Goal: Task Accomplishment & Management: Use online tool/utility

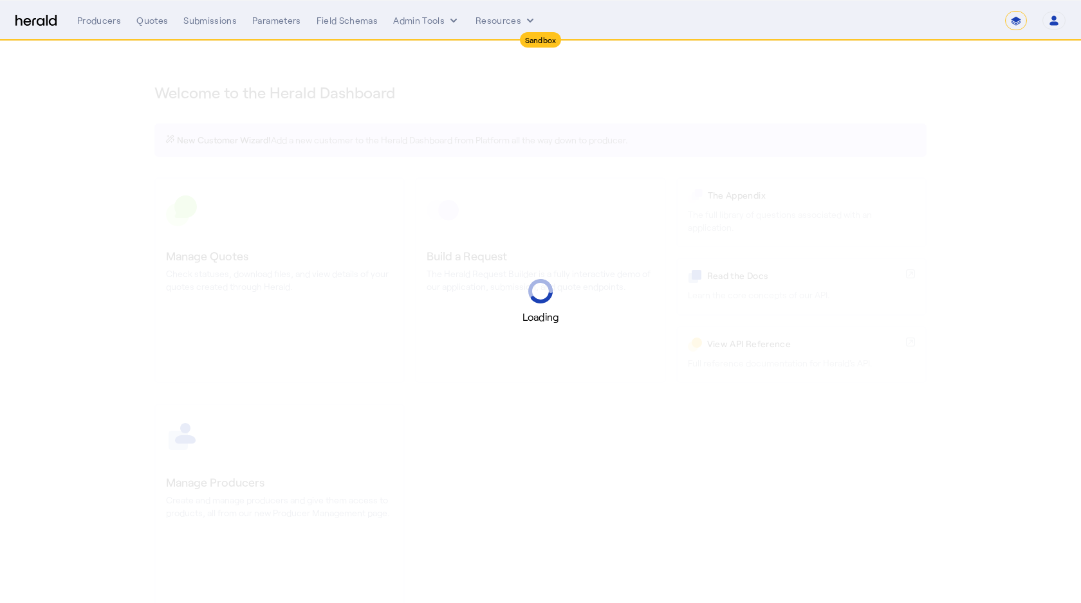
select select "*******"
select select "pfm_2v8p_herald_api"
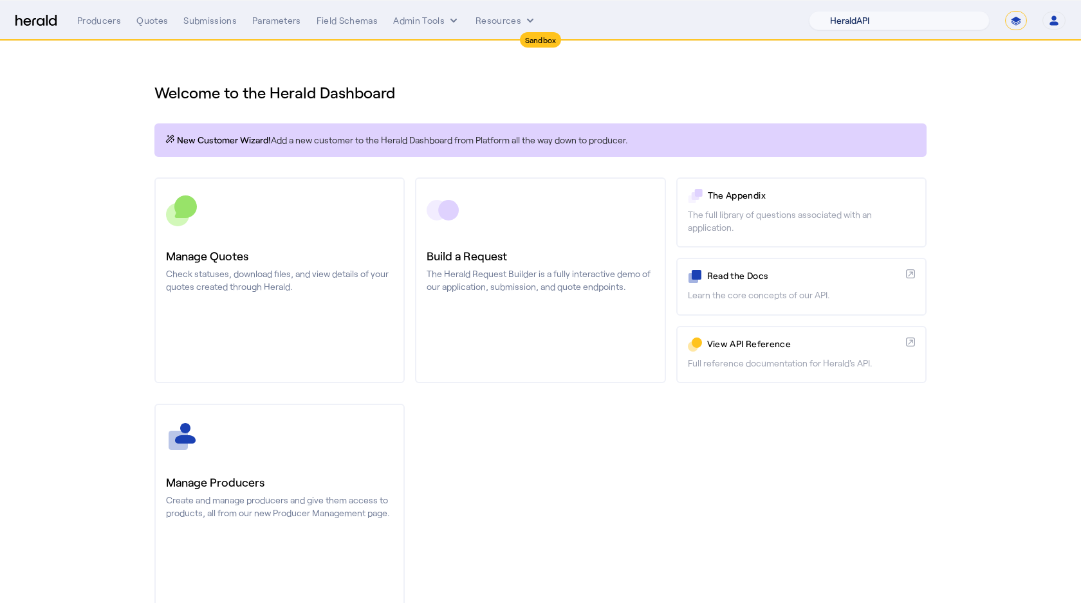
click at [883, 21] on select "1Fort Acrisure Acturis Affinity Advisors Affinity Risk Agentero AmWins Anzen Ao…" at bounding box center [899, 20] width 181 height 19
click at [915, 17] on select "1Fort Acrisure Acturis Affinity Advisors Affinity Risk Agentero AmWins Anzen Ao…" at bounding box center [899, 20] width 181 height 19
click at [1030, 23] on div "1Fort Acrisure Acturis Affinity Advisors Affinity Risk Agentero AmWins Anzen Ao…" at bounding box center [937, 20] width 257 height 19
click at [1002, 17] on div "1Fort Acrisure Acturis Affinity Advisors Affinity Risk Agentero AmWins Anzen Ao…" at bounding box center [937, 20] width 257 height 19
click at [1008, 20] on select "**********" at bounding box center [1016, 20] width 22 height 19
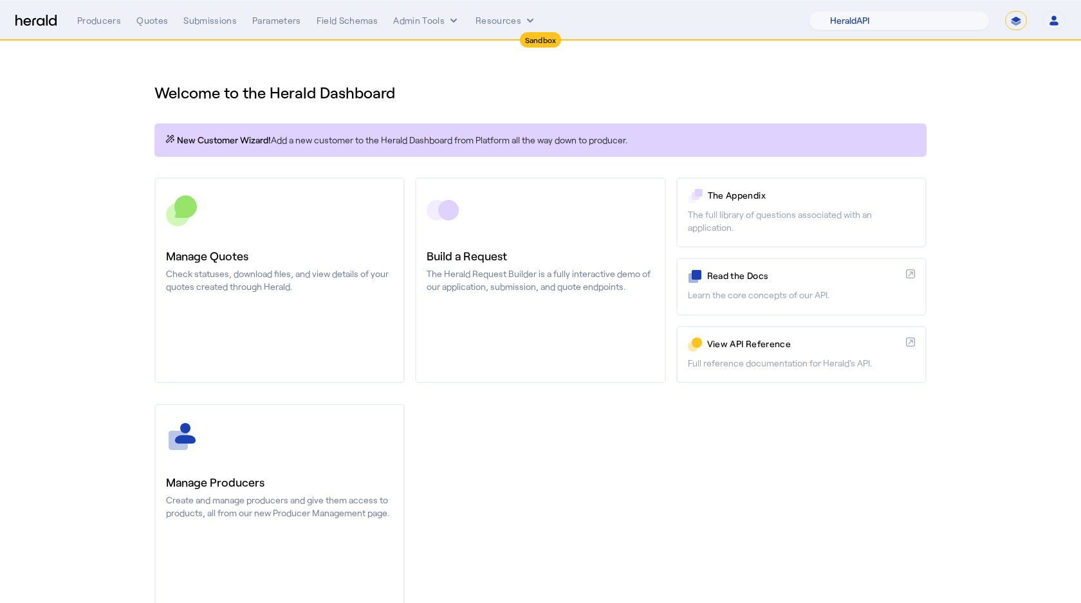
select select "**********"
click at [1005, 11] on select "**********" at bounding box center [1016, 20] width 22 height 19
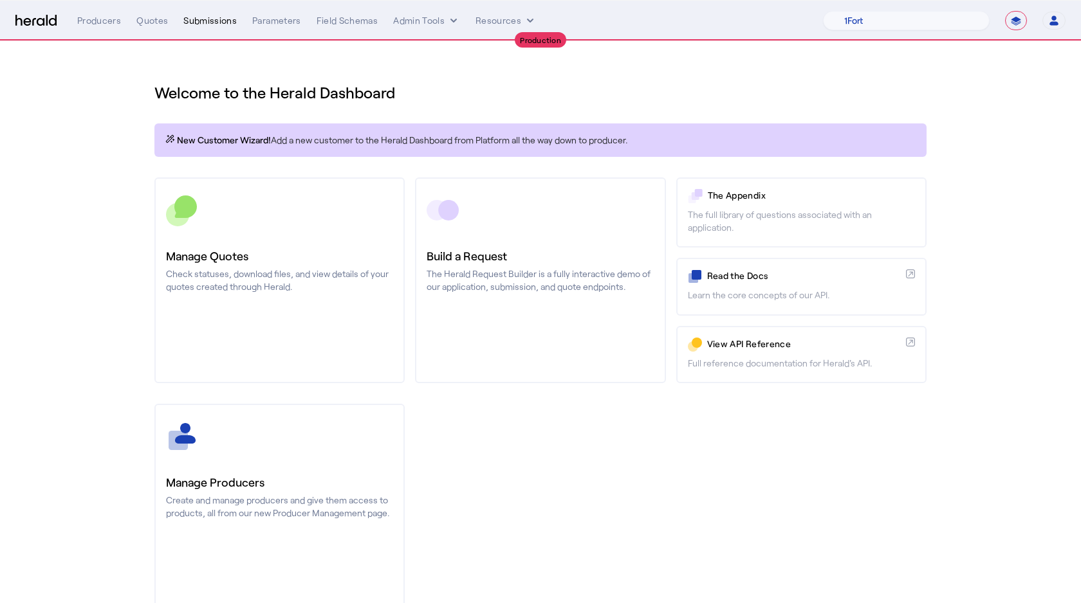
click at [209, 26] on div "Submissions" at bounding box center [209, 20] width 53 height 13
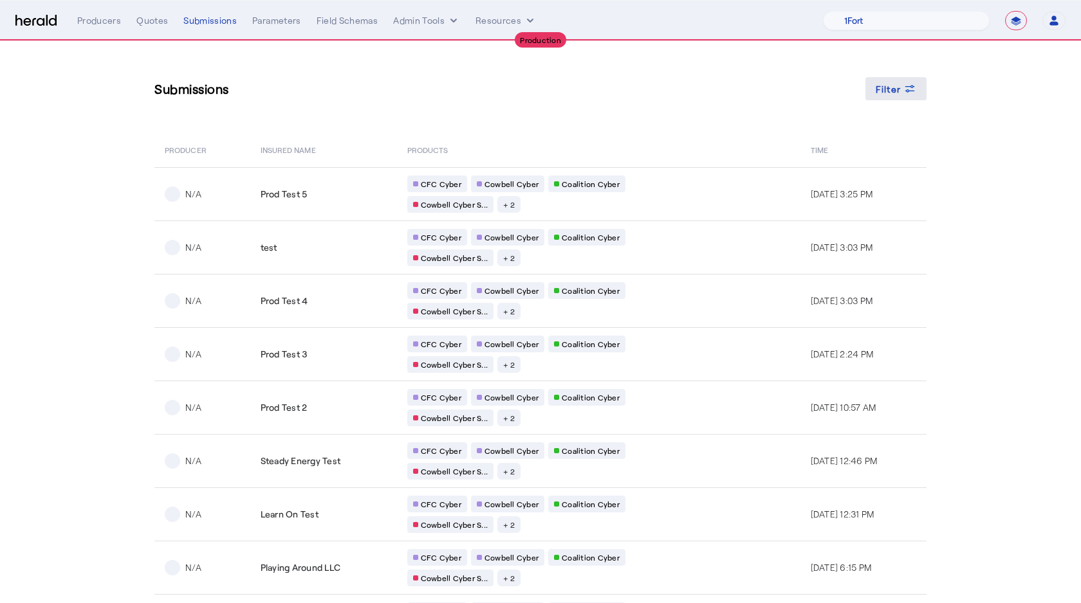
click at [888, 78] on span at bounding box center [896, 88] width 62 height 31
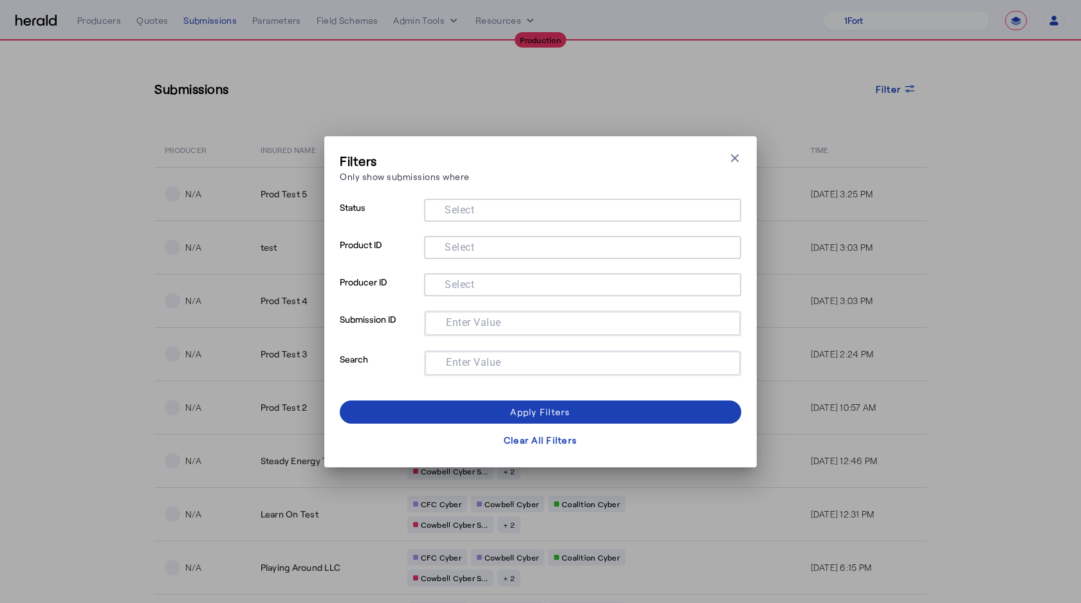
click at [468, 241] on mat-label "Select" at bounding box center [459, 247] width 30 height 12
click at [468, 241] on input "Select" at bounding box center [579, 246] width 291 height 15
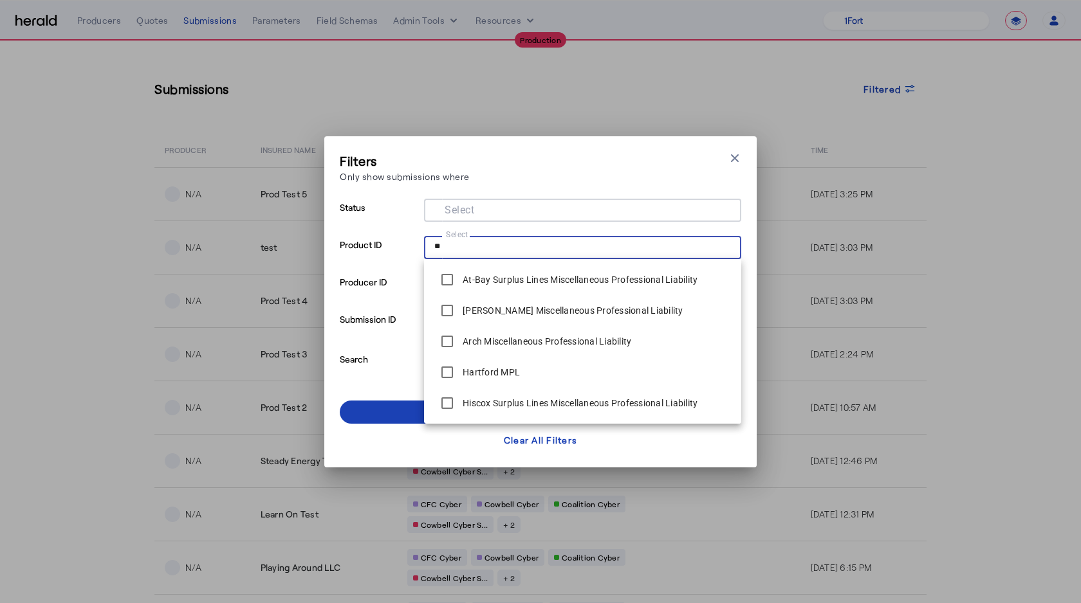
type input "***"
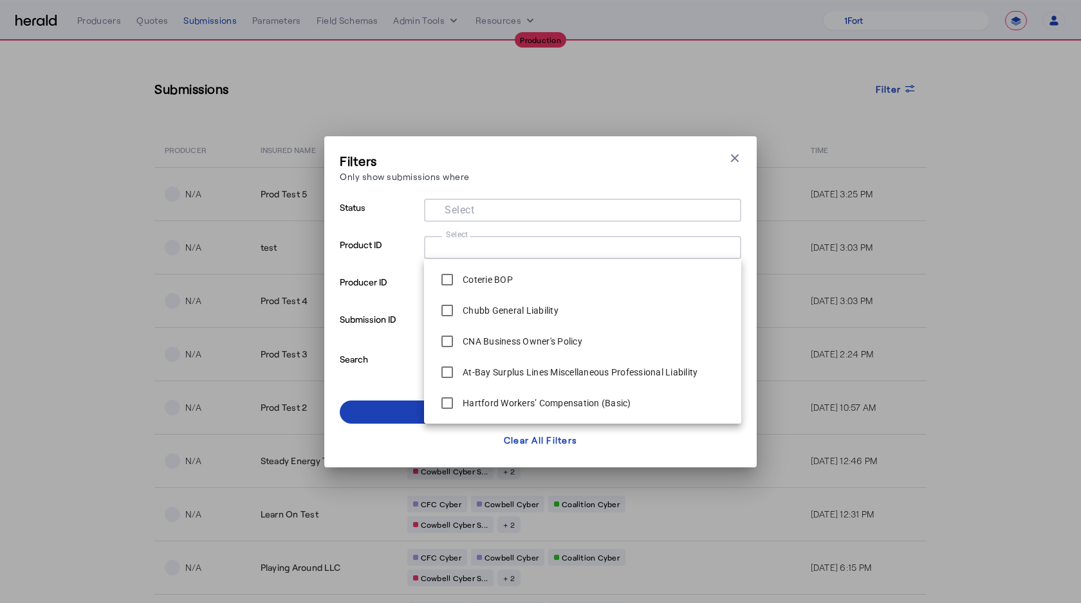
click at [399, 282] on p "Producer ID" at bounding box center [379, 291] width 79 height 37
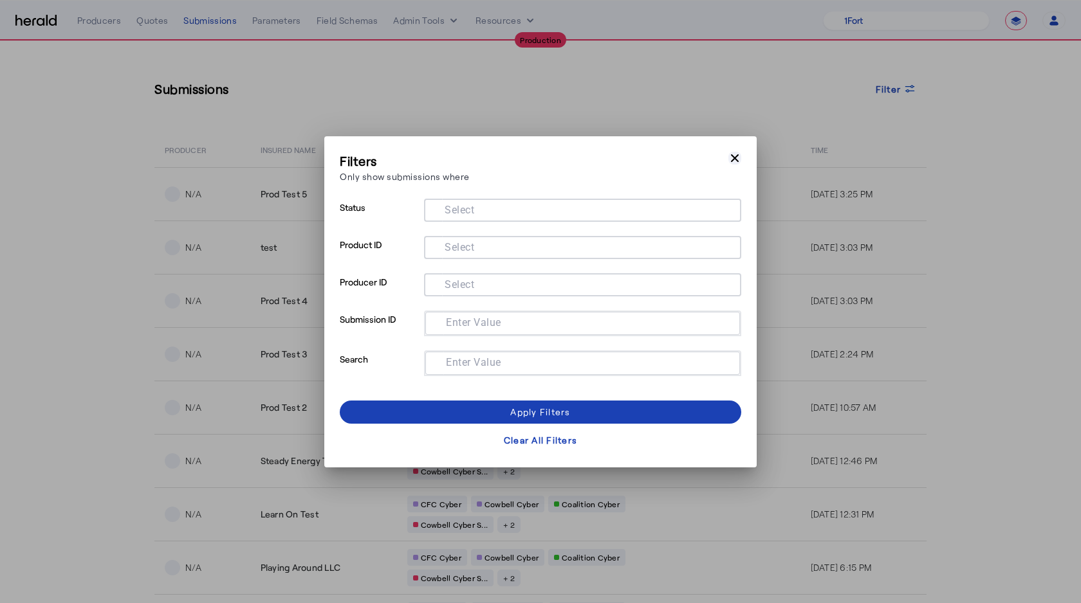
click at [730, 161] on icon "button" at bounding box center [734, 158] width 13 height 13
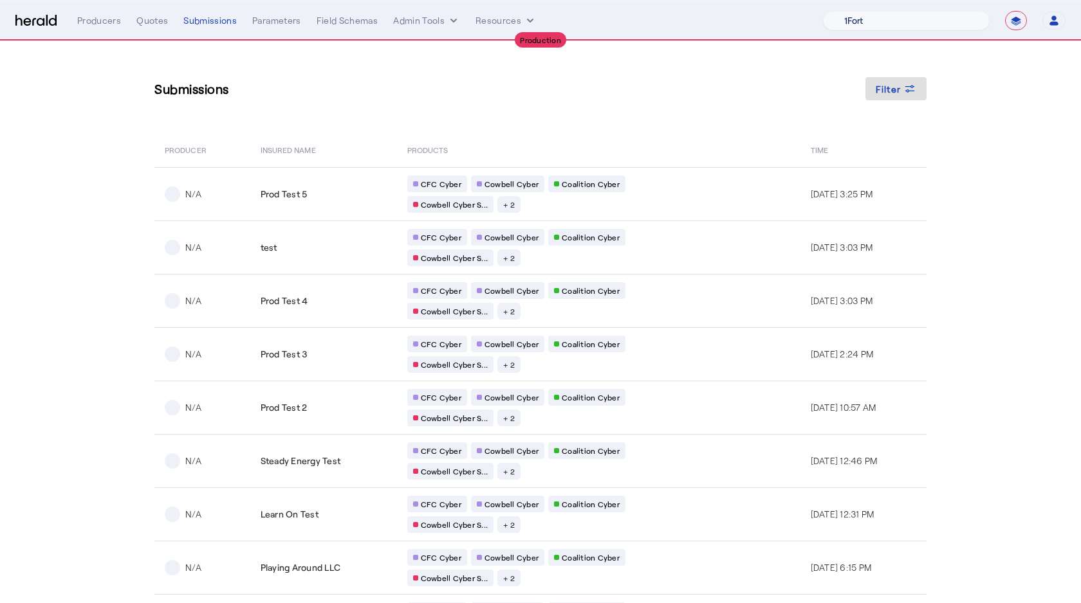
click at [868, 26] on select "1Fort Affinity Risk Arlington [PERSON_NAME] BindHQ Bunker CRC Campus Coverage C…" at bounding box center [906, 20] width 167 height 19
select select "pfm_h3db_crc"
click at [823, 11] on select "1Fort Affinity Risk Arlington [PERSON_NAME] BindHQ Bunker CRC Campus Coverage C…" at bounding box center [906, 20] width 167 height 19
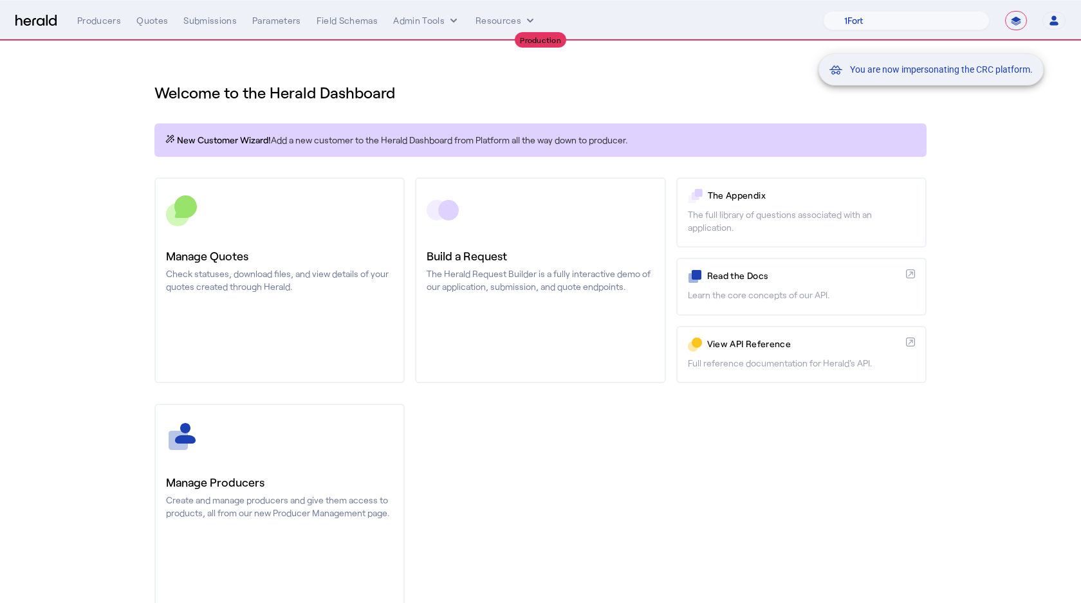
click at [199, 22] on div "You are now impersonating the CRC platform." at bounding box center [540, 301] width 1081 height 603
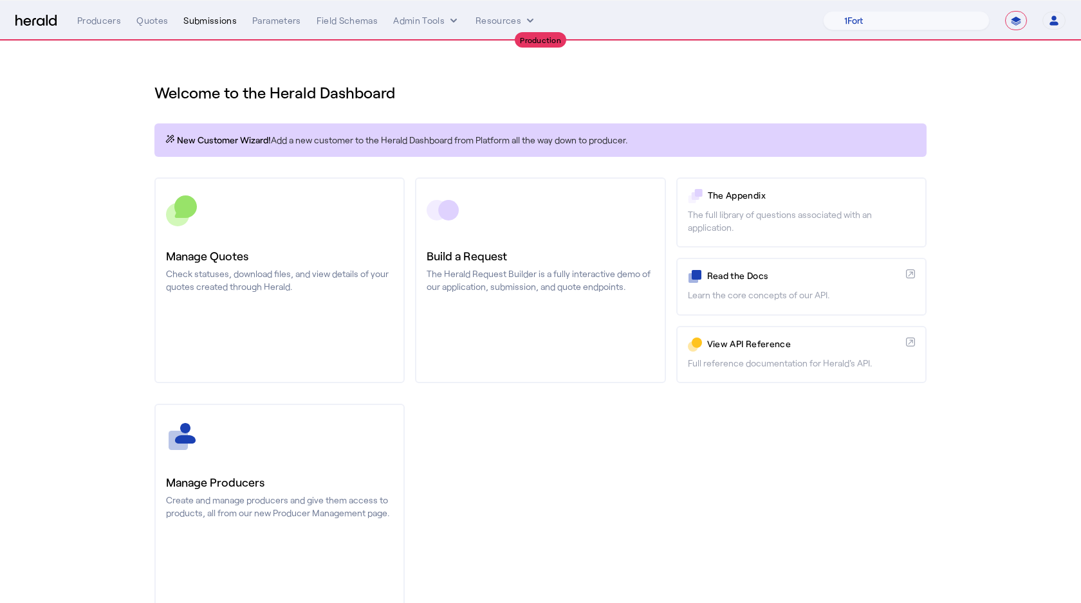
click at [187, 22] on div "Submissions" at bounding box center [209, 20] width 53 height 13
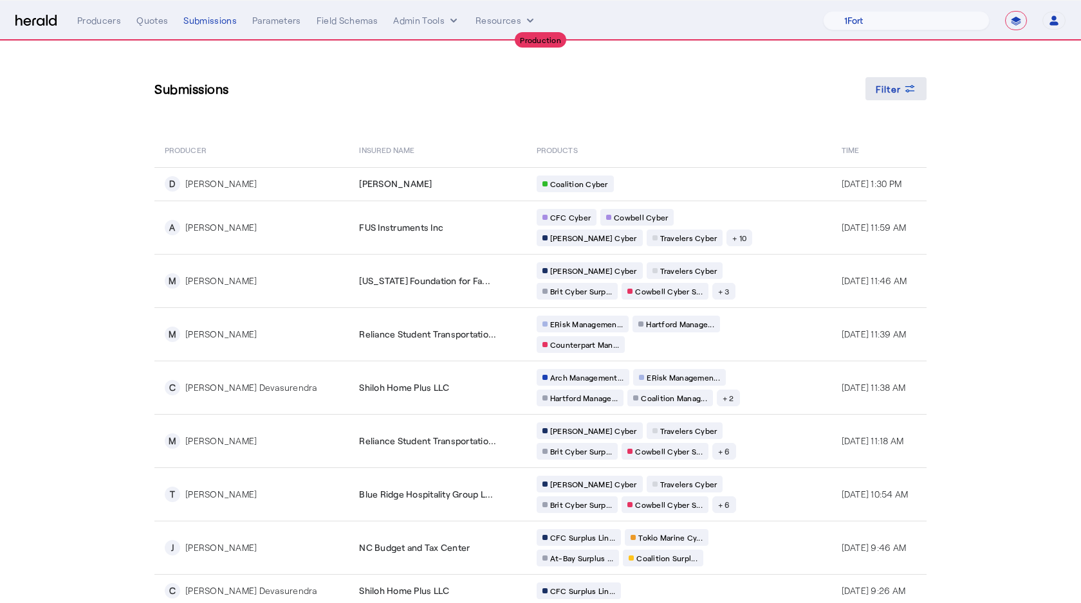
click at [908, 86] on icon at bounding box center [910, 86] width 10 height 3
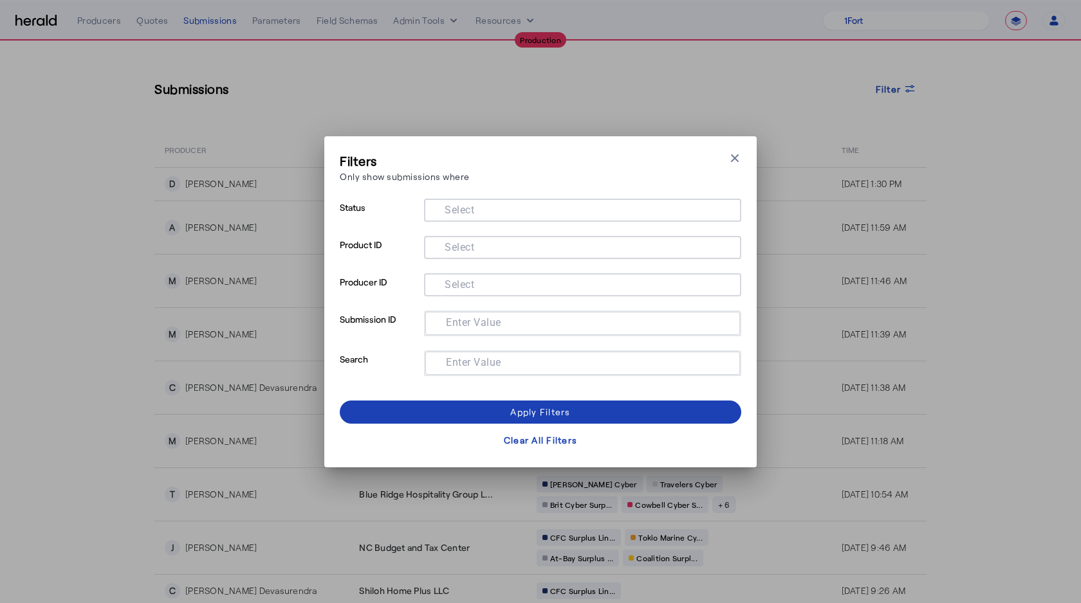
click at [542, 209] on input "Select" at bounding box center [579, 208] width 291 height 15
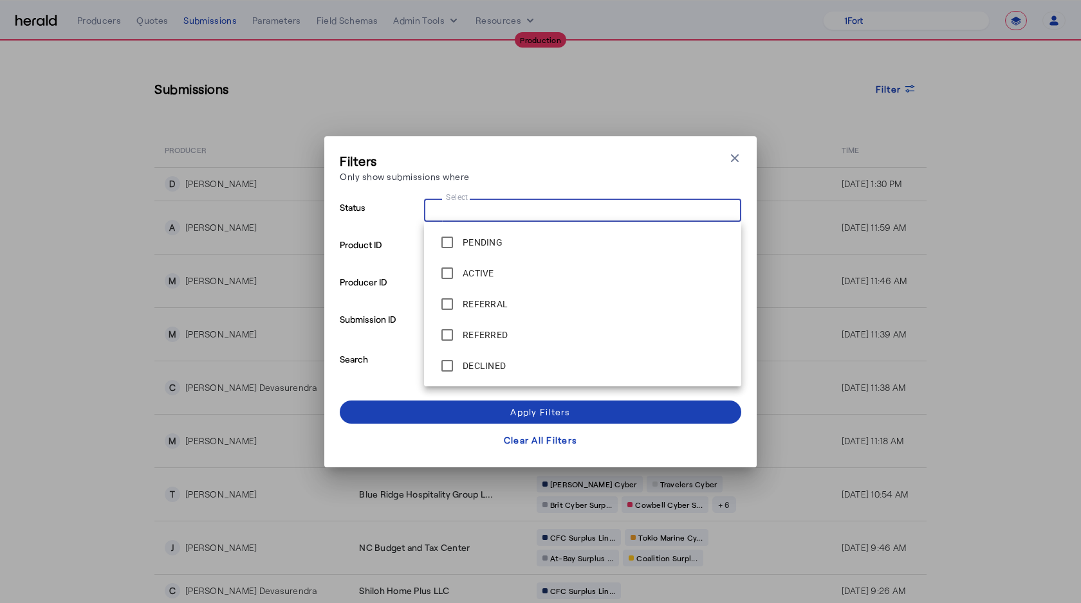
click at [373, 235] on p "Status" at bounding box center [379, 217] width 79 height 37
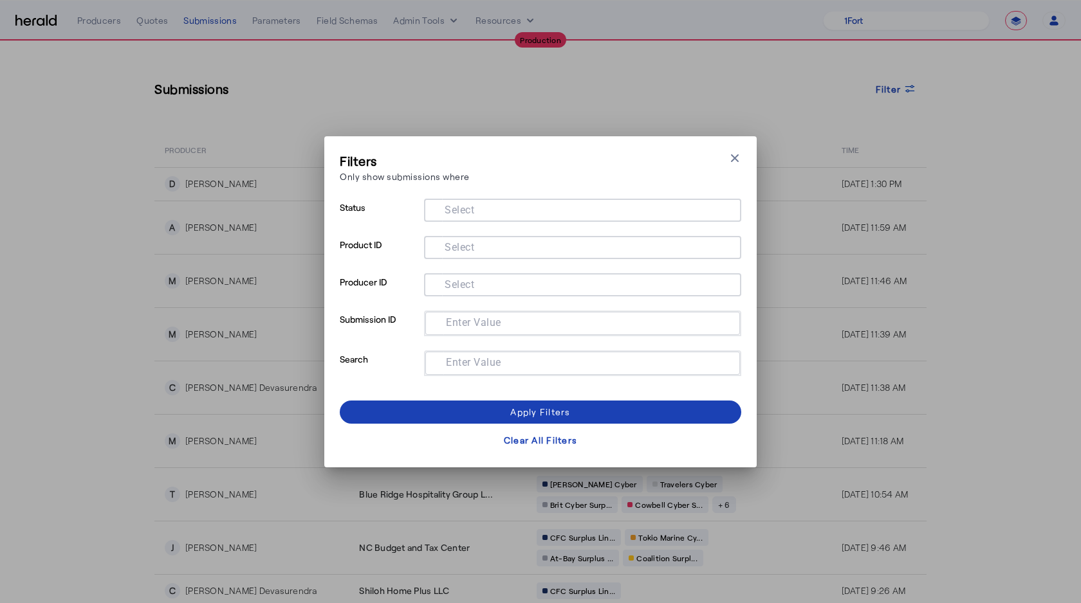
click at [456, 242] on mat-label "Select" at bounding box center [459, 247] width 30 height 12
click at [456, 242] on input "Select" at bounding box center [579, 246] width 291 height 15
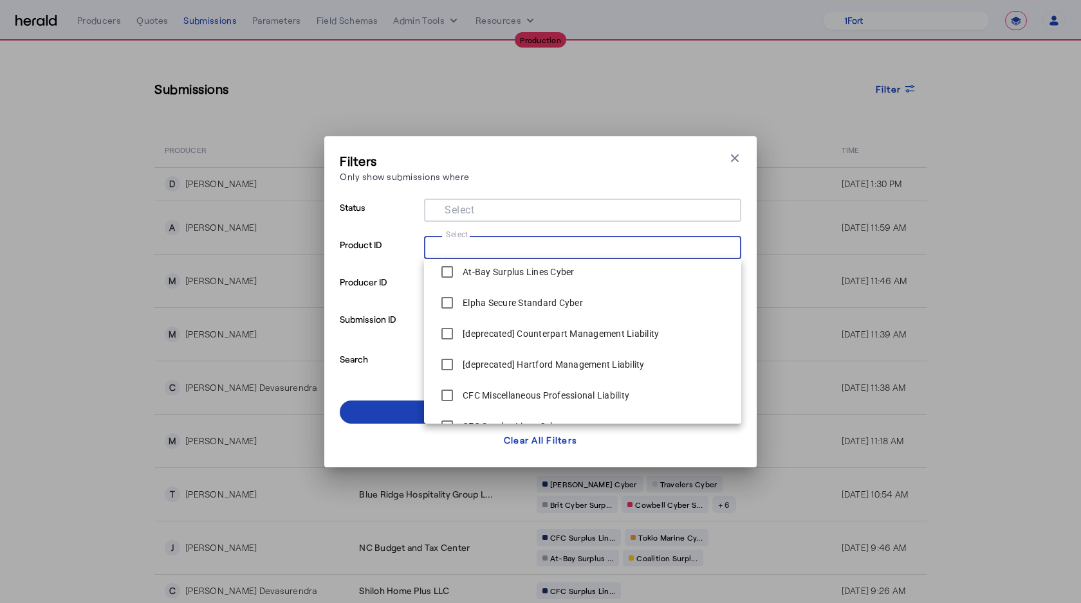
scroll to position [717, 0]
click at [588, 247] on input "Select" at bounding box center [579, 246] width 291 height 15
click at [556, 219] on div at bounding box center [582, 210] width 297 height 23
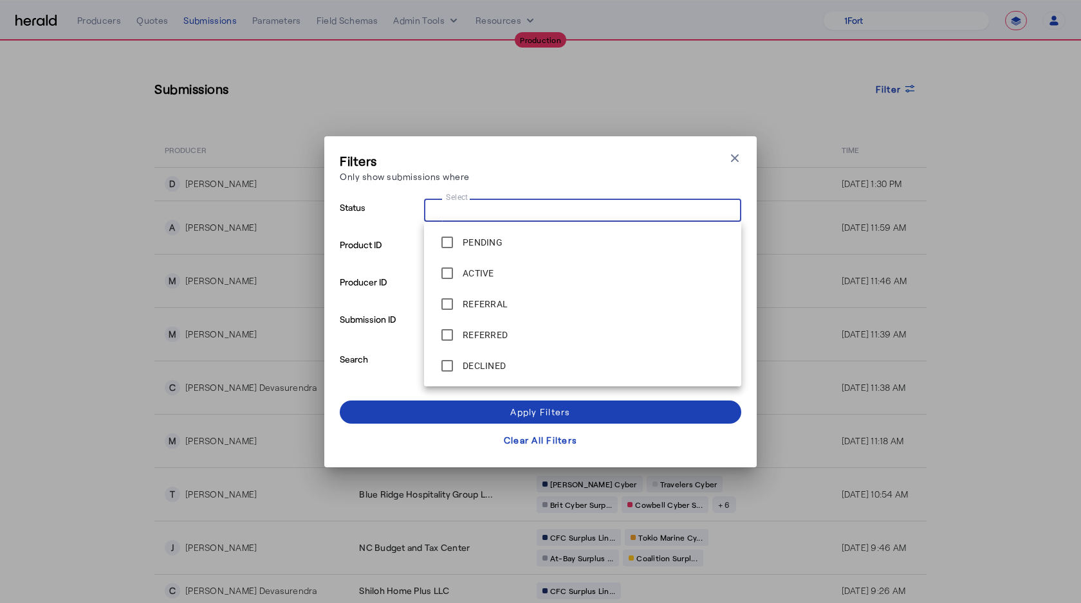
click at [517, 196] on div "Filters Only show submissions where Close modal Status Select Product ID Select…" at bounding box center [540, 302] width 401 height 300
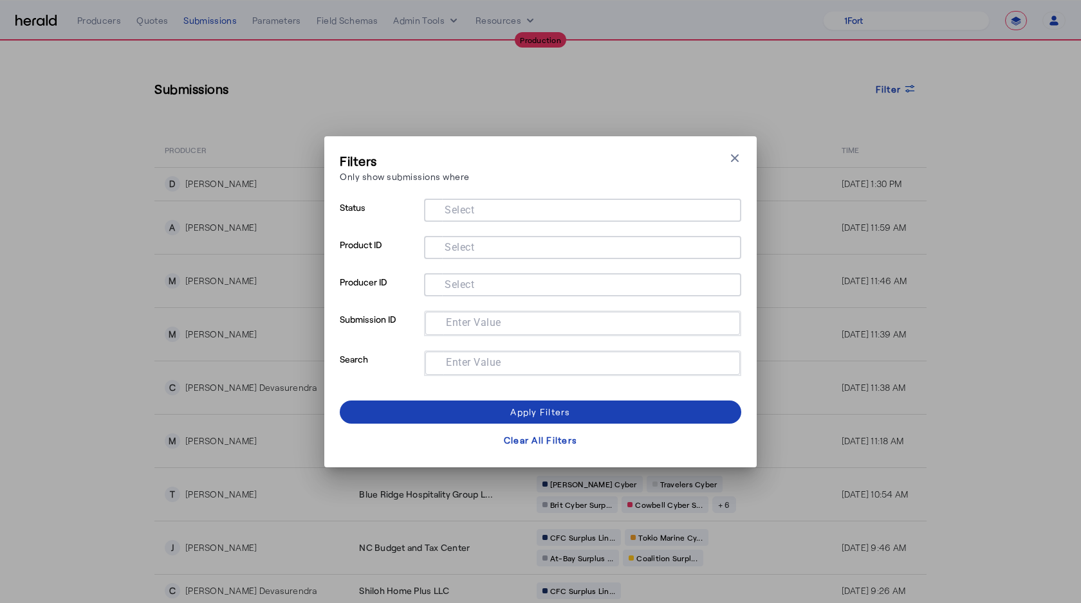
click at [481, 334] on div at bounding box center [582, 323] width 294 height 23
click at [466, 298] on div at bounding box center [582, 304] width 317 height 14
click at [457, 334] on div at bounding box center [582, 323] width 294 height 23
click at [449, 329] on input "Enter Value" at bounding box center [579, 322] width 289 height 15
click at [449, 366] on mat-label "Enter Value" at bounding box center [473, 362] width 55 height 12
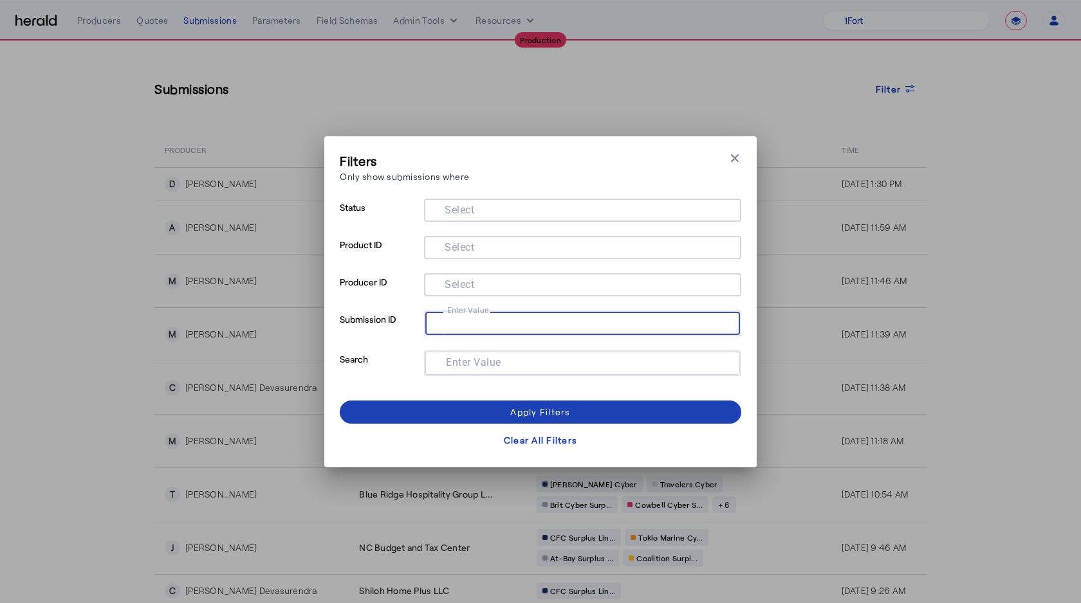
click at [449, 366] on input "Enter Value" at bounding box center [579, 361] width 289 height 15
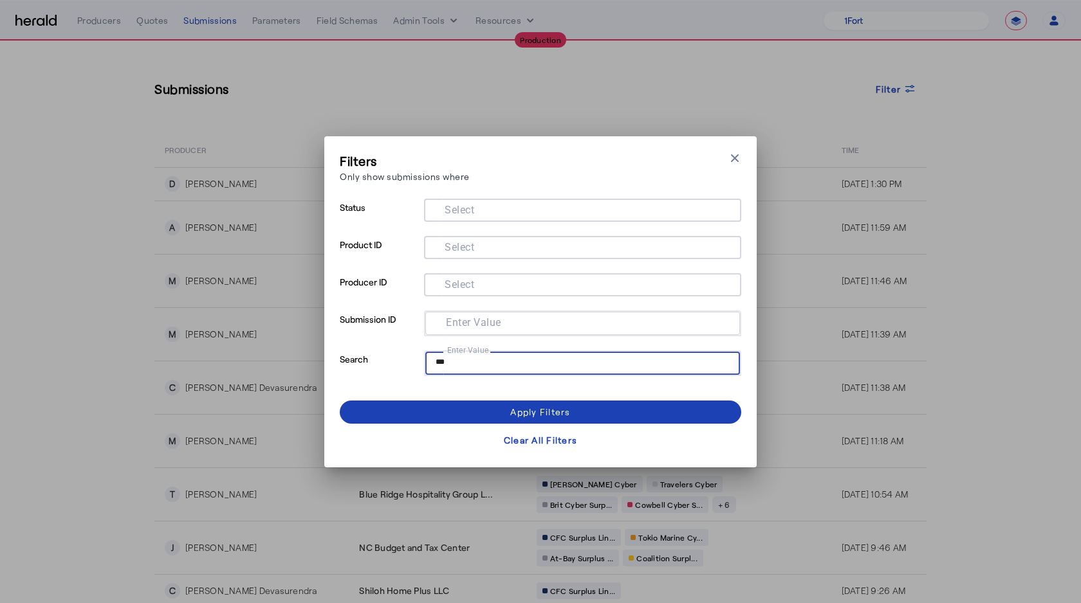
type input "****"
click at [466, 415] on span at bounding box center [540, 412] width 401 height 31
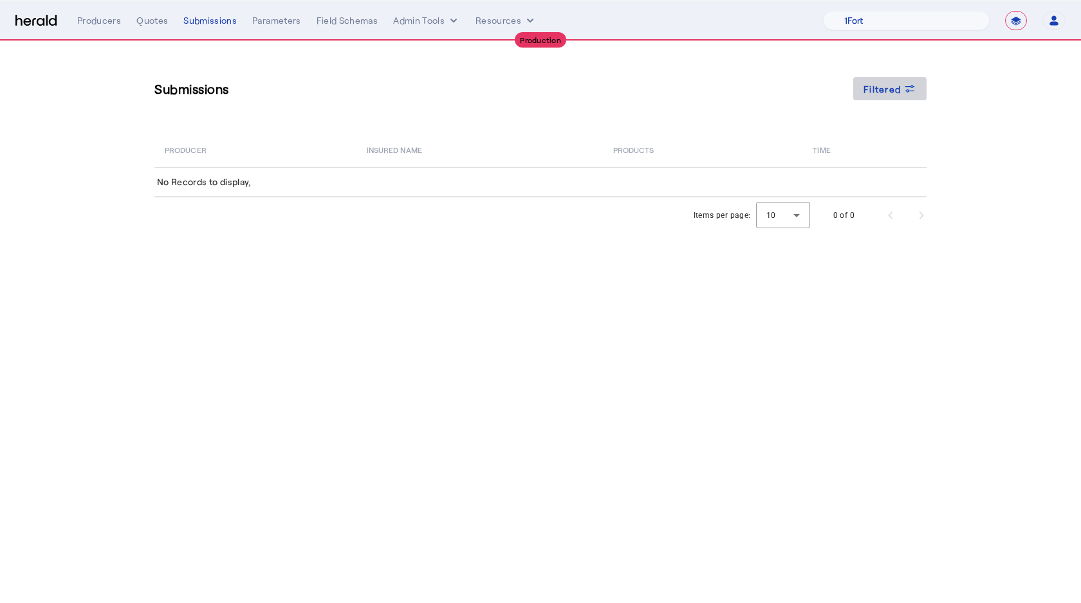
click at [894, 100] on span at bounding box center [889, 88] width 73 height 31
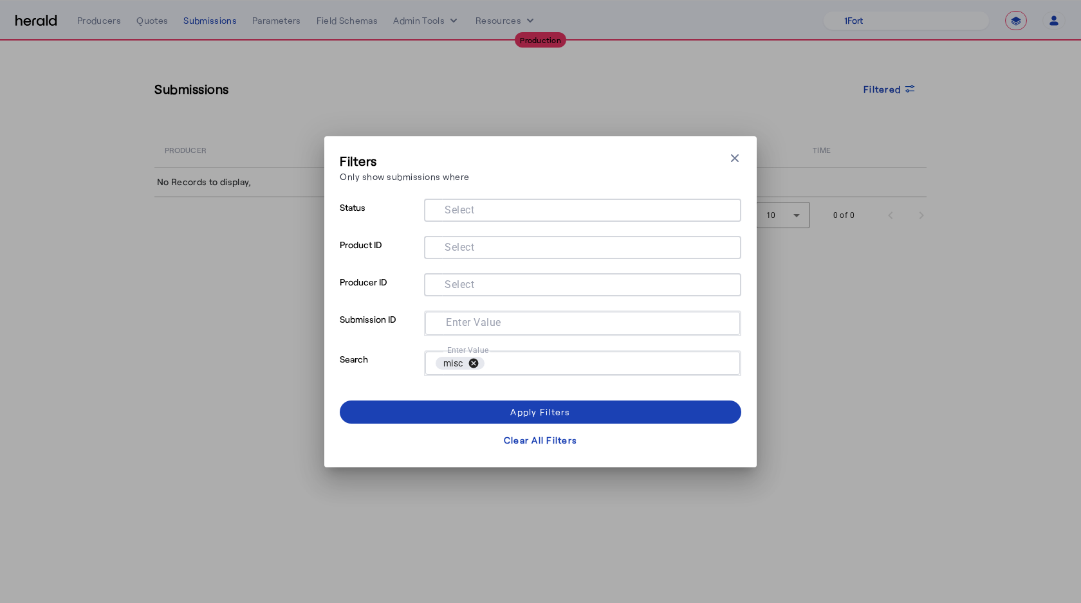
click at [478, 363] on button "cancel" at bounding box center [474, 364] width 22 height 12
click at [465, 333] on div at bounding box center [582, 323] width 294 height 23
click at [443, 255] on div at bounding box center [582, 247] width 297 height 23
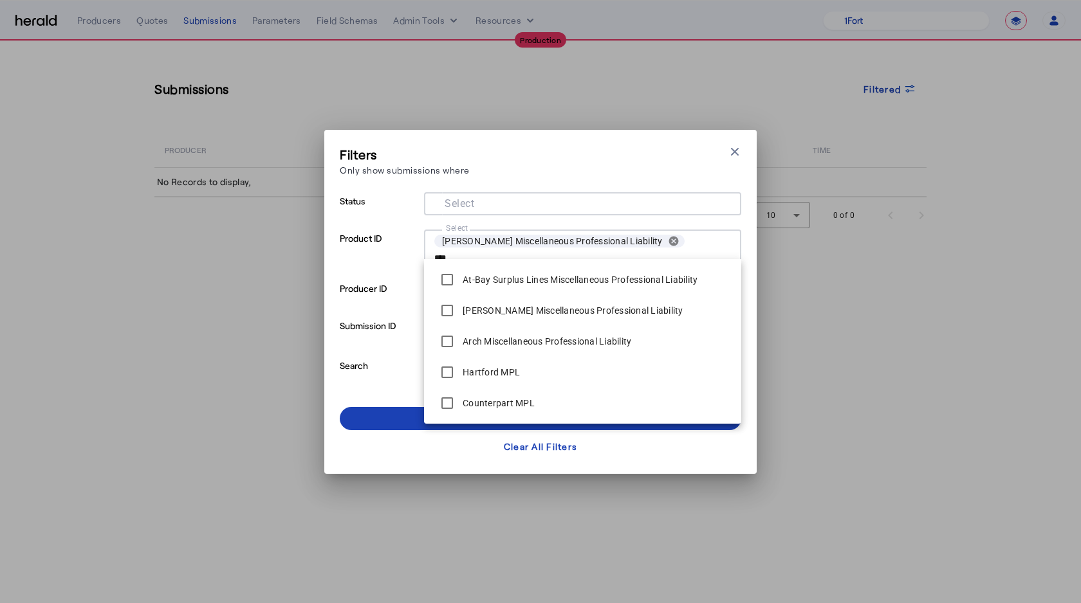
click at [657, 224] on div at bounding box center [582, 222] width 317 height 14
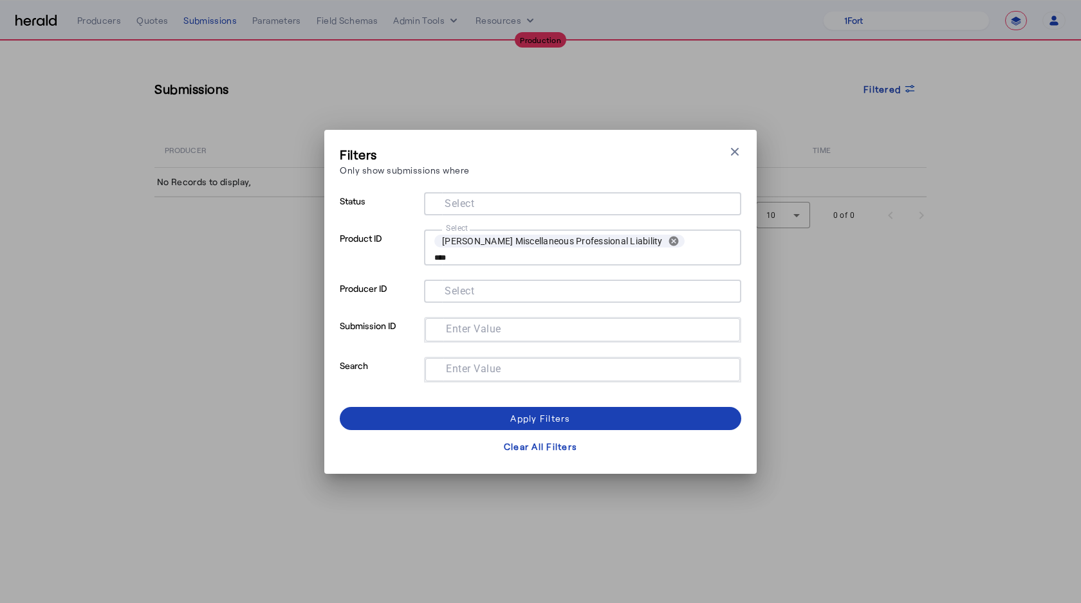
click at [464, 259] on input "****" at bounding box center [582, 257] width 297 height 15
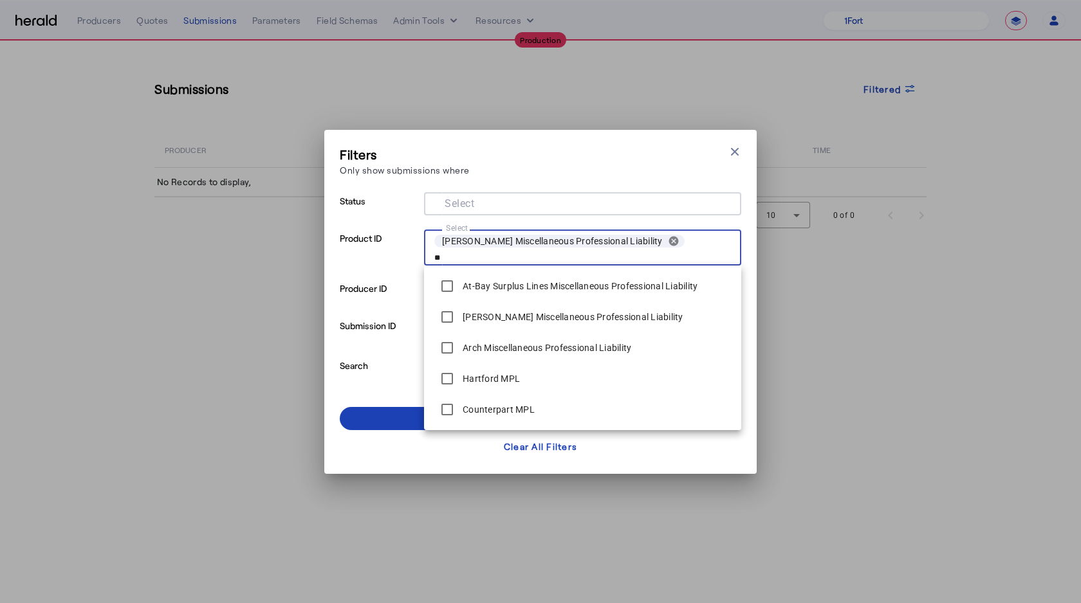
type input "*"
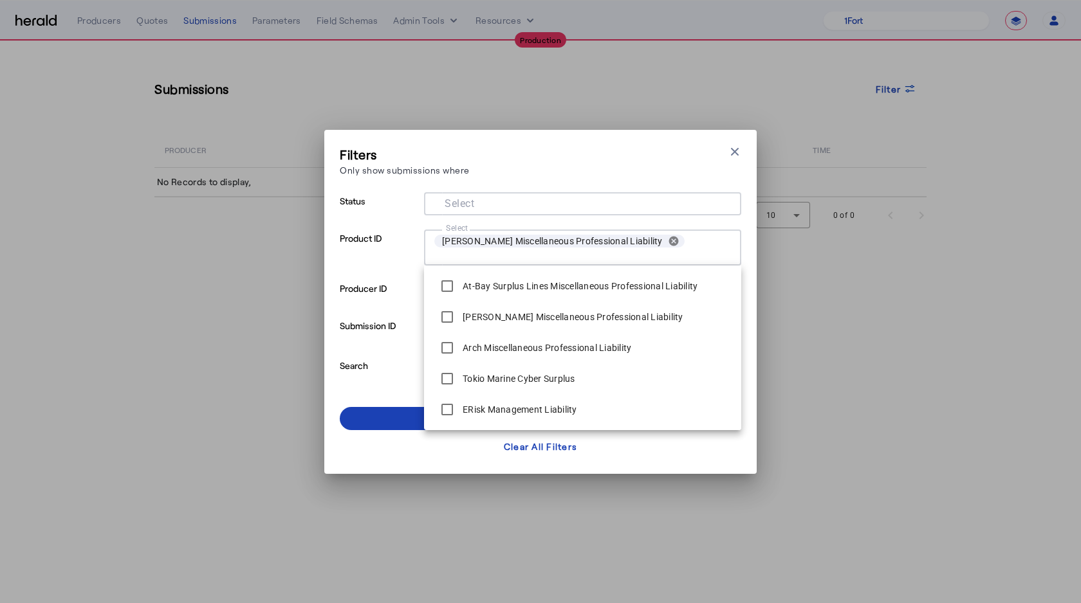
click at [384, 277] on p "Product ID" at bounding box center [379, 255] width 79 height 50
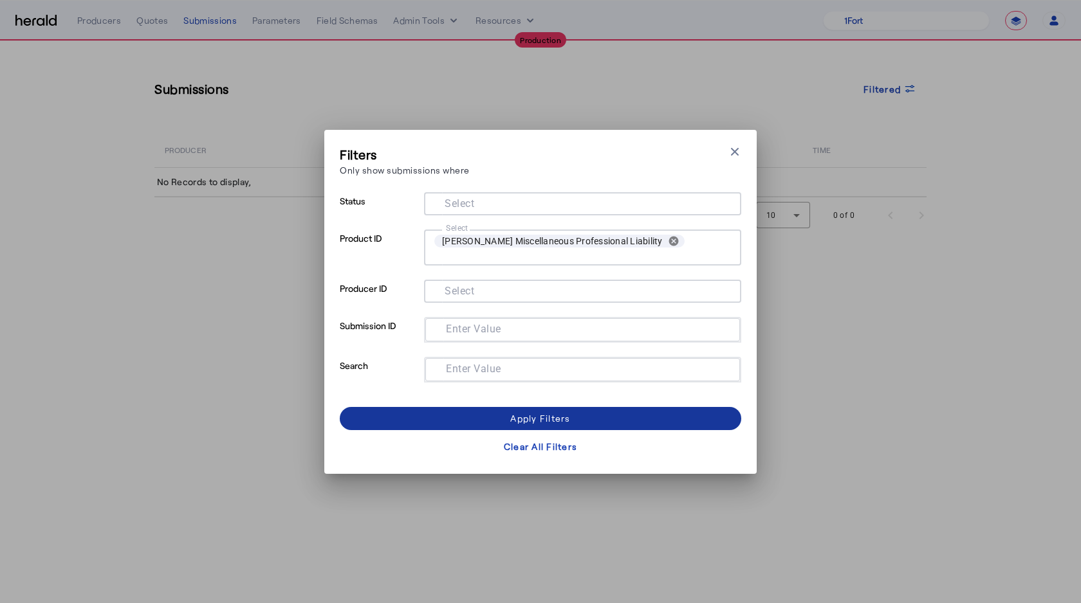
click at [510, 417] on div "Apply Filters" at bounding box center [540, 419] width 60 height 14
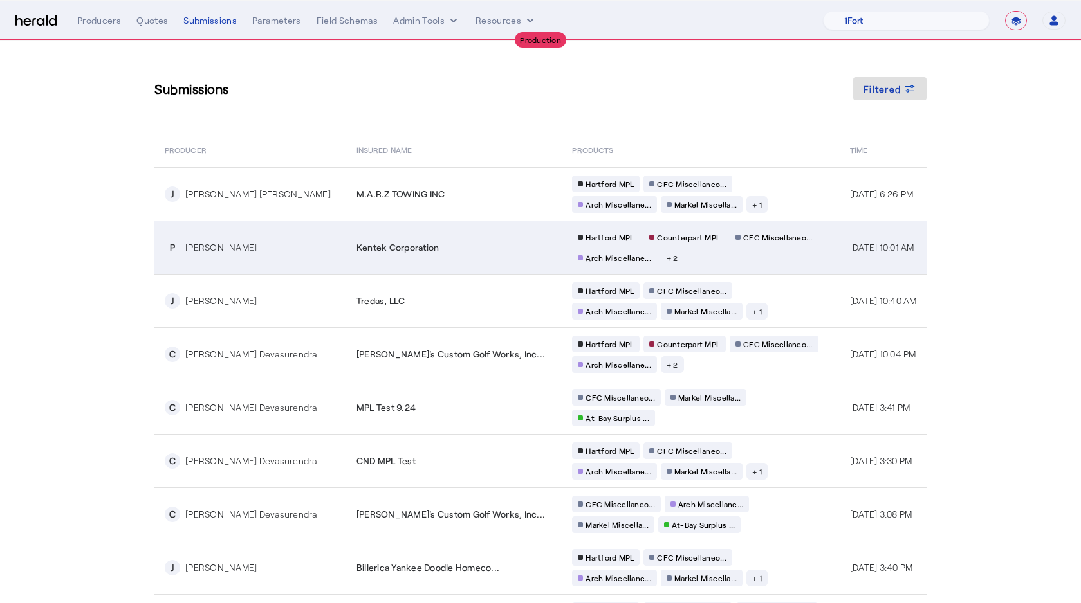
scroll to position [115, 0]
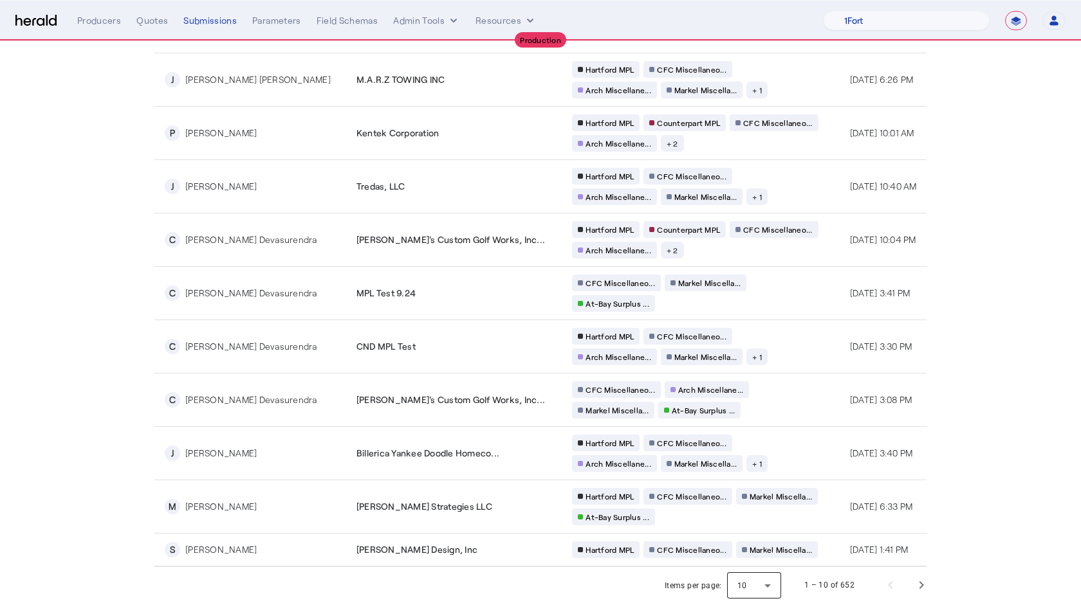
click at [749, 580] on div at bounding box center [754, 585] width 54 height 31
click at [773, 552] on mat-option "50" at bounding box center [755, 551] width 54 height 31
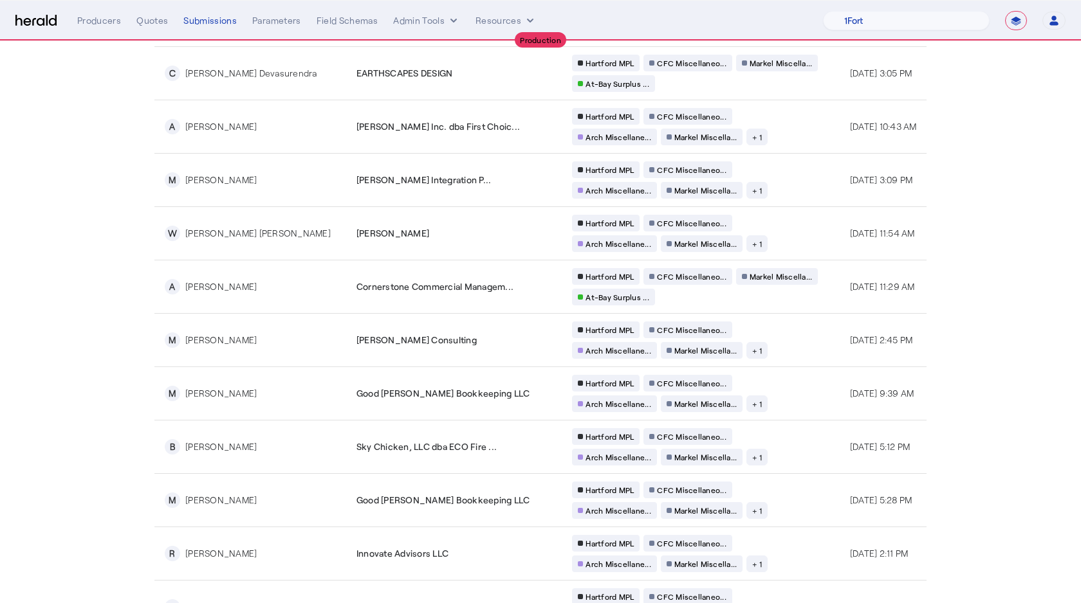
scroll to position [836, 0]
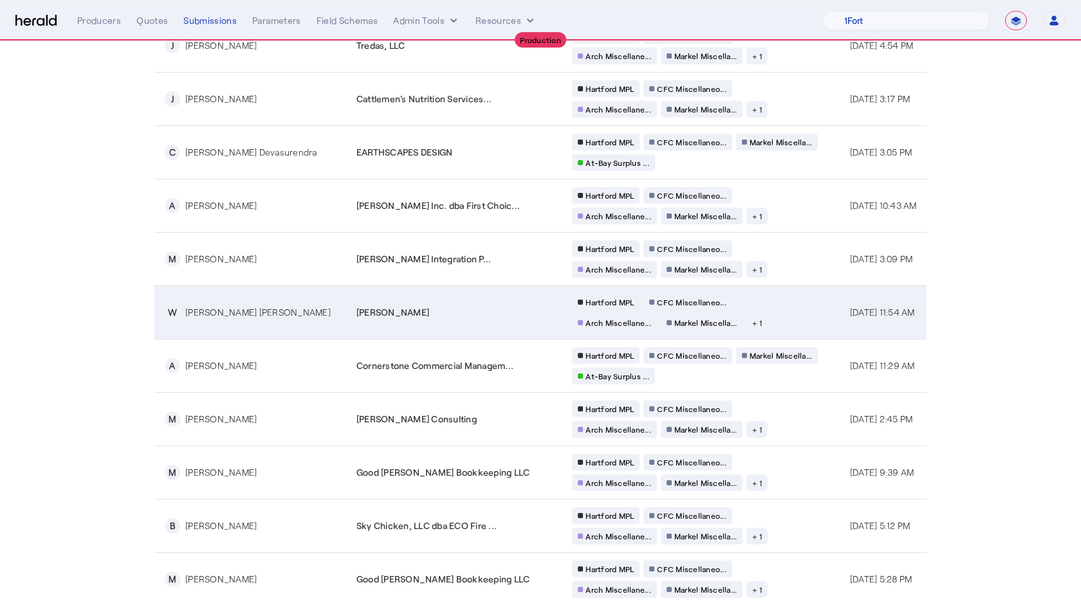
click at [776, 324] on td "Hartford MPL CFC Miscellaneo... Arch Miscellane... Markel Miscella... + 1" at bounding box center [700, 312] width 277 height 53
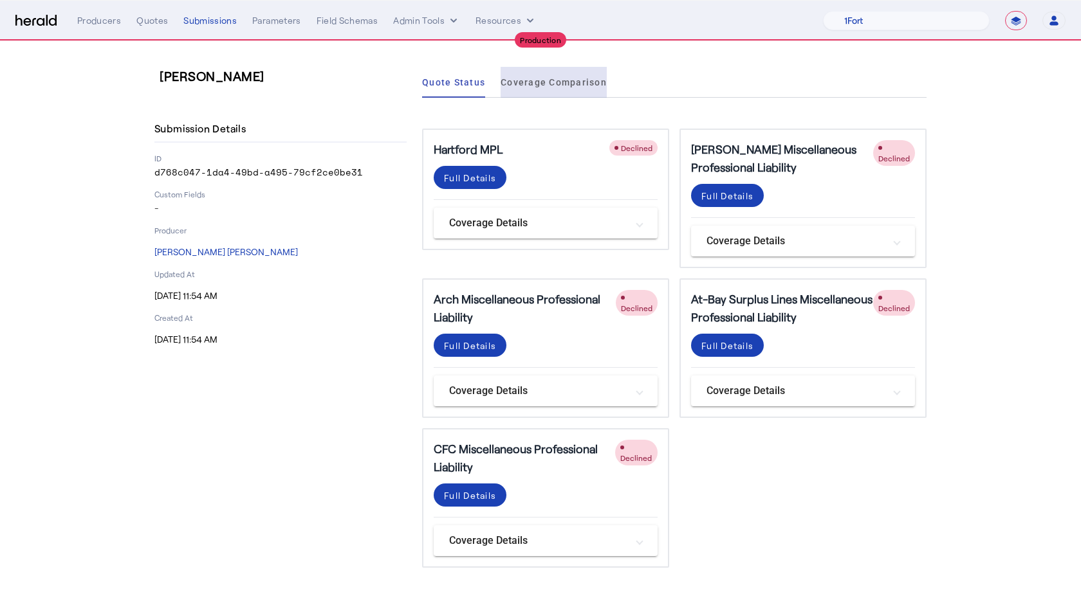
click at [553, 80] on span "Coverage Comparison" at bounding box center [553, 82] width 106 height 9
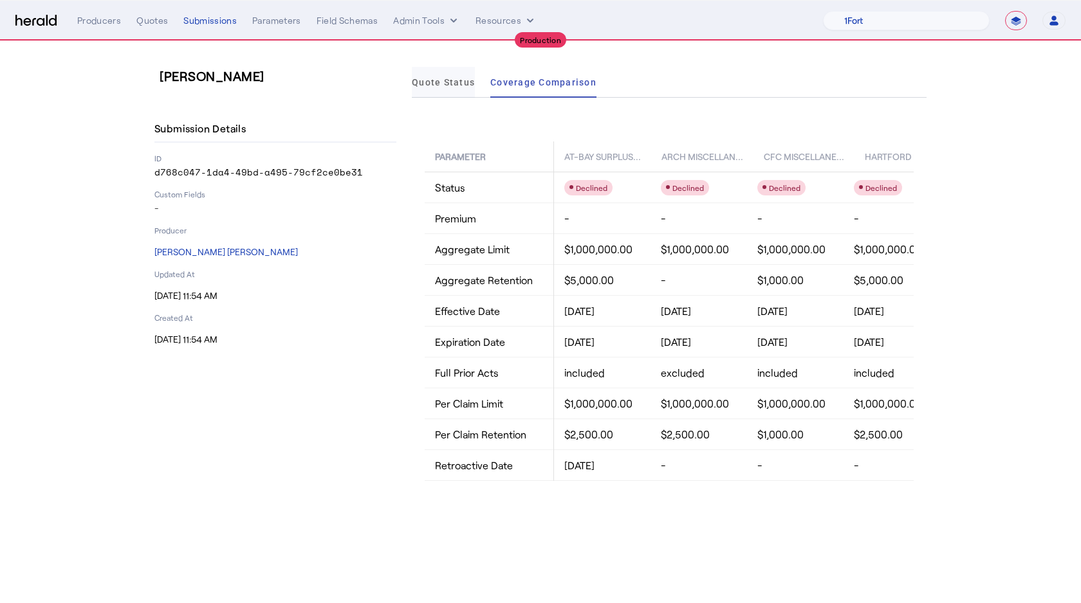
click at [415, 89] on span "Quote Status" at bounding box center [443, 82] width 63 height 31
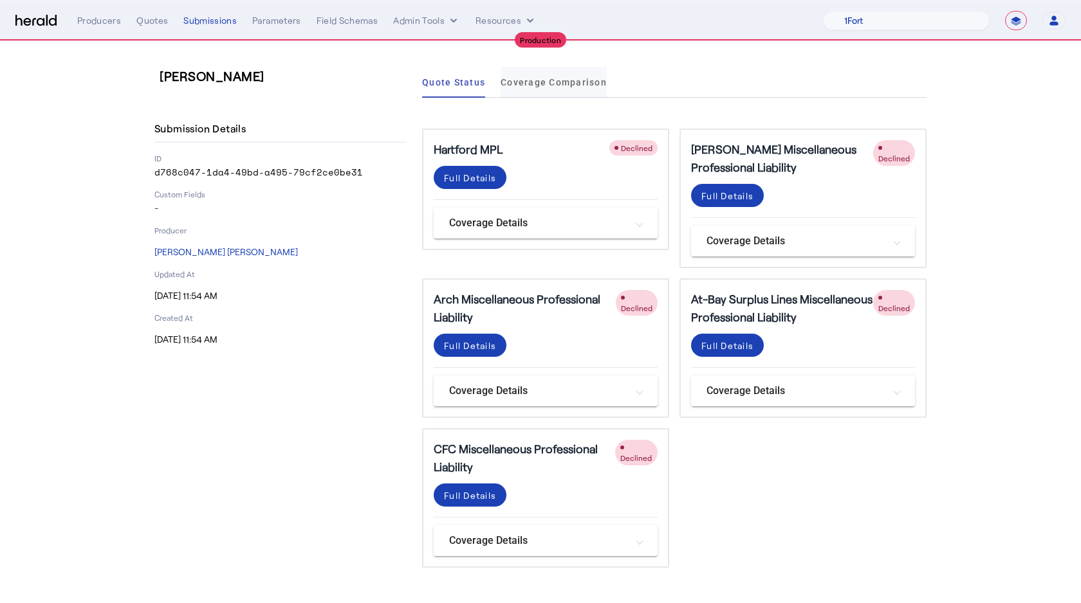
click at [531, 87] on span "Coverage Comparison" at bounding box center [553, 82] width 106 height 9
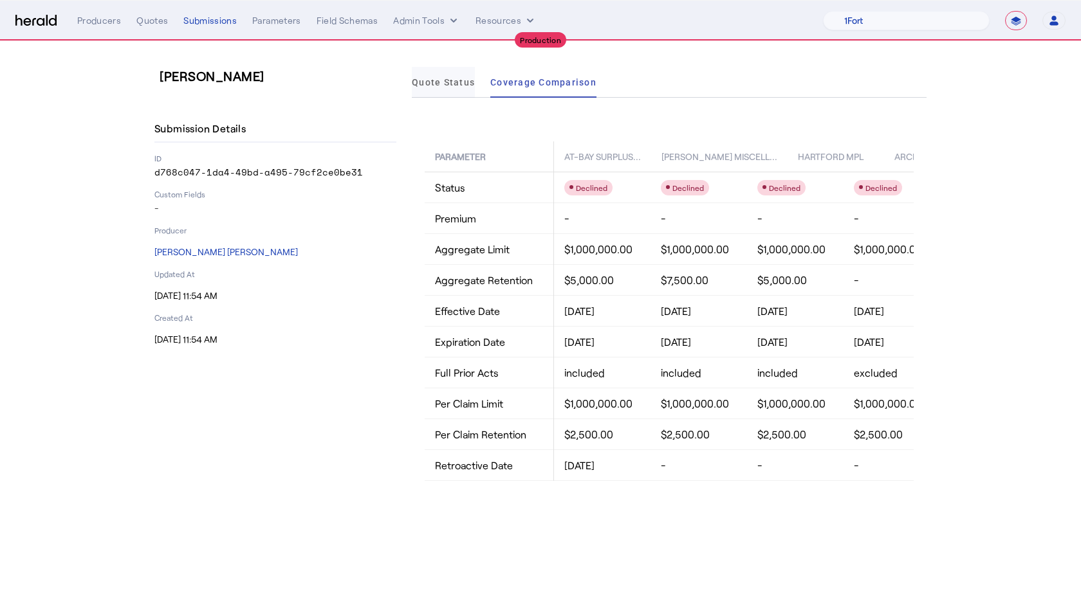
click at [444, 84] on span "Quote Status" at bounding box center [443, 82] width 63 height 9
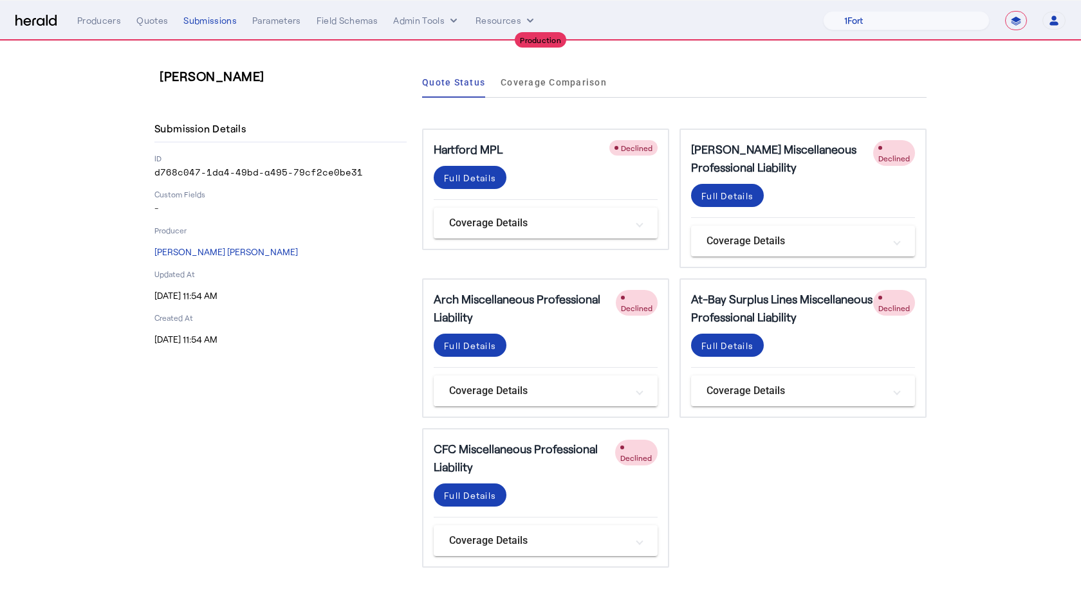
click at [494, 395] on mat-panel-title "Coverage Details" at bounding box center [538, 390] width 178 height 15
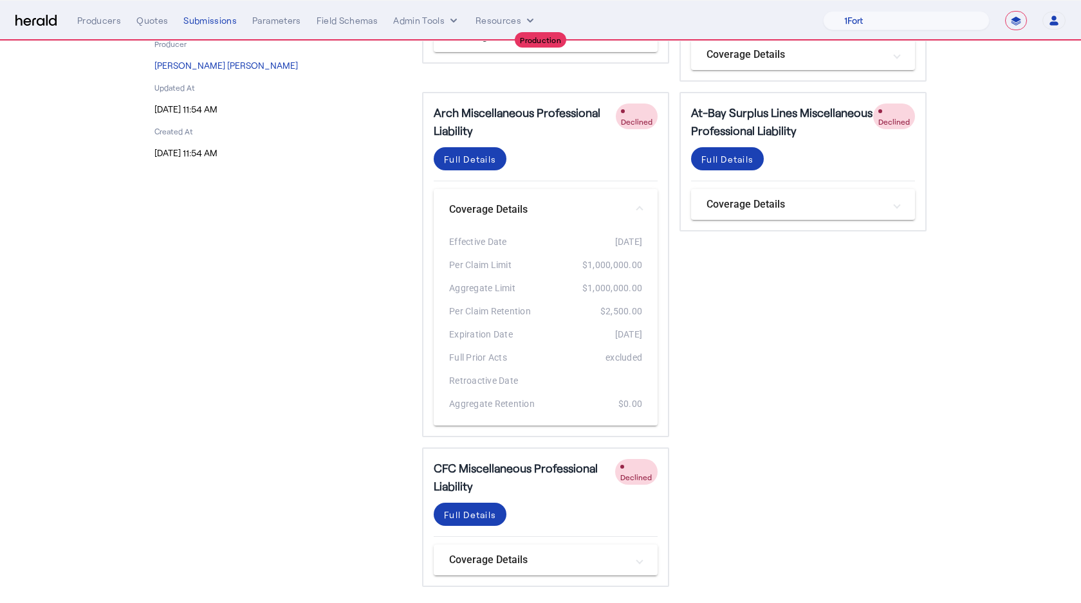
scroll to position [188, 0]
click at [473, 167] on span at bounding box center [470, 157] width 73 height 31
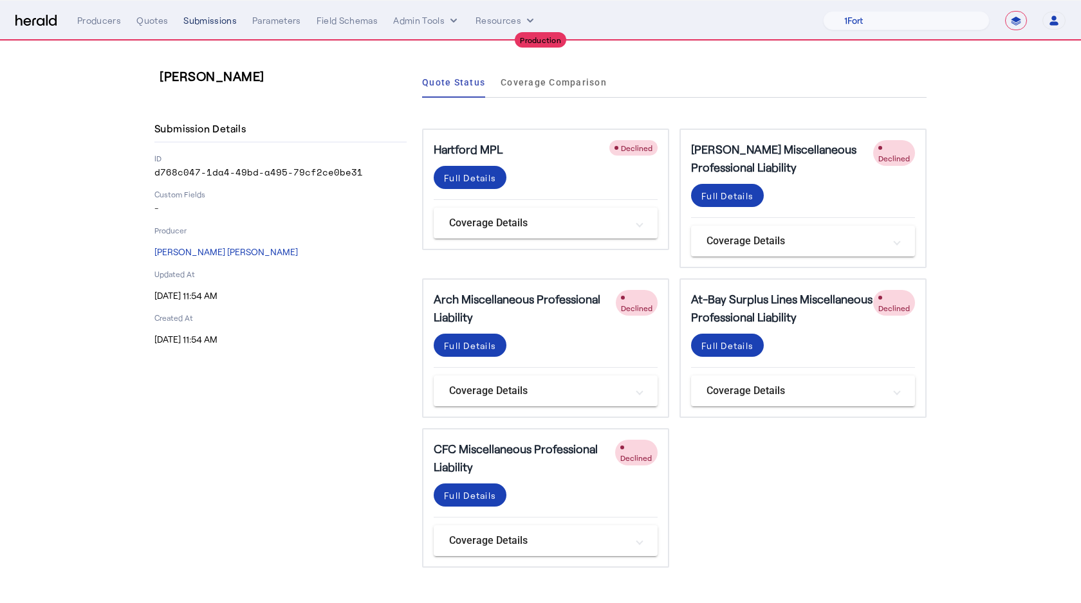
click at [208, 17] on div "Submissions" at bounding box center [209, 20] width 53 height 13
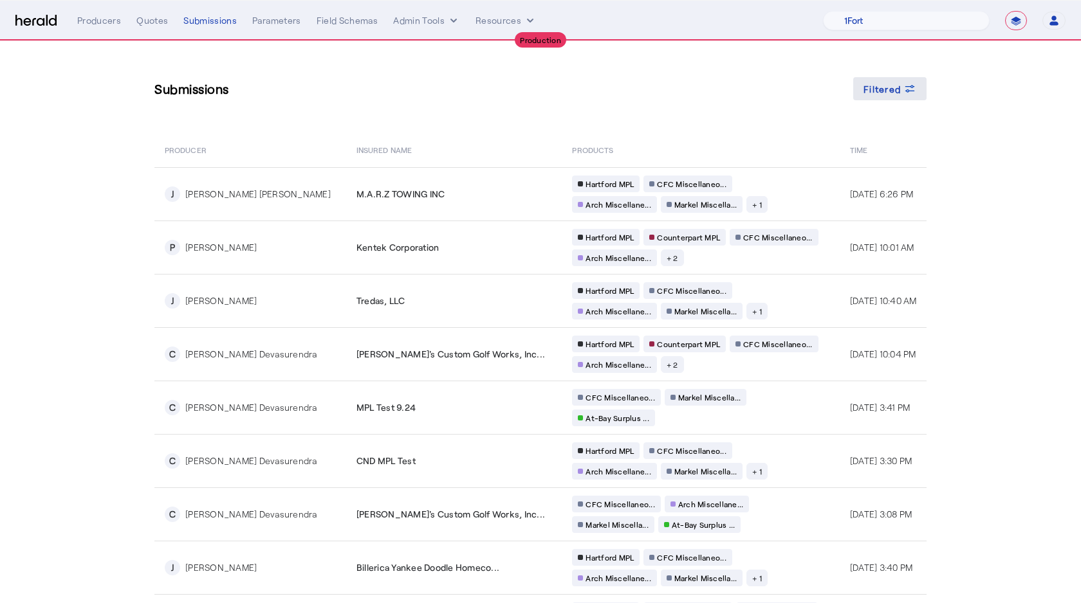
click at [867, 86] on span "Filtered" at bounding box center [881, 89] width 37 height 14
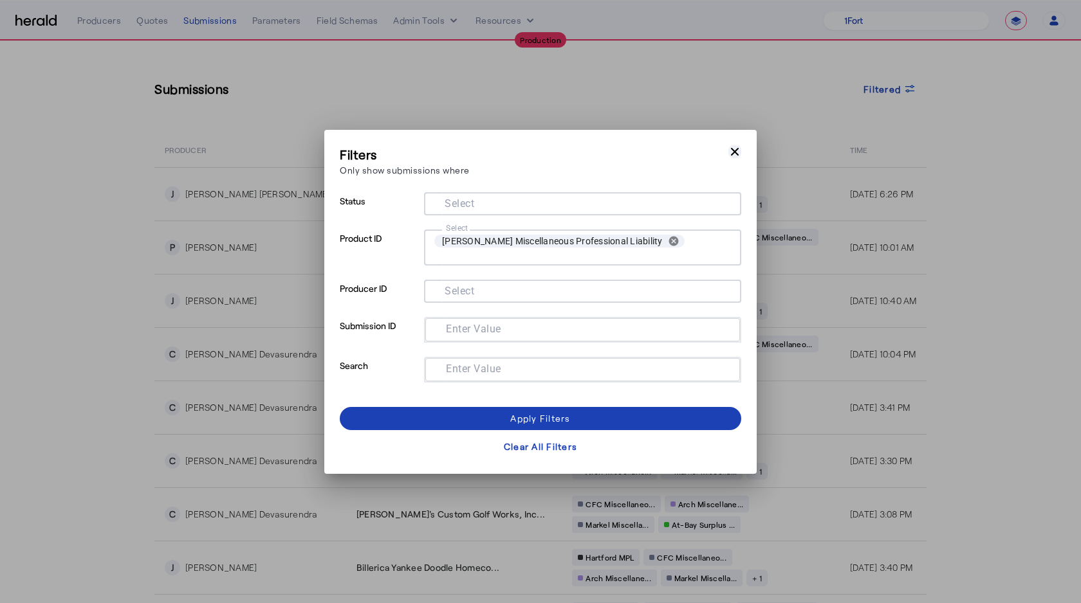
click at [738, 146] on icon "button" at bounding box center [734, 151] width 13 height 13
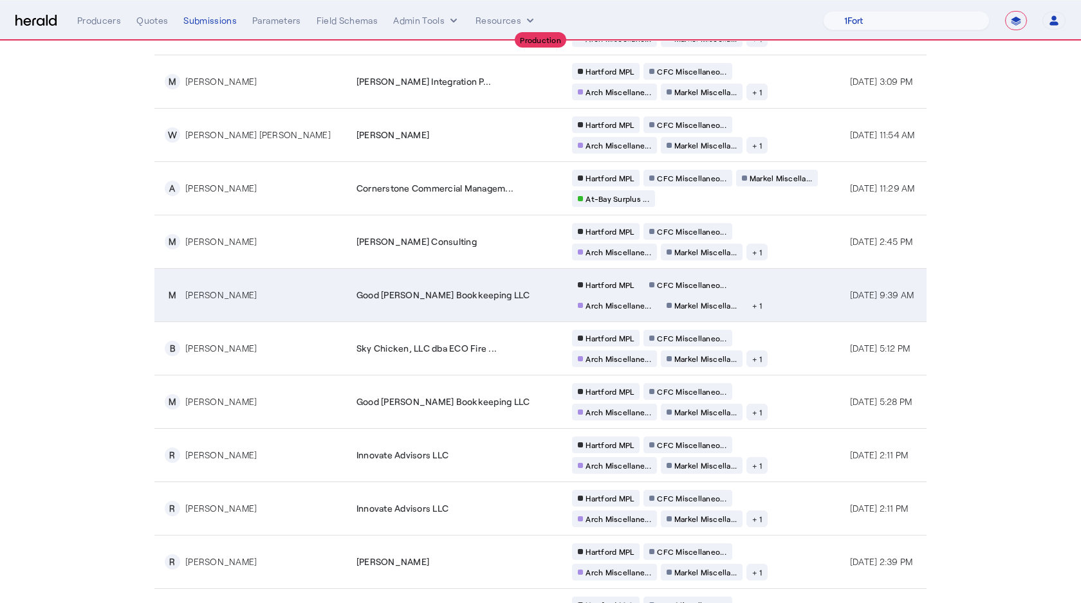
scroll to position [979, 0]
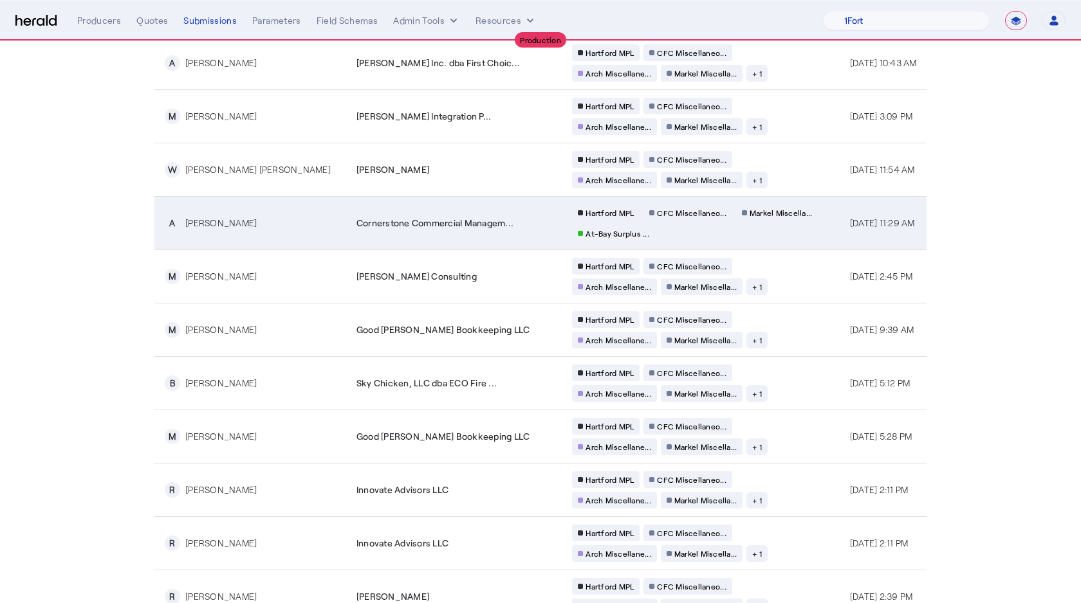
click at [234, 226] on div "Allyson S Benda" at bounding box center [220, 223] width 71 height 13
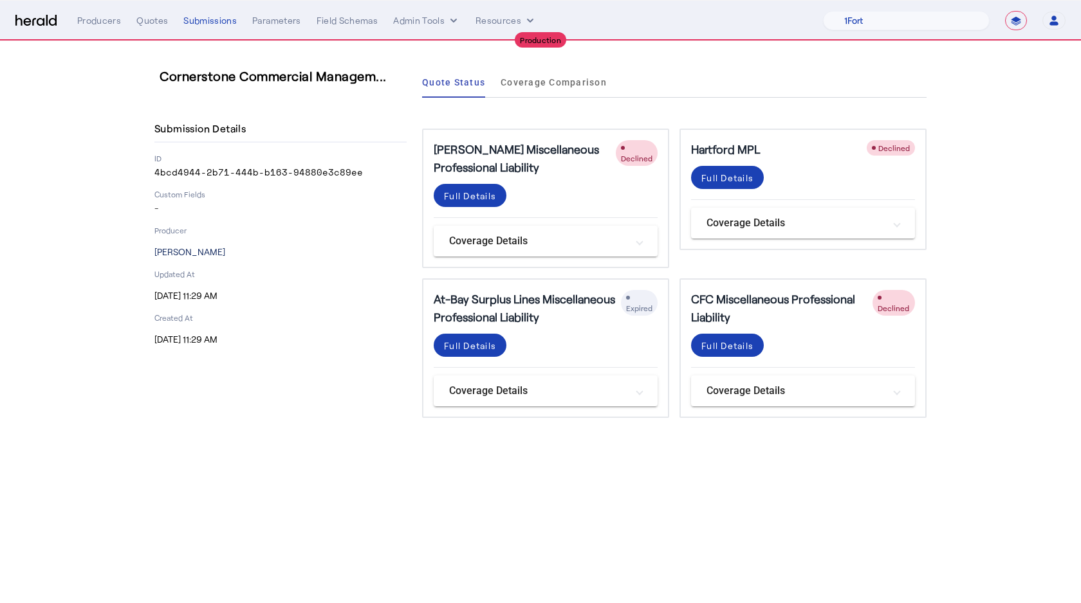
click at [199, 247] on p "Allyson S Benda" at bounding box center [280, 252] width 252 height 13
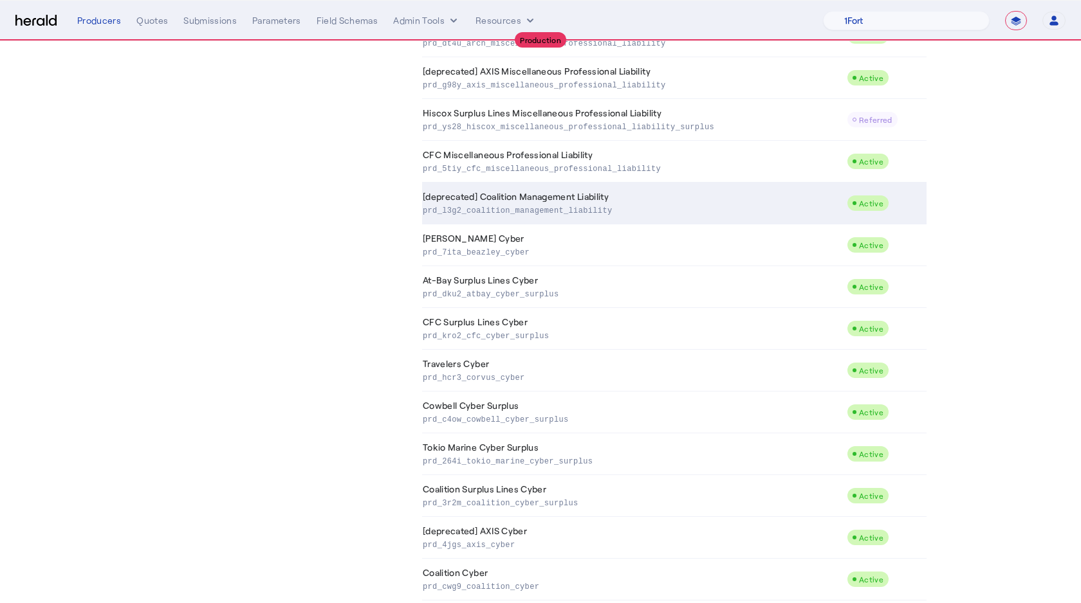
scroll to position [237, 0]
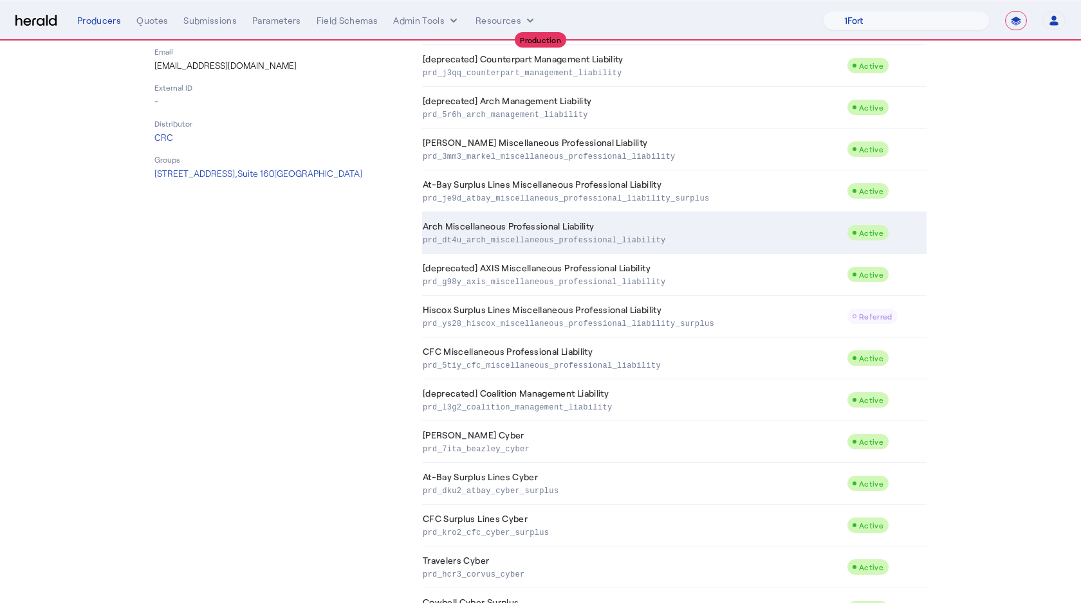
click at [457, 232] on td "Arch Miscellaneous Professional Liability prd_dt4u_arch_miscellaneous_professio…" at bounding box center [634, 233] width 425 height 42
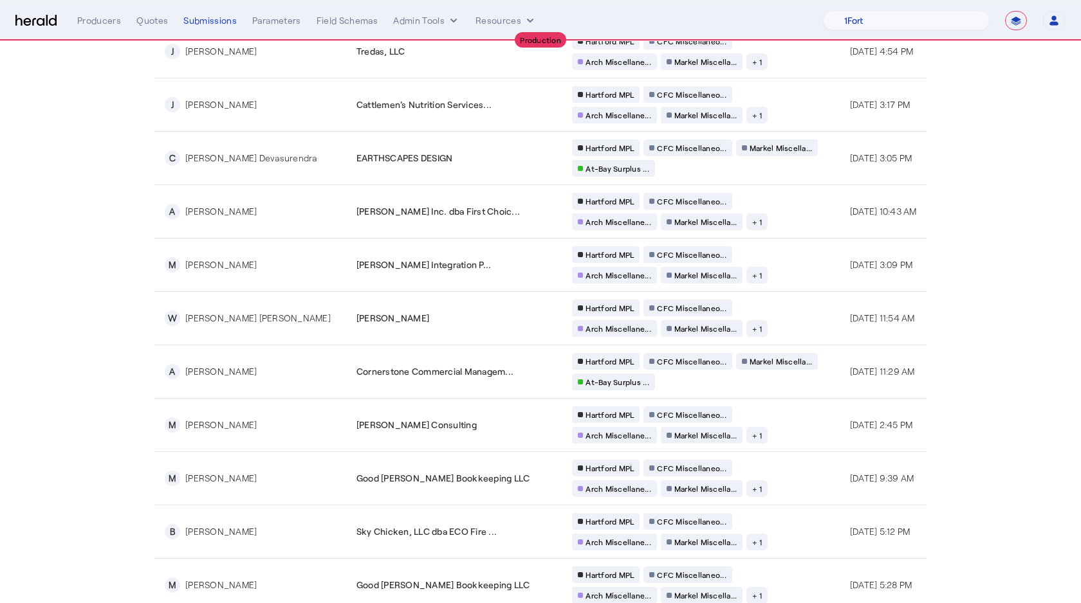
scroll to position [871, 0]
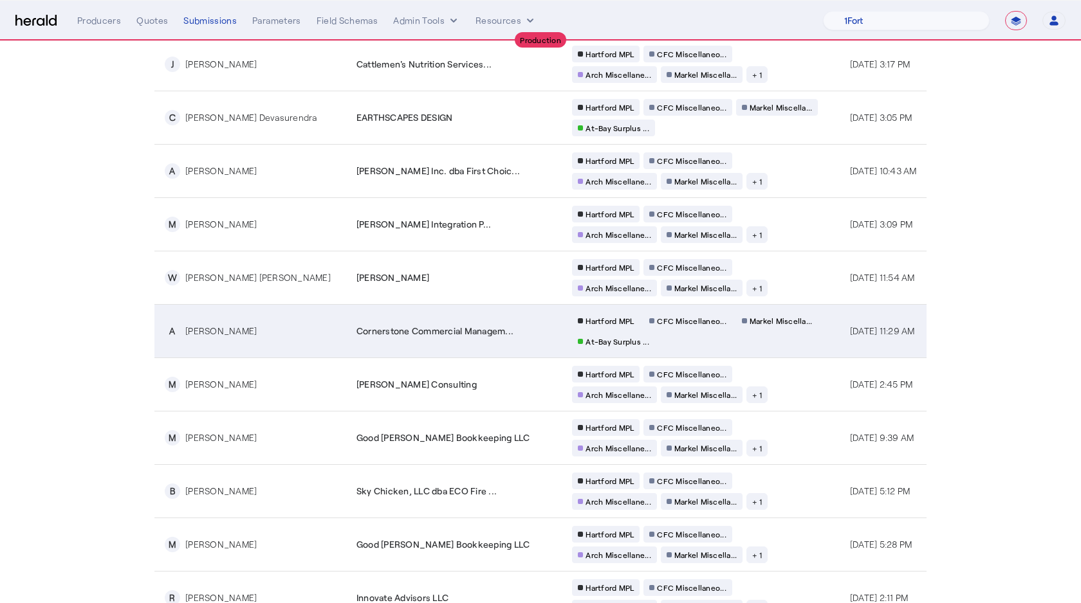
click at [433, 344] on td "Cornerstone Commercial Managem..." at bounding box center [453, 330] width 215 height 53
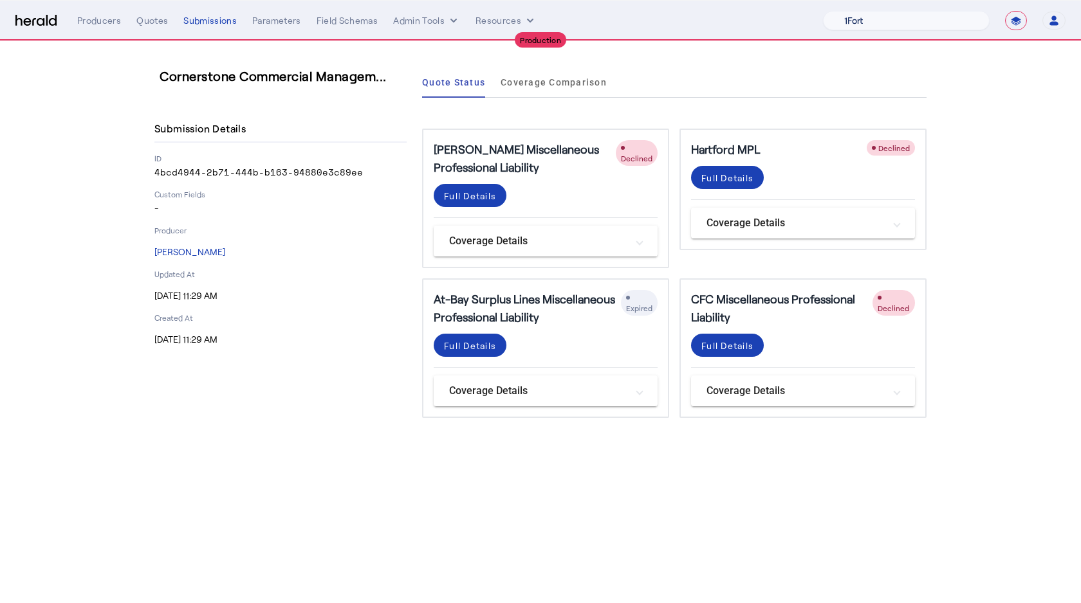
click at [848, 19] on select "1Fort Affinity Risk Arlington [PERSON_NAME] BindHQ Bunker CRC Campus Coverage C…" at bounding box center [906, 20] width 167 height 19
select select "pfm_8e7n_1fort"
click at [823, 11] on select "1Fort Affinity Risk Arlington [PERSON_NAME] BindHQ Bunker CRC Campus Coverage C…" at bounding box center [906, 20] width 167 height 19
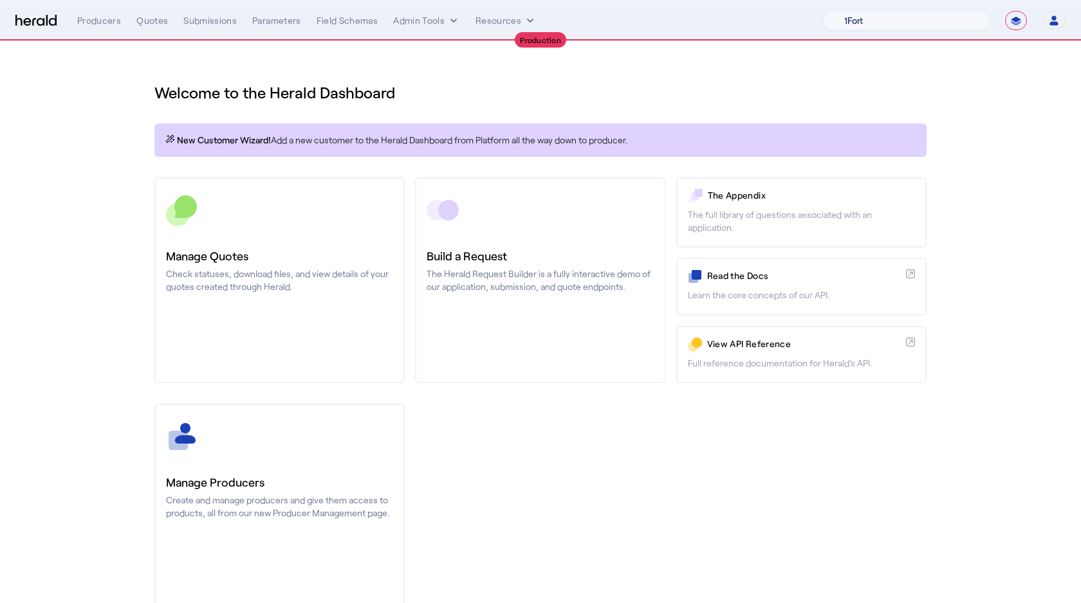
click at [144, 21] on div "Quotes" at bounding box center [152, 20] width 32 height 13
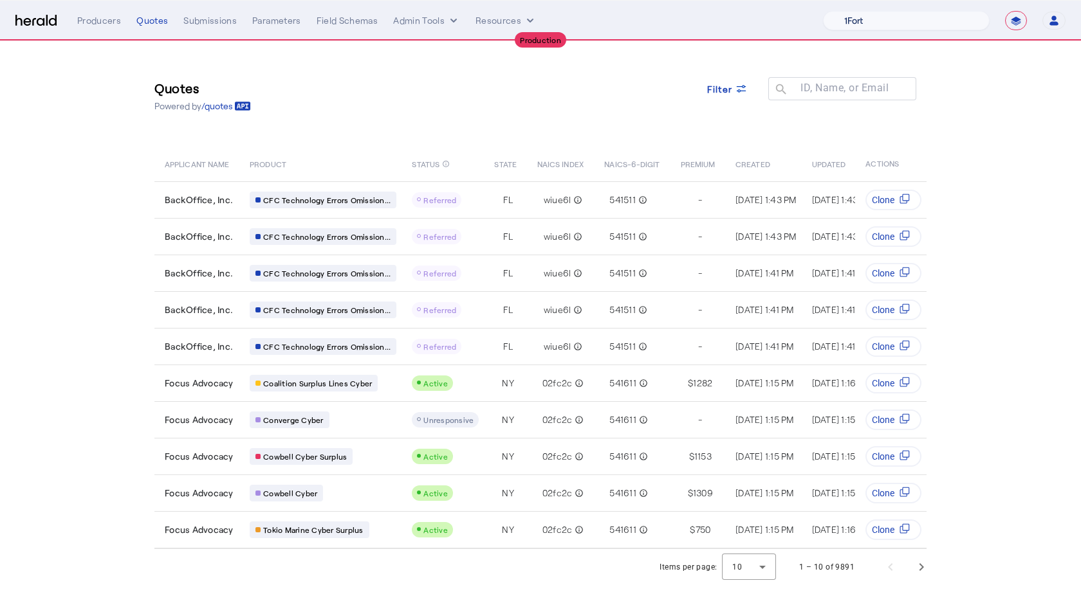
click at [392, 423] on div "Converge Cyber" at bounding box center [323, 420] width 147 height 17
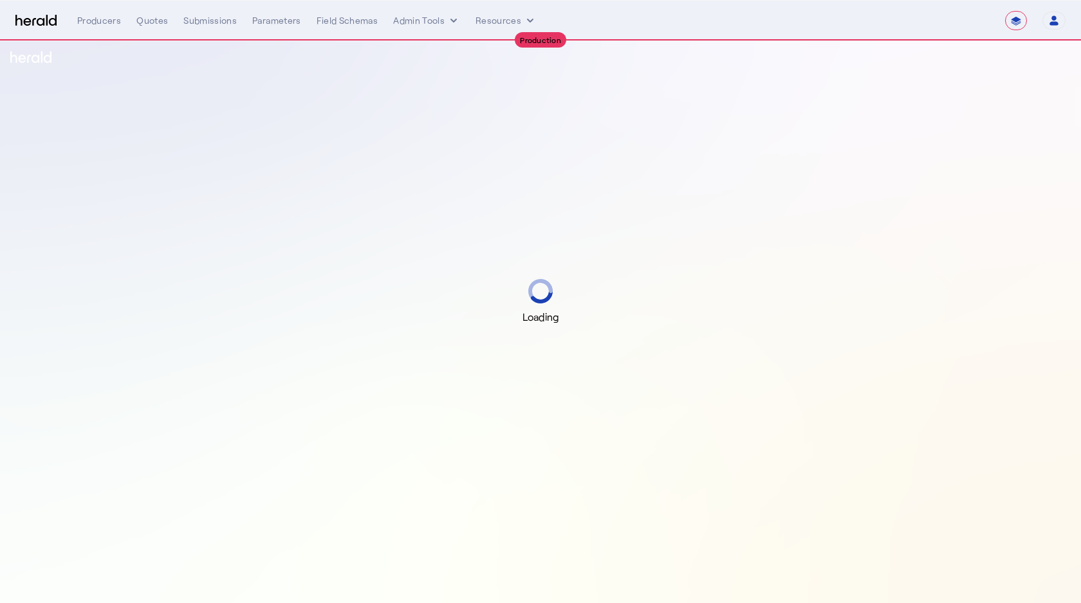
select select "**********"
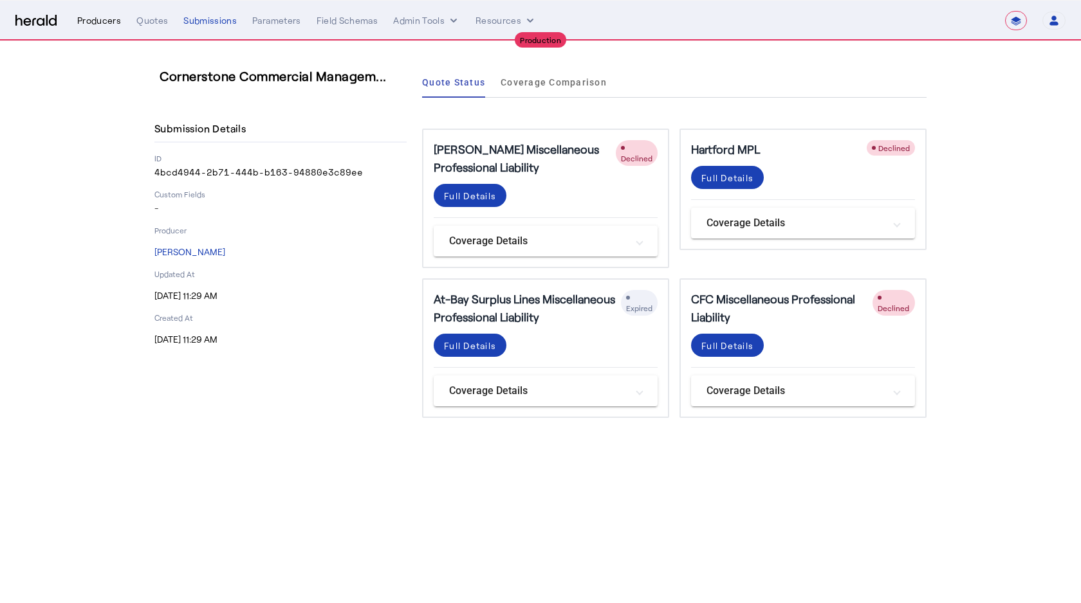
click at [105, 21] on div "Producers" at bounding box center [99, 20] width 44 height 13
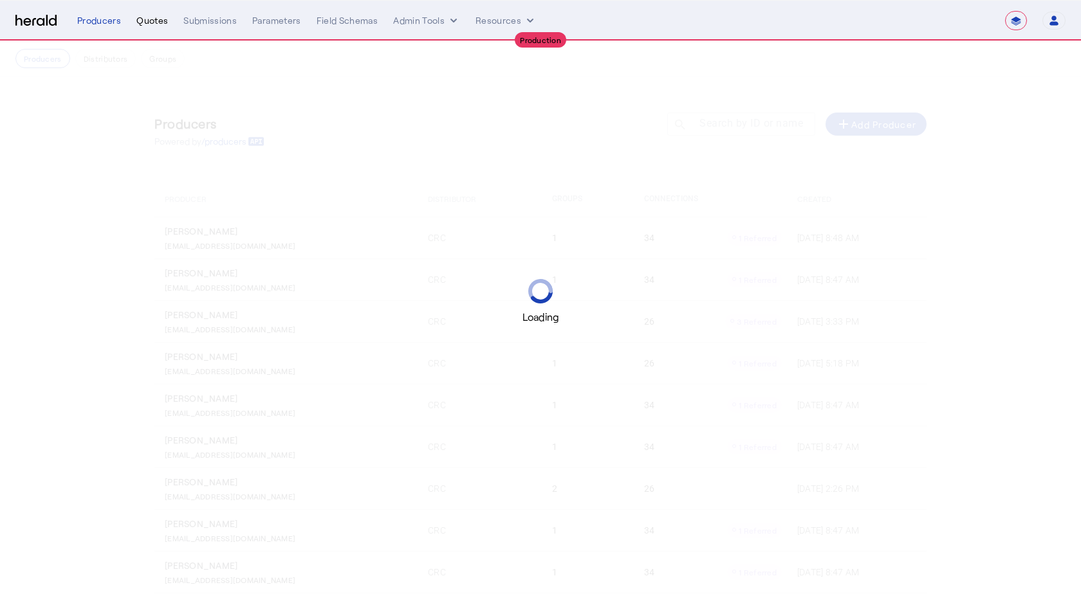
click at [158, 24] on div "Quotes" at bounding box center [152, 20] width 32 height 13
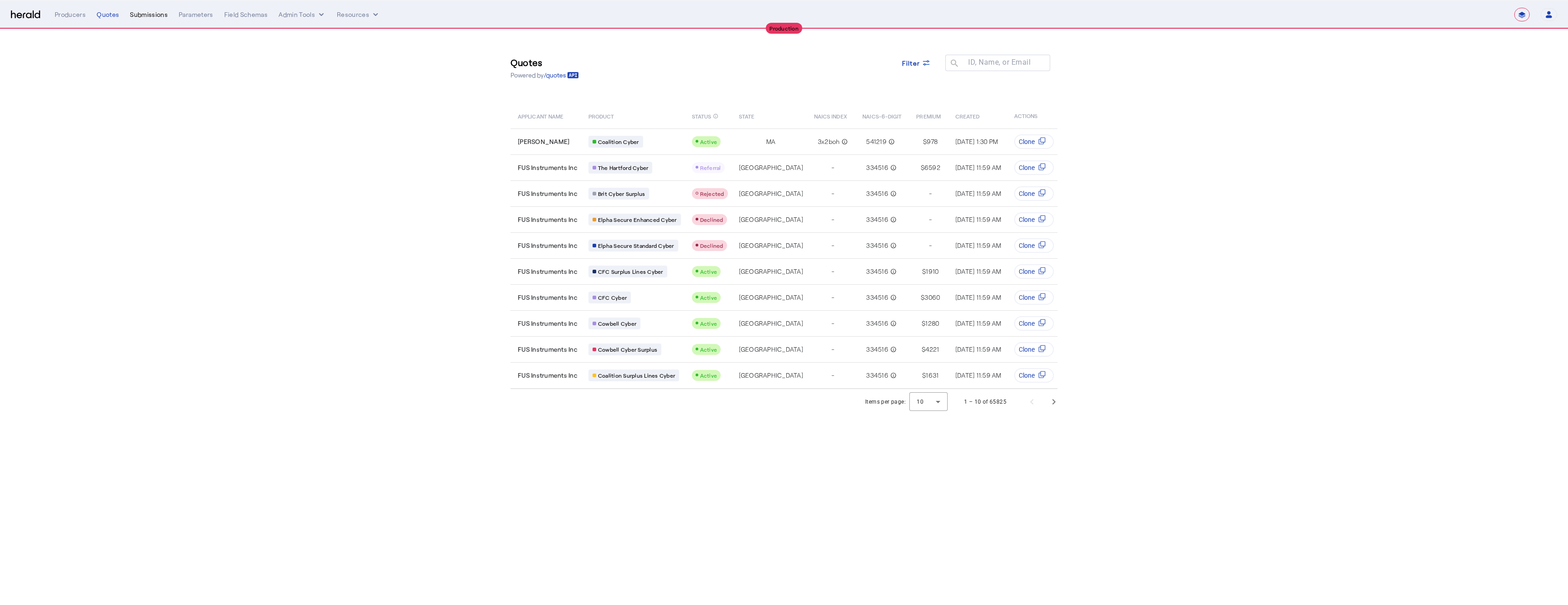
click at [155, 16] on div "Submissions" at bounding box center [148, 14] width 38 height 9
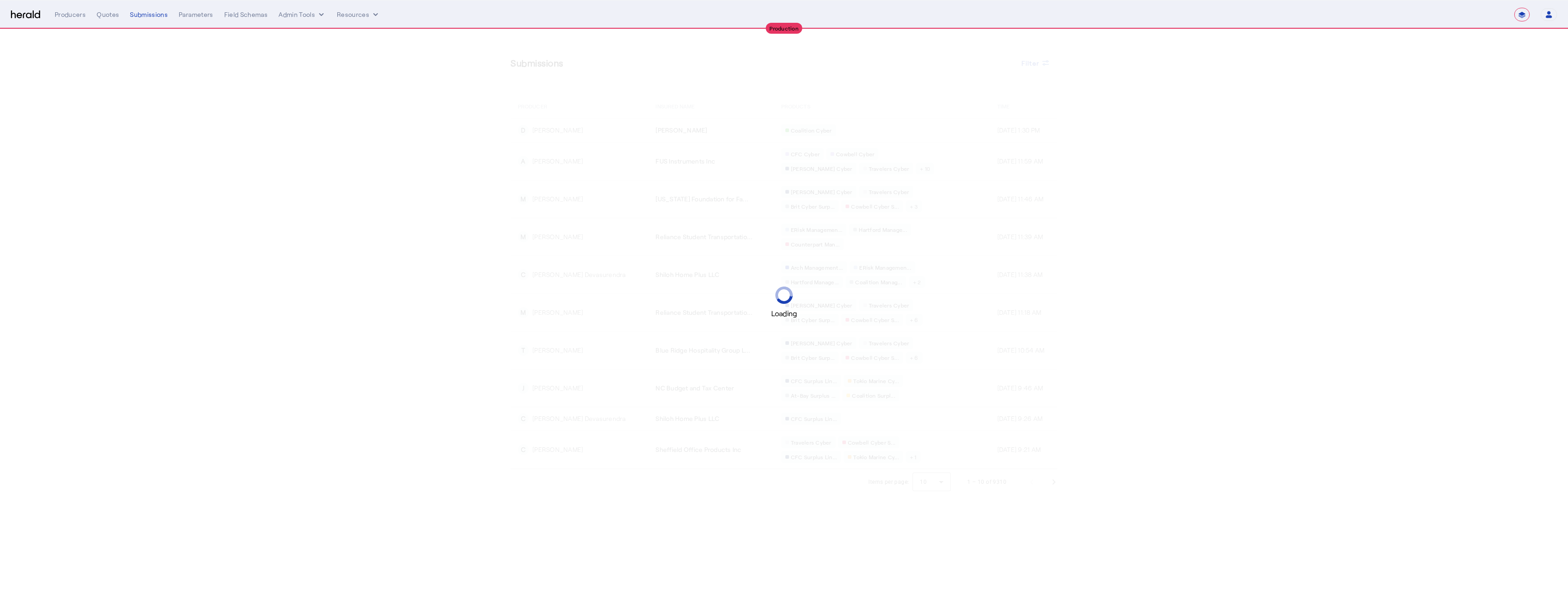
click at [371, 20] on div "**********" at bounding box center [806, 14] width 1502 height 13
click at [357, 15] on button "Resources" at bounding box center [358, 14] width 43 height 9
click at [303, 16] on div at bounding box center [784, 302] width 1568 height 605
click at [307, 15] on button "Admin Tools" at bounding box center [302, 14] width 47 height 9
click at [303, 30] on span "Platforms Manager" at bounding box center [318, 33] width 67 height 11
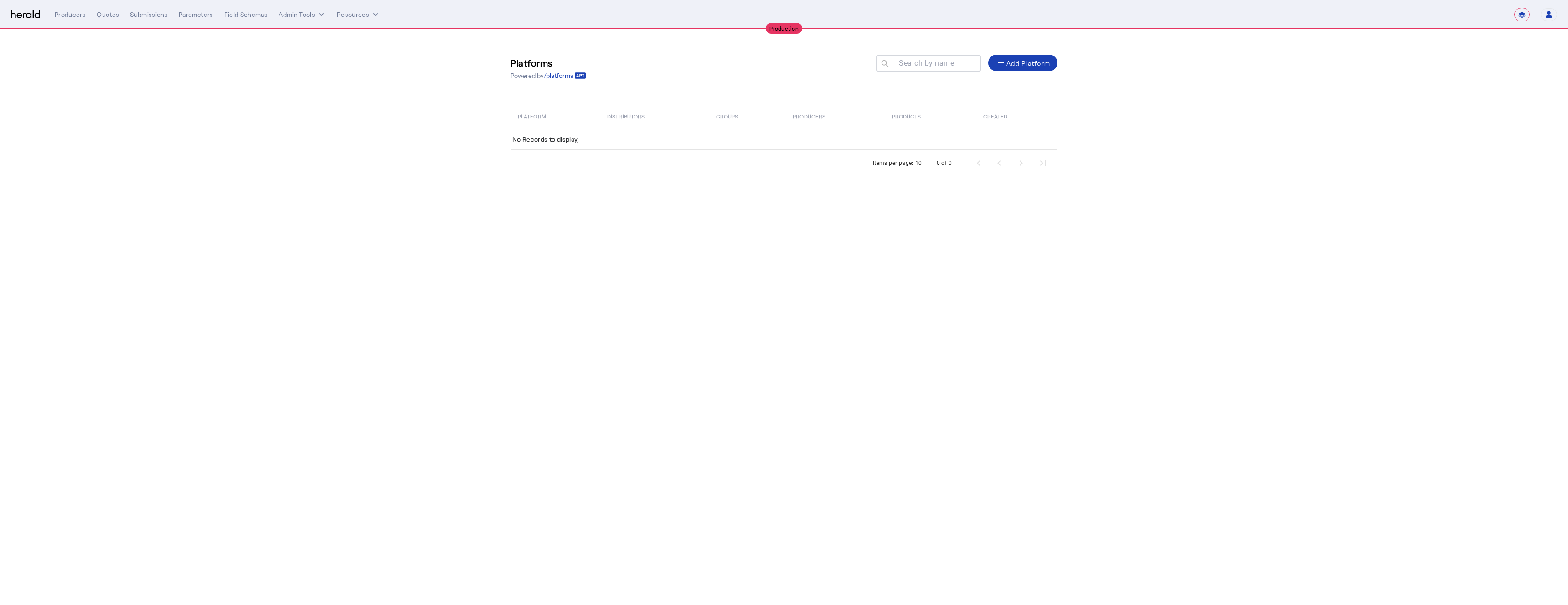
click at [765, 12] on div "**********" at bounding box center [1535, 14] width 43 height 13
click at [765, 16] on icon "button" at bounding box center [1549, 15] width 9 height 9
click at [765, 16] on div at bounding box center [784, 302] width 1568 height 605
click at [74, 16] on div "Producers" at bounding box center [70, 14] width 31 height 9
click at [329, 16] on div "Producers Quotes Submissions Parameters Field Schemas Admin Tools Resources" at bounding box center [784, 14] width 1460 height 9
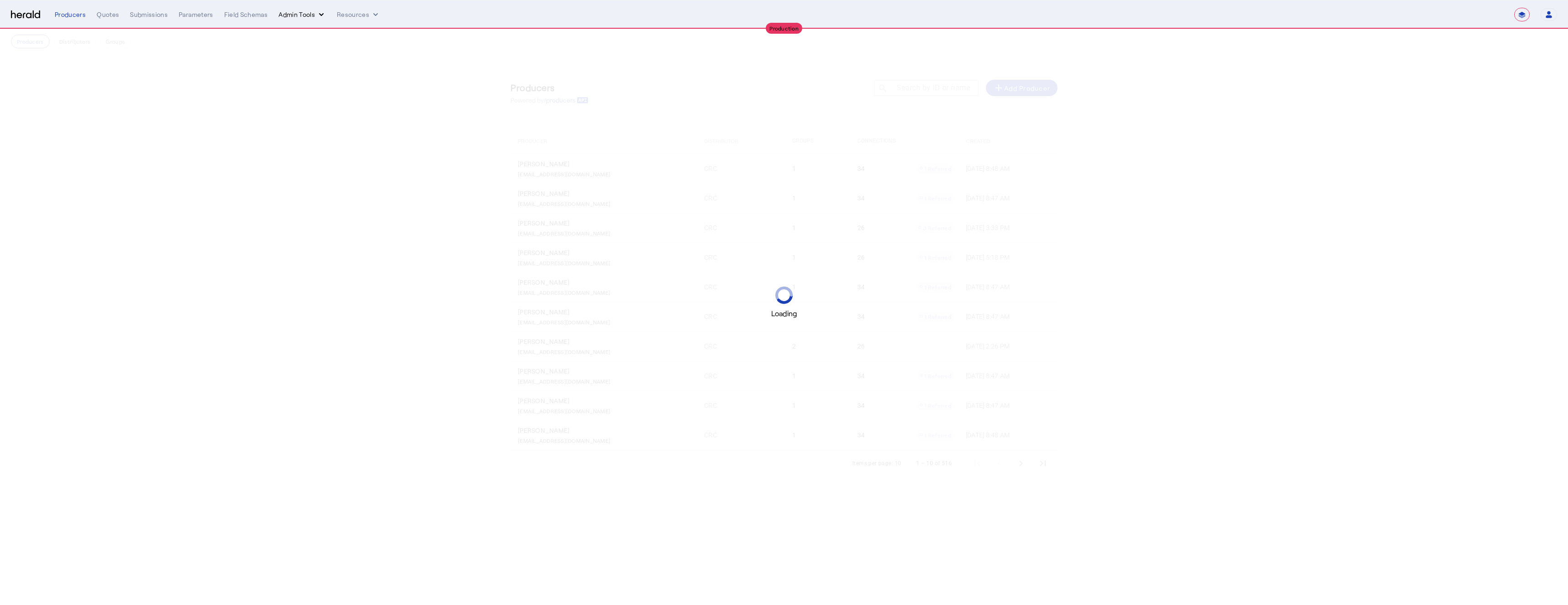
click at [317, 16] on icon "internal dropdown menu" at bounding box center [321, 14] width 9 height 9
click at [305, 35] on span "Platforms Manager" at bounding box center [318, 33] width 67 height 11
click at [765, 64] on mat-label "Search by name" at bounding box center [927, 63] width 55 height 9
click at [765, 64] on input "Search by name" at bounding box center [932, 62] width 82 height 11
click at [288, 13] on button "Admin Tools" at bounding box center [302, 14] width 47 height 9
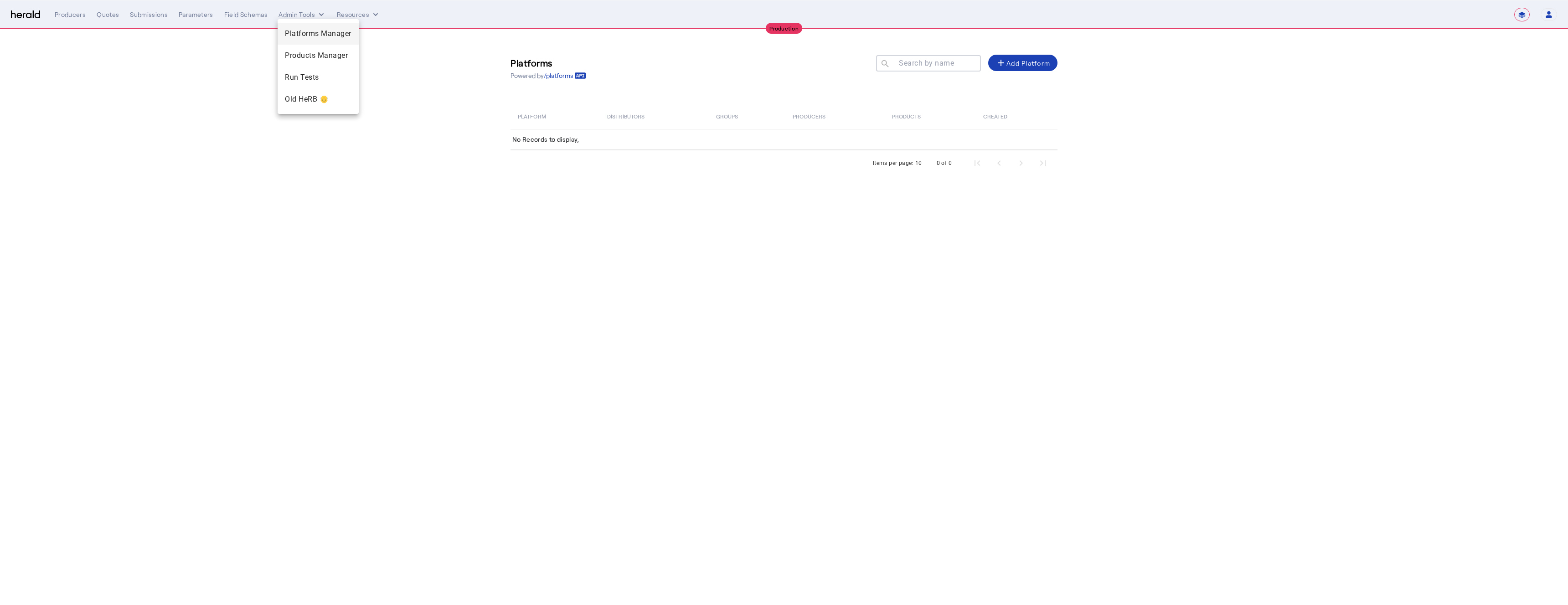
click at [305, 33] on span "Platforms Manager" at bounding box center [318, 33] width 67 height 11
click at [317, 14] on icon "internal dropdown menu" at bounding box center [321, 14] width 9 height 9
click at [483, 54] on div at bounding box center [784, 302] width 1568 height 605
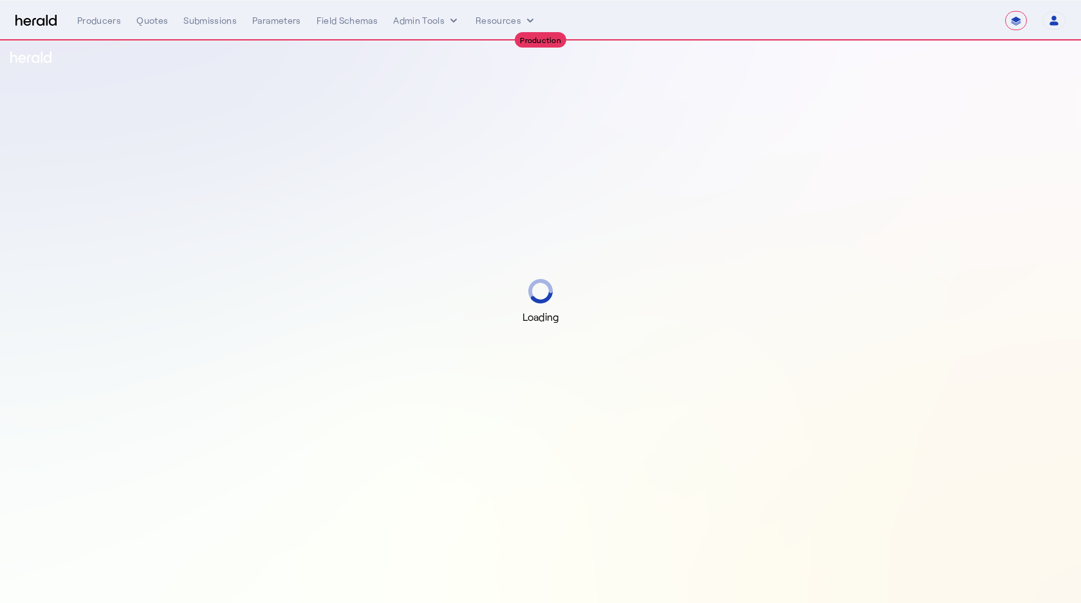
select select "**********"
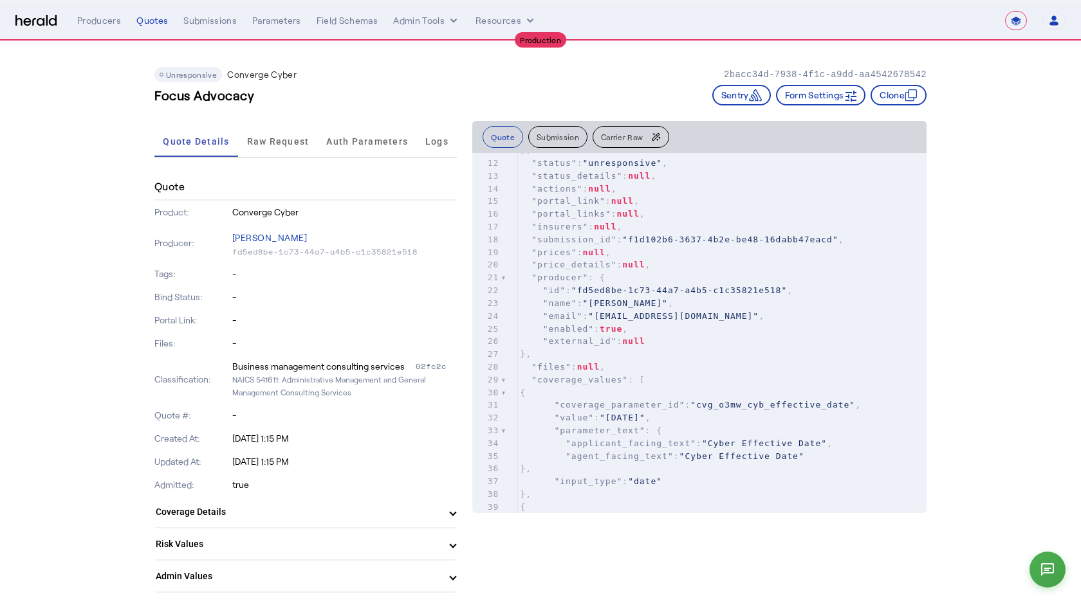
scroll to position [143, 0]
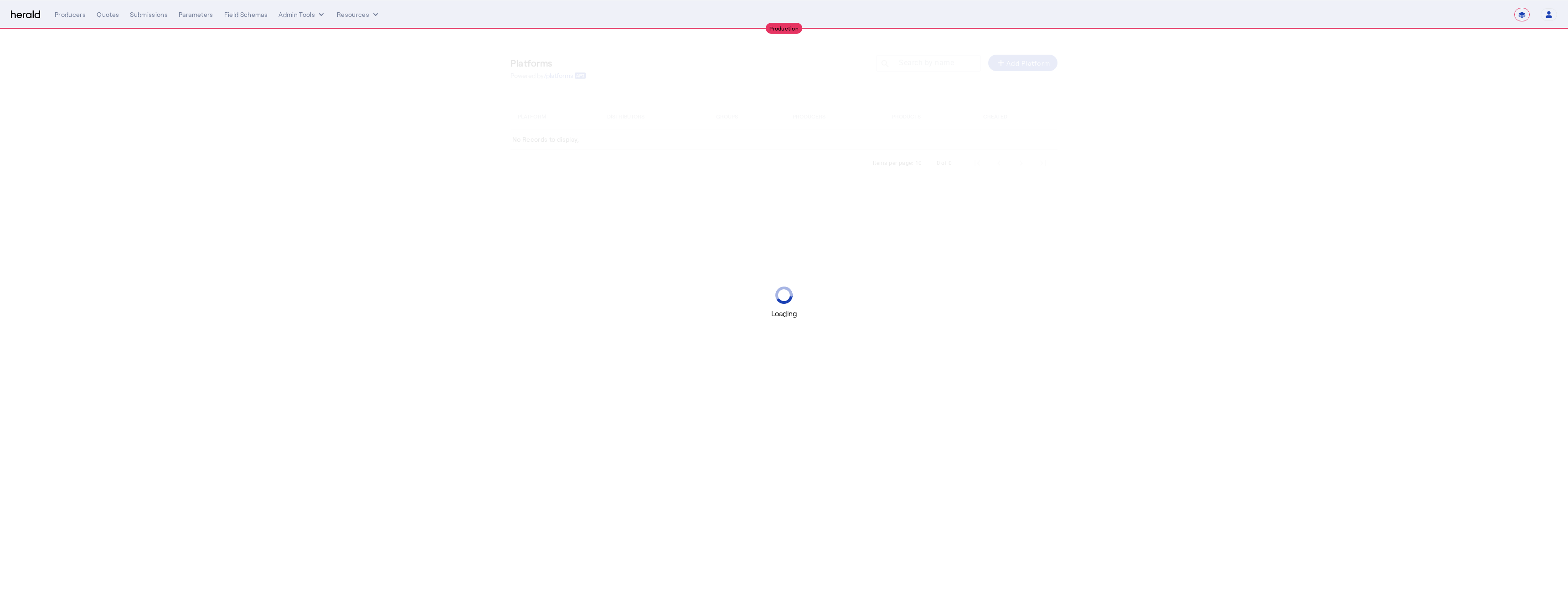
select select "**********"
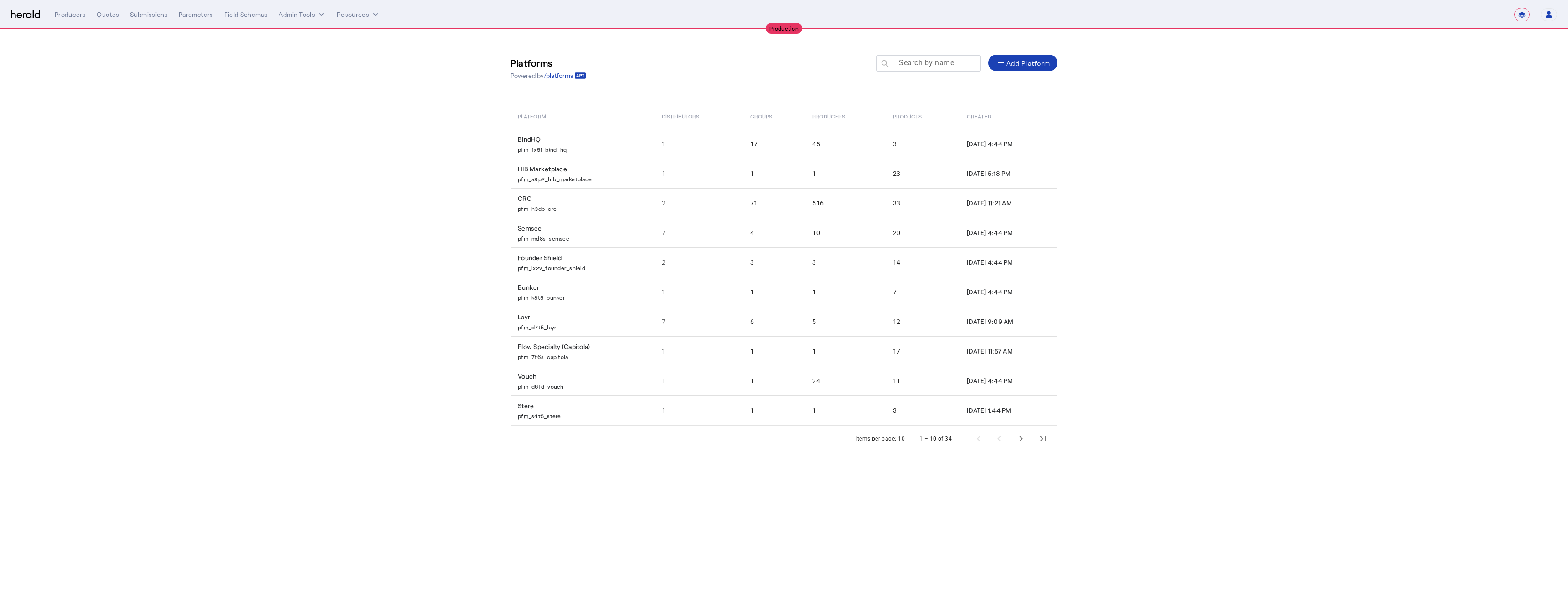
click at [911, 57] on div "Search by name search" at bounding box center [925, 63] width 98 height 16
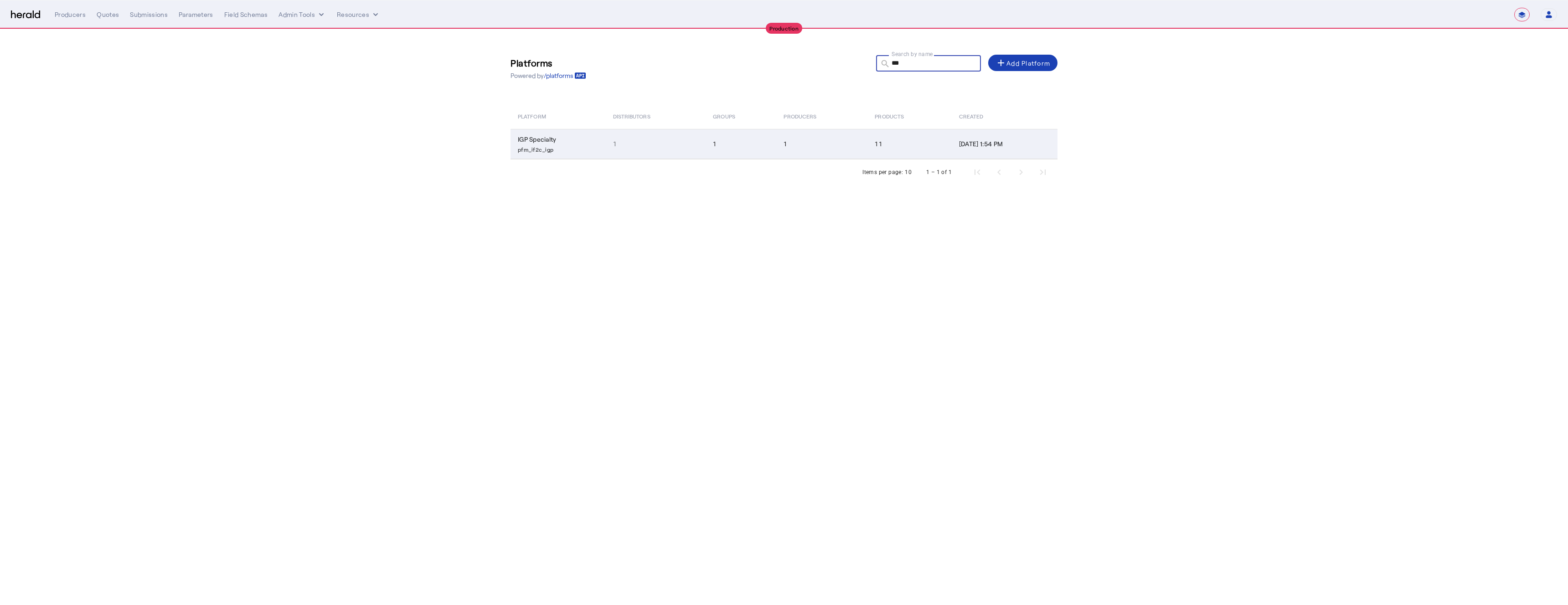
type input "***"
click at [684, 141] on td "1" at bounding box center [656, 144] width 101 height 30
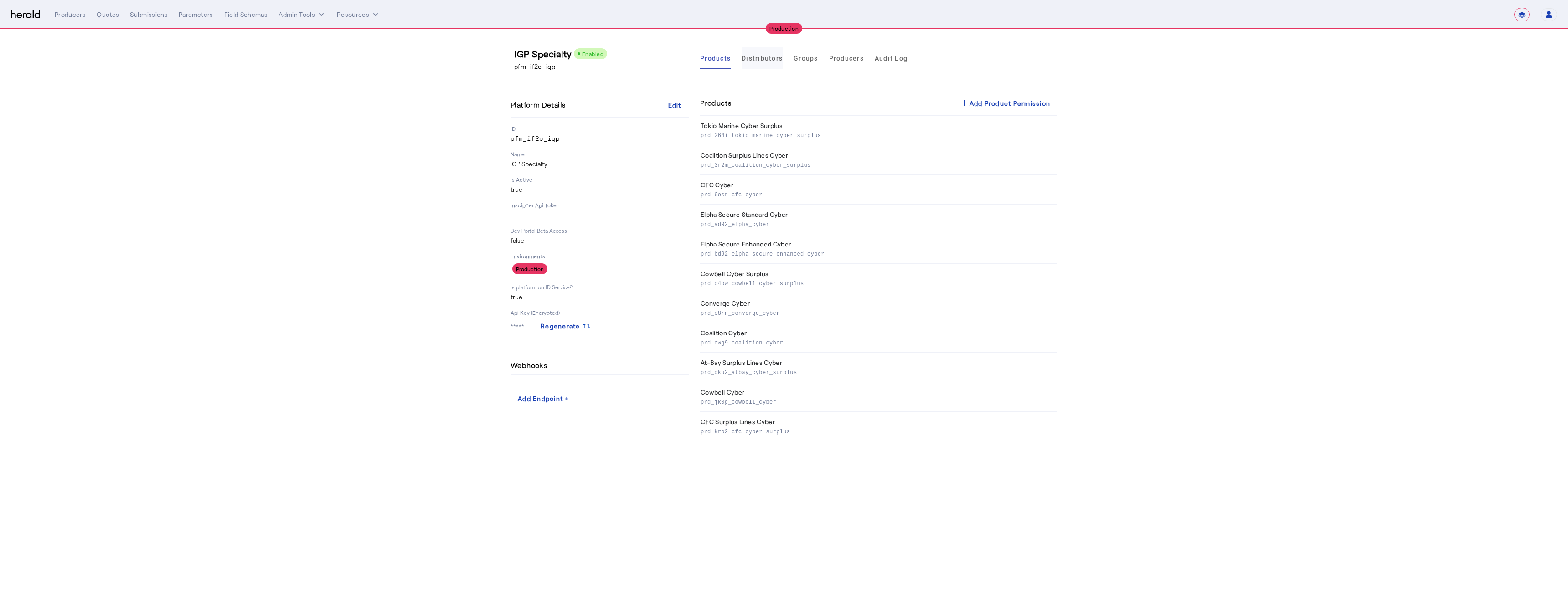
click at [755, 60] on span "Distributors" at bounding box center [762, 58] width 41 height 6
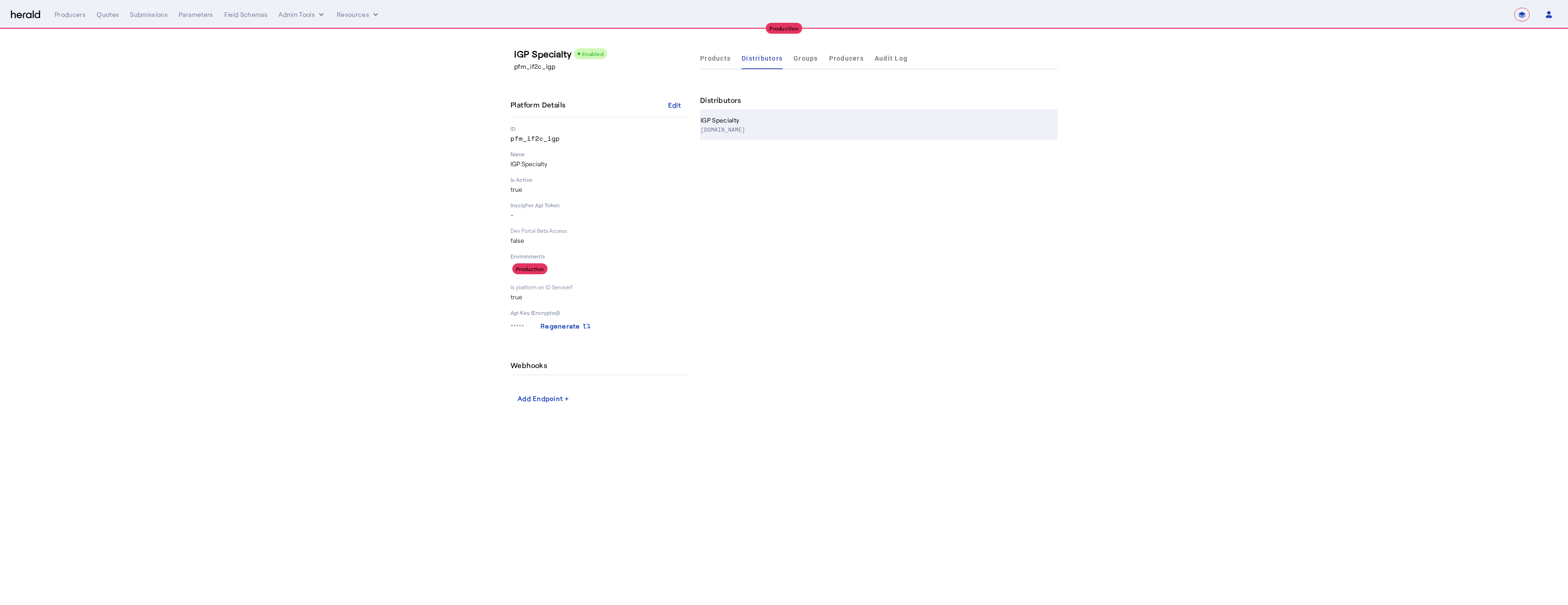
click at [757, 127] on p "www.igpspecialty.com" at bounding box center [877, 129] width 354 height 9
select select "pfm_if2c_igp"
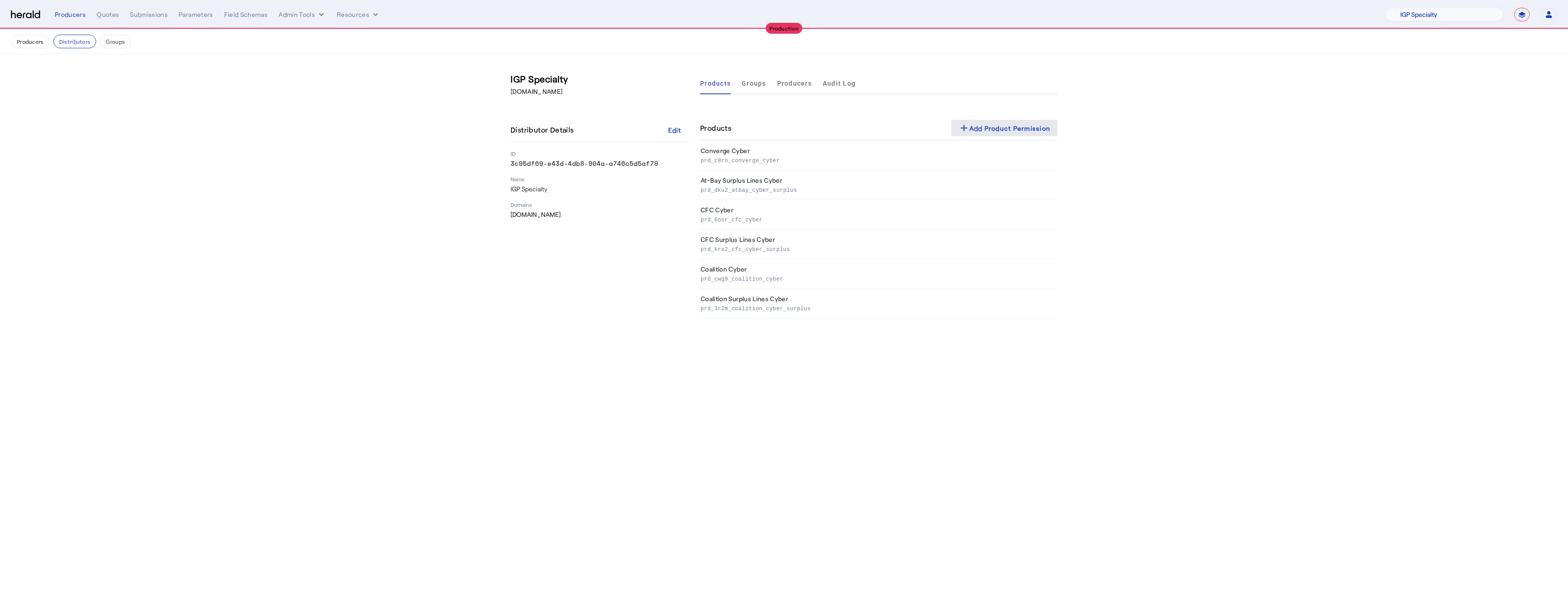
click at [1010, 128] on div "add Add Product Permission" at bounding box center [1005, 128] width 92 height 11
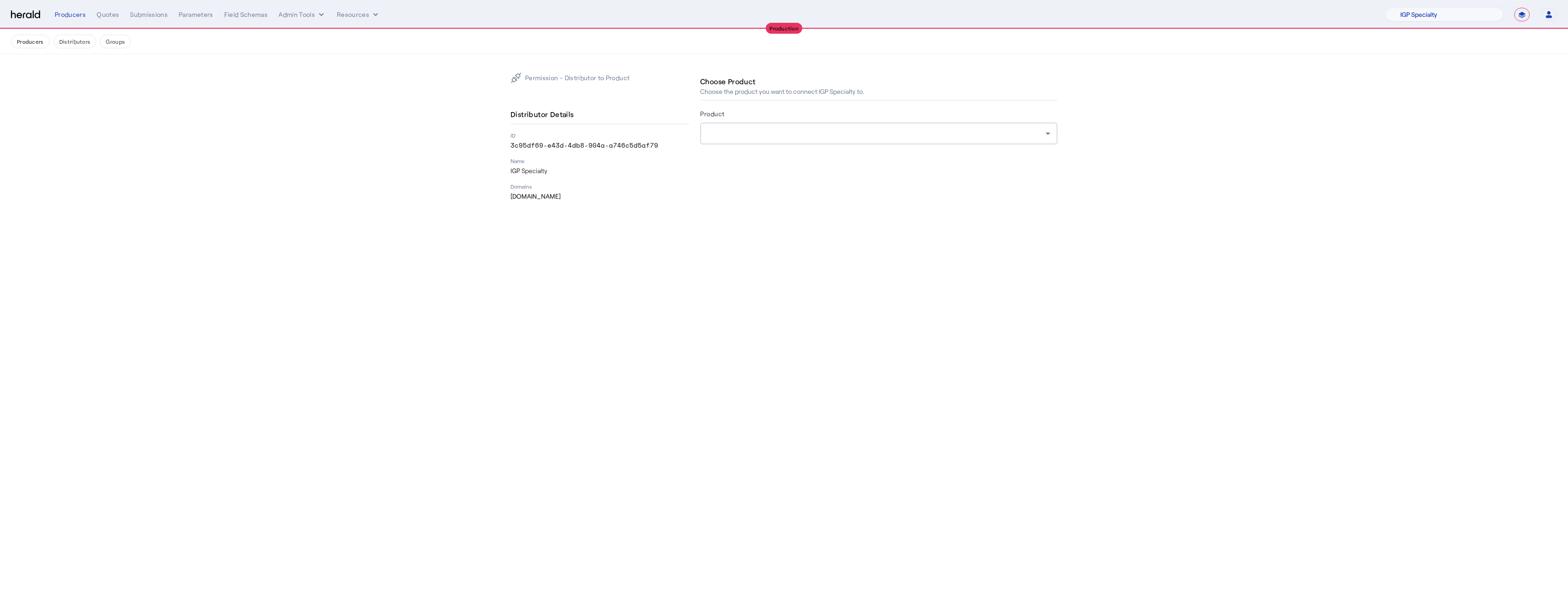
click at [714, 133] on div at bounding box center [876, 133] width 338 height 11
click at [738, 261] on span "Cowbell Cyber" at bounding box center [879, 259] width 343 height 11
click at [726, 200] on div "Submit Permission" at bounding box center [738, 200] width 62 height 10
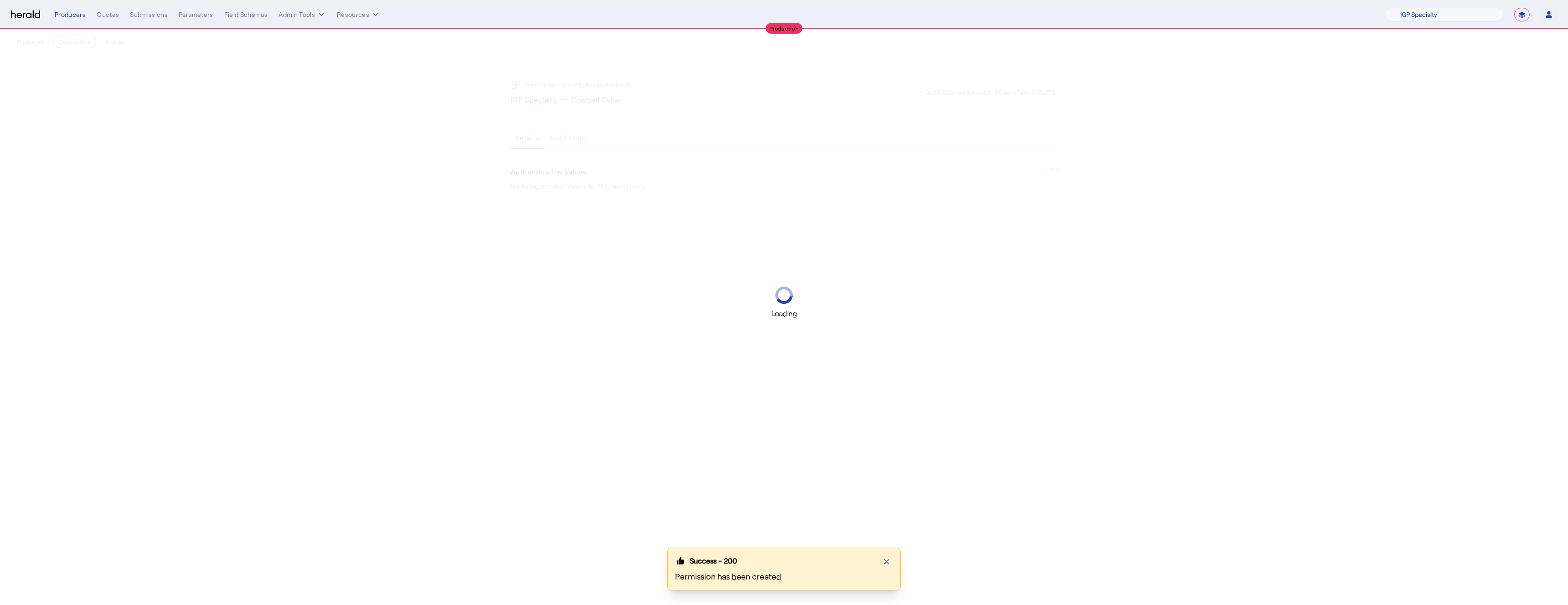
click at [747, 134] on div "Loading" at bounding box center [784, 302] width 1568 height 605
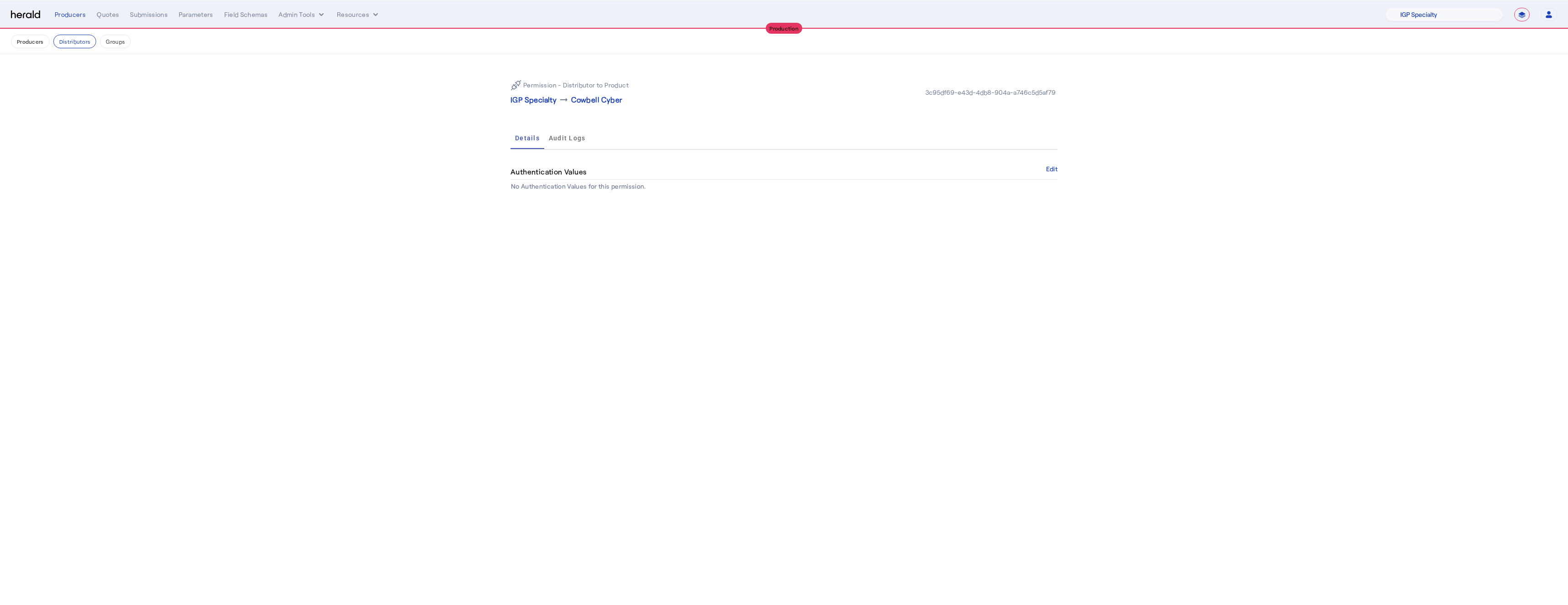
click at [577, 101] on p "Cowbell Cyber" at bounding box center [597, 99] width 51 height 11
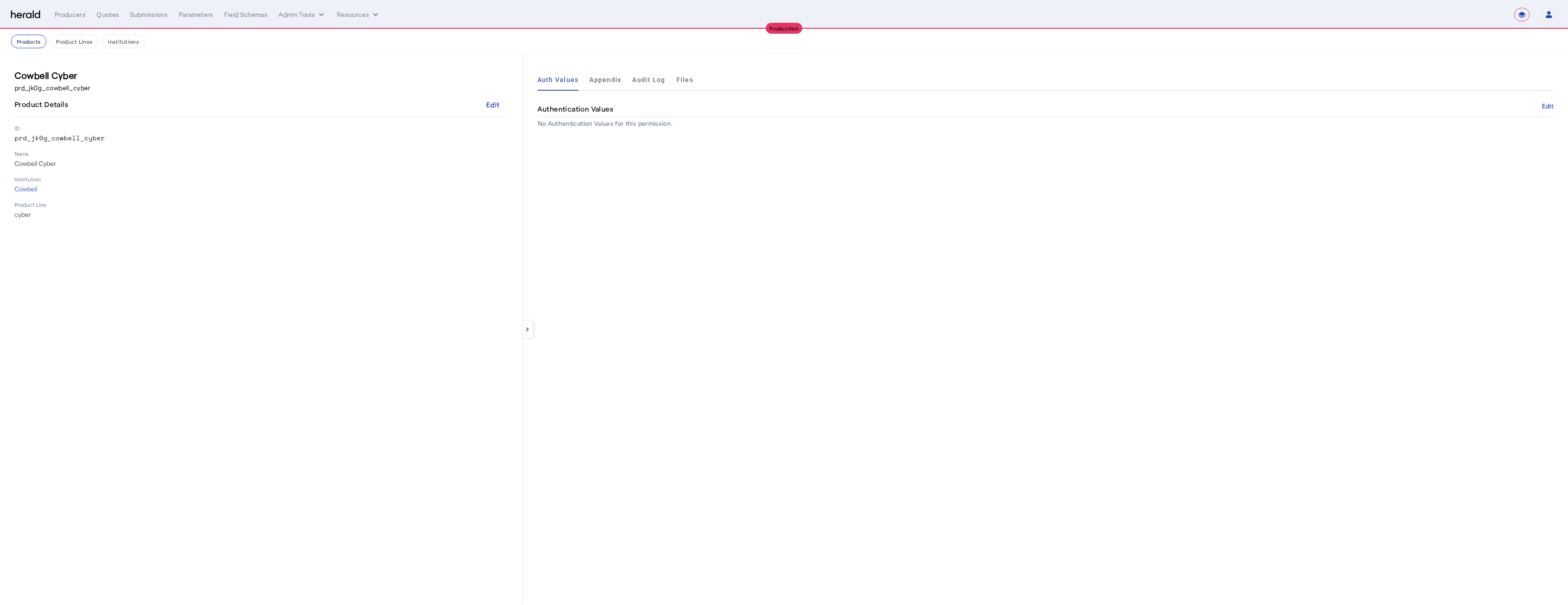
click at [26, 48] on nav "Products Product Lines Institutions" at bounding box center [784, 41] width 1568 height 25
click at [64, 42] on button "Product Lines" at bounding box center [74, 41] width 48 height 13
select select "pfm_if2c_igp"
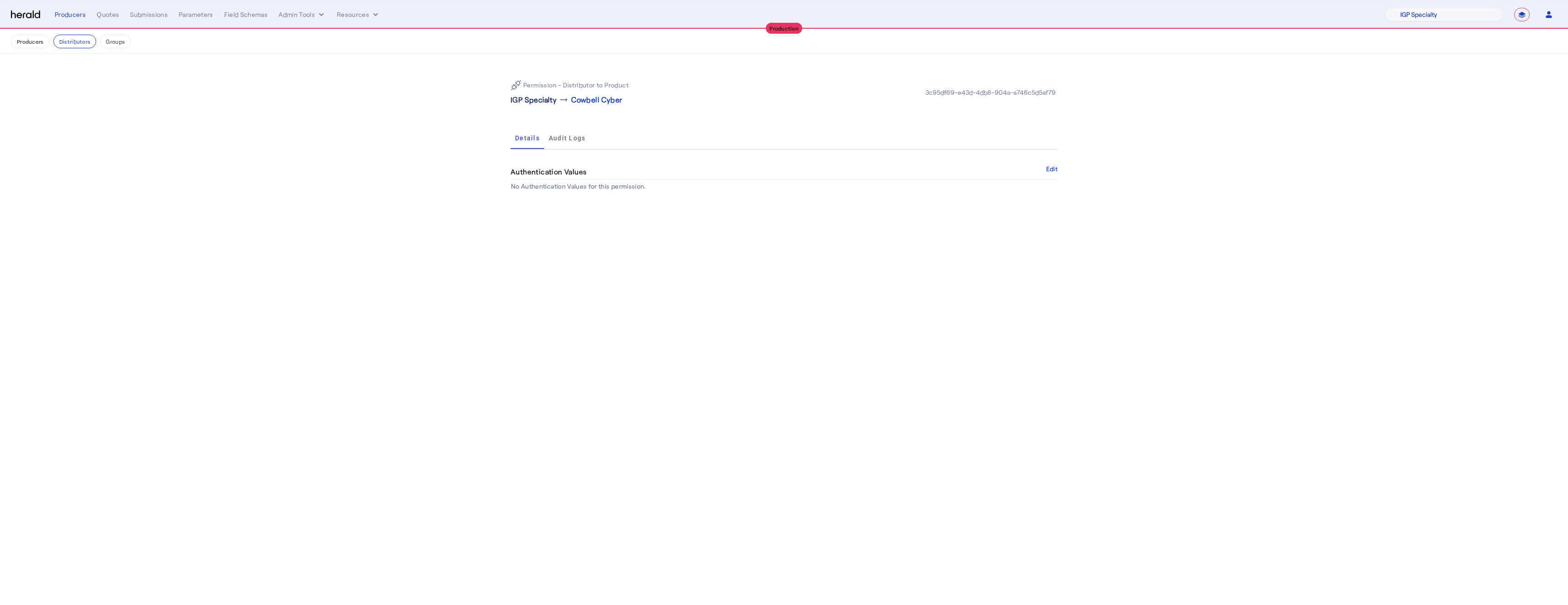
click at [534, 97] on p "IGP Specialty" at bounding box center [533, 99] width 46 height 11
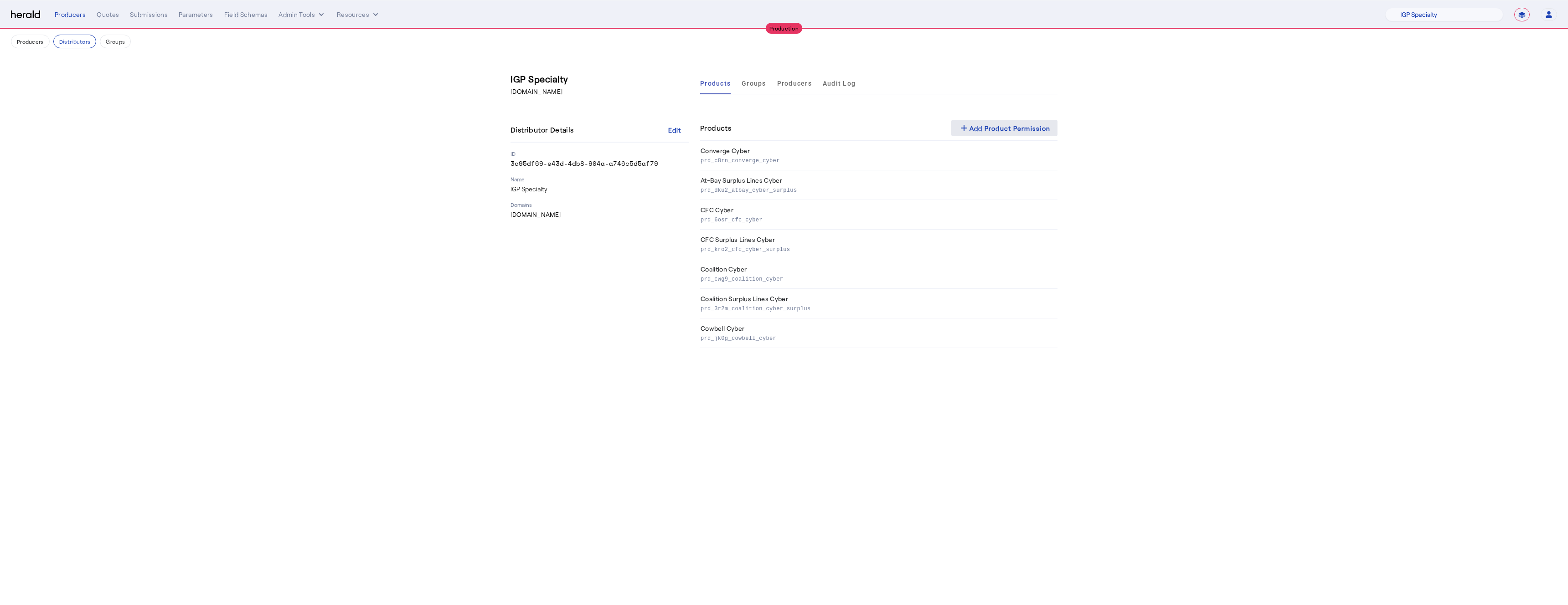
click at [985, 133] on div "add Add Product Permission" at bounding box center [1005, 128] width 92 height 11
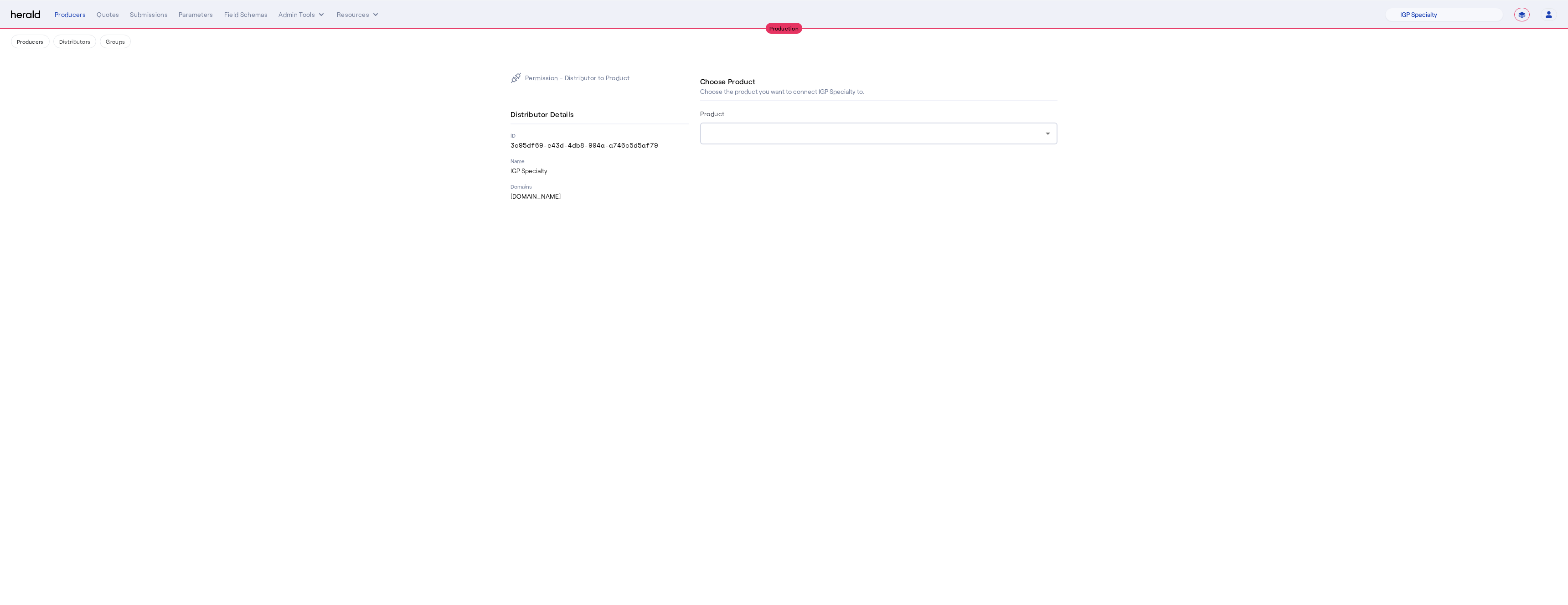
click at [765, 129] on div at bounding box center [876, 133] width 338 height 11
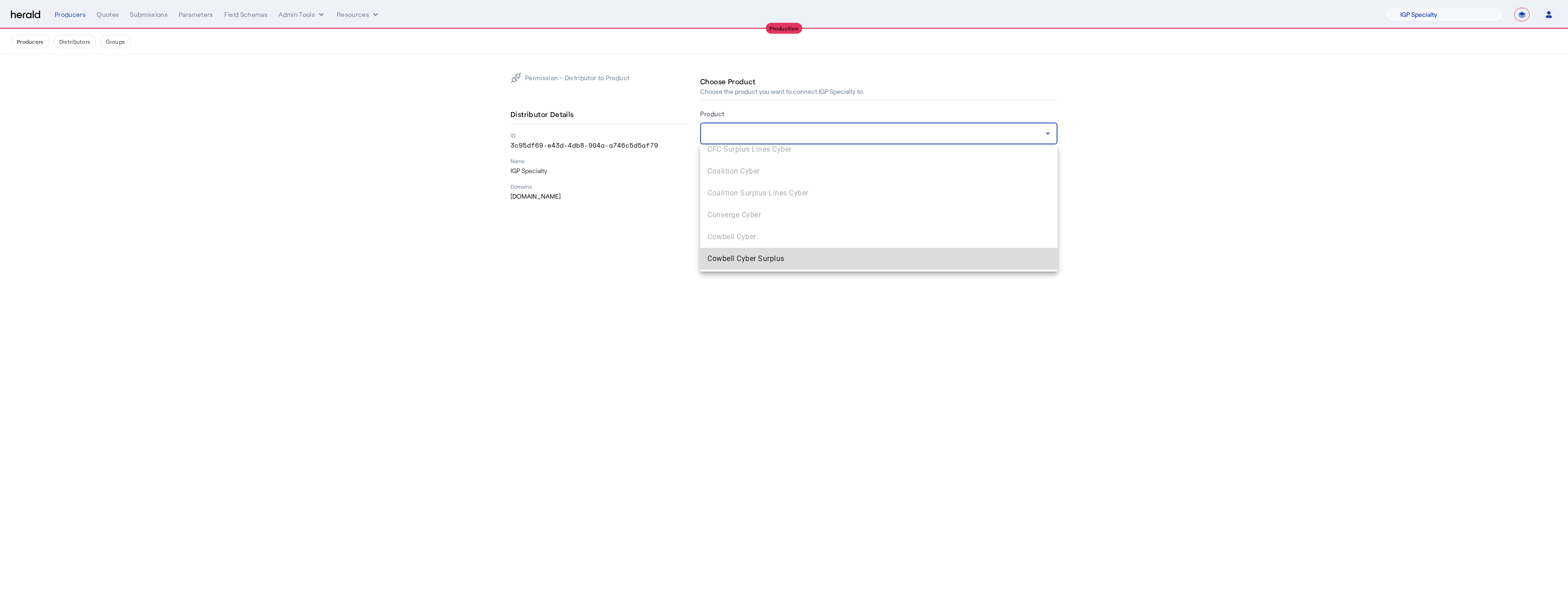
click at [763, 251] on mat-option "Cowbell Cyber Surplus" at bounding box center [879, 259] width 357 height 22
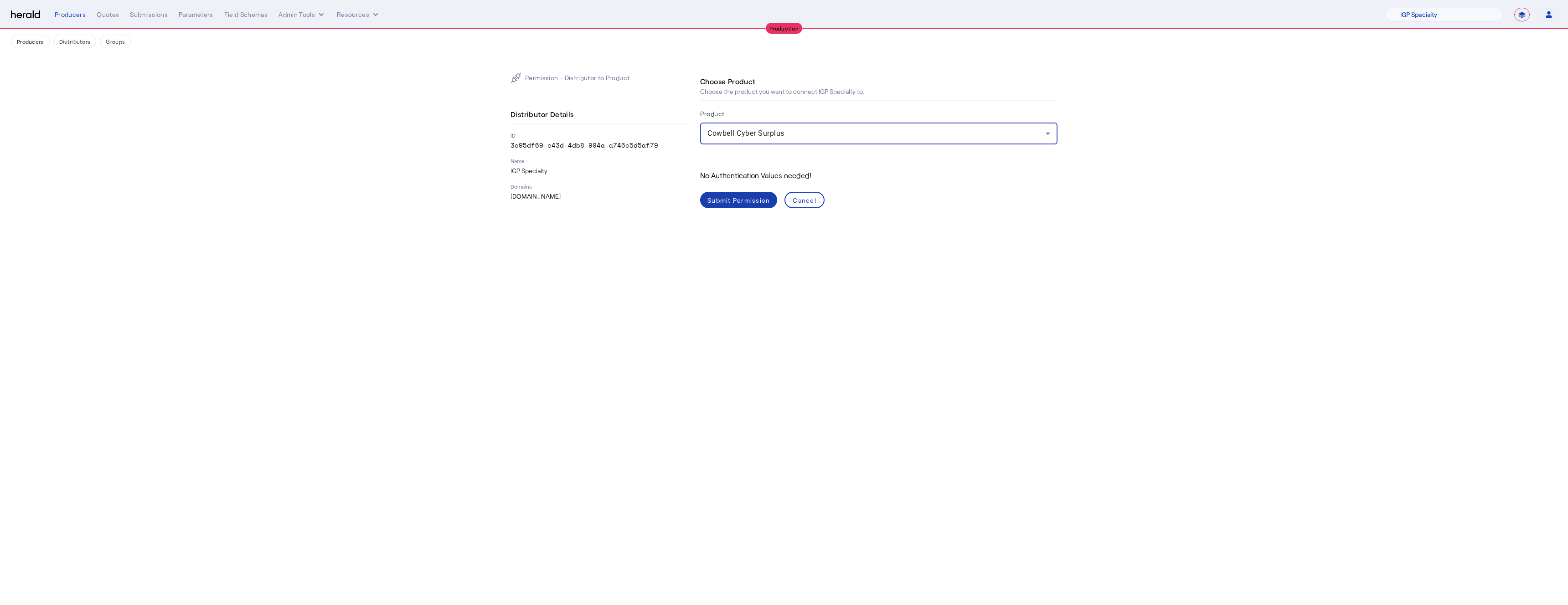
click at [712, 201] on div "Submit Permission" at bounding box center [738, 200] width 62 height 10
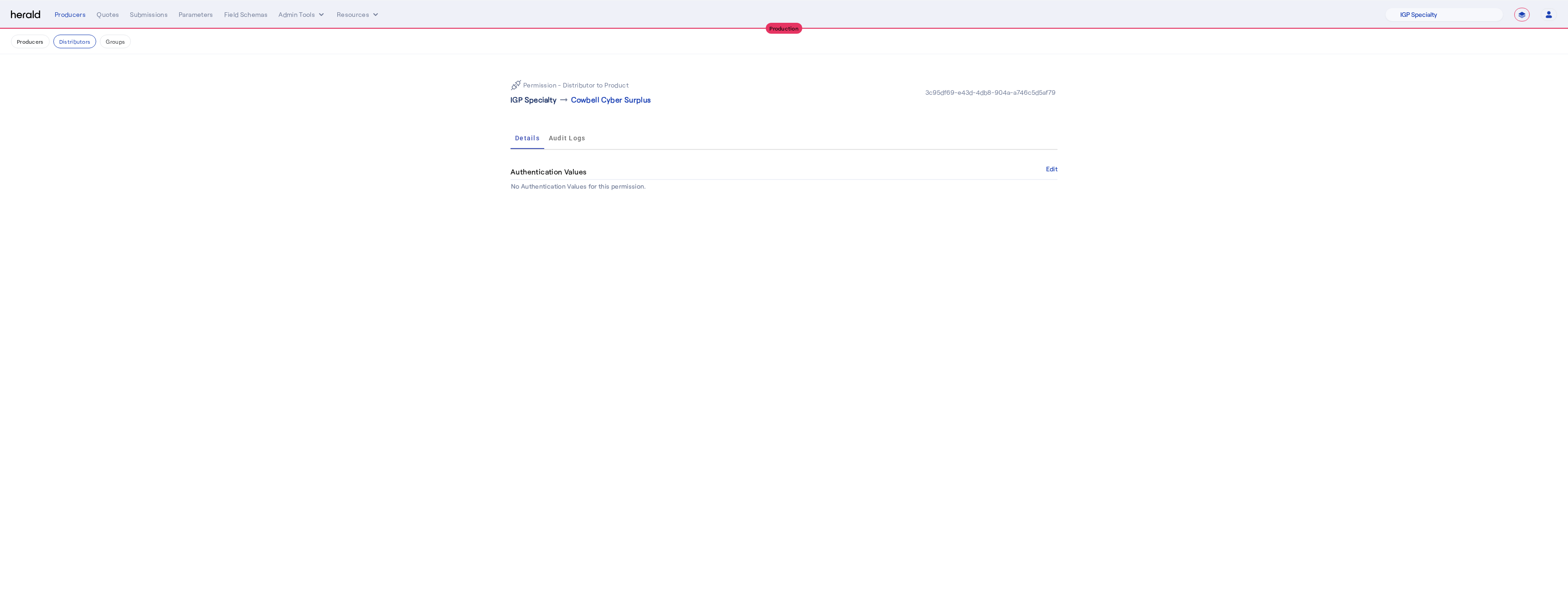
click at [541, 100] on p "IGP Specialty" at bounding box center [533, 99] width 46 height 11
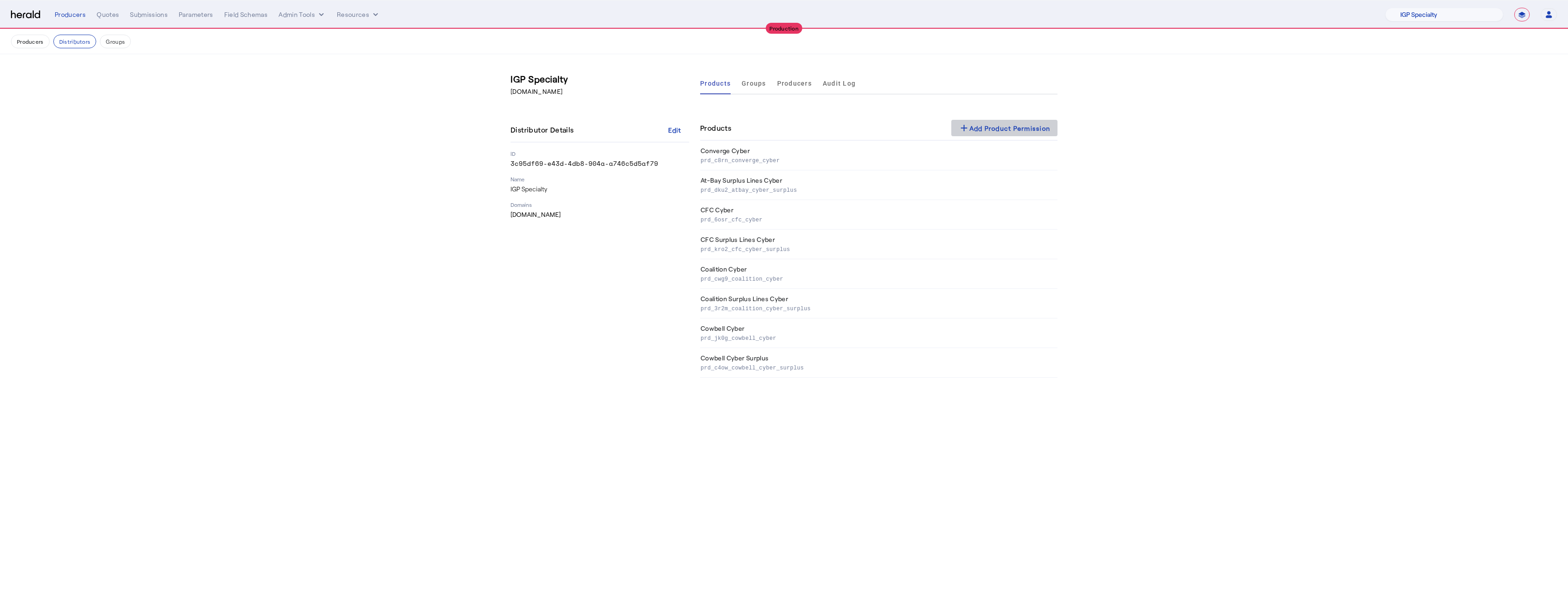
click at [999, 121] on span at bounding box center [1004, 128] width 107 height 22
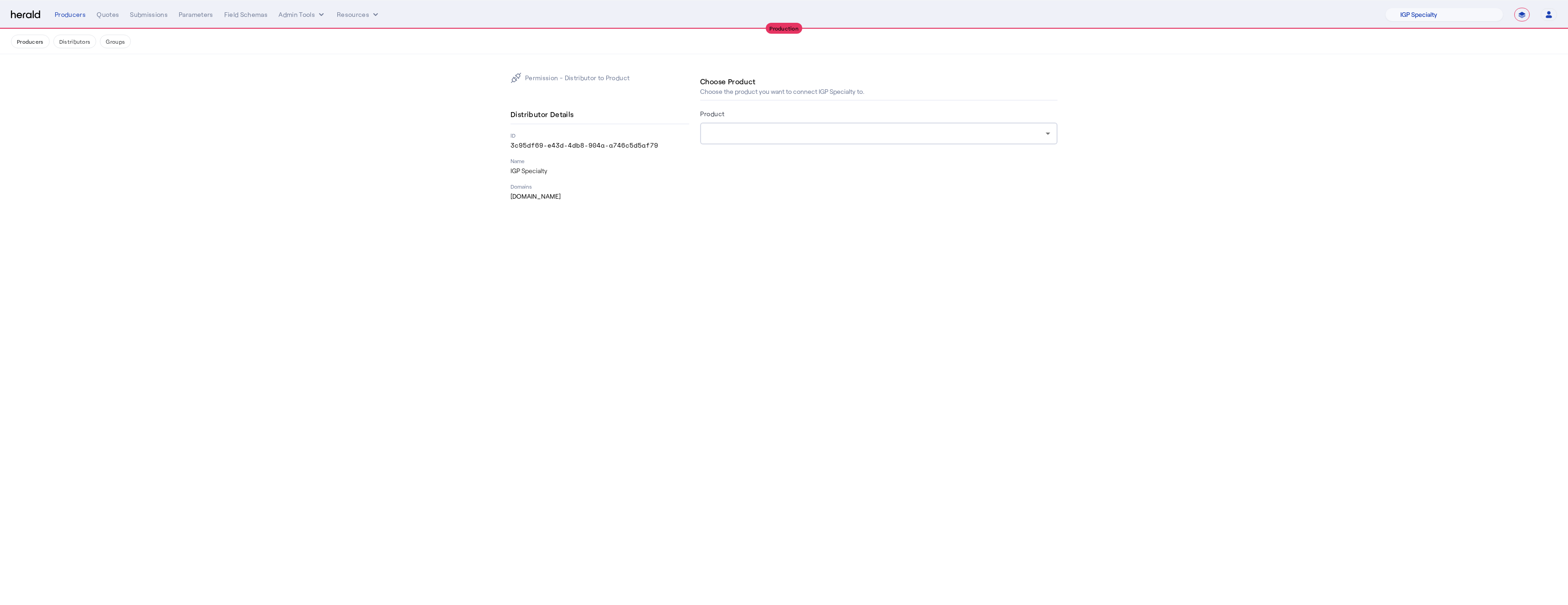
click at [828, 135] on div at bounding box center [876, 133] width 338 height 11
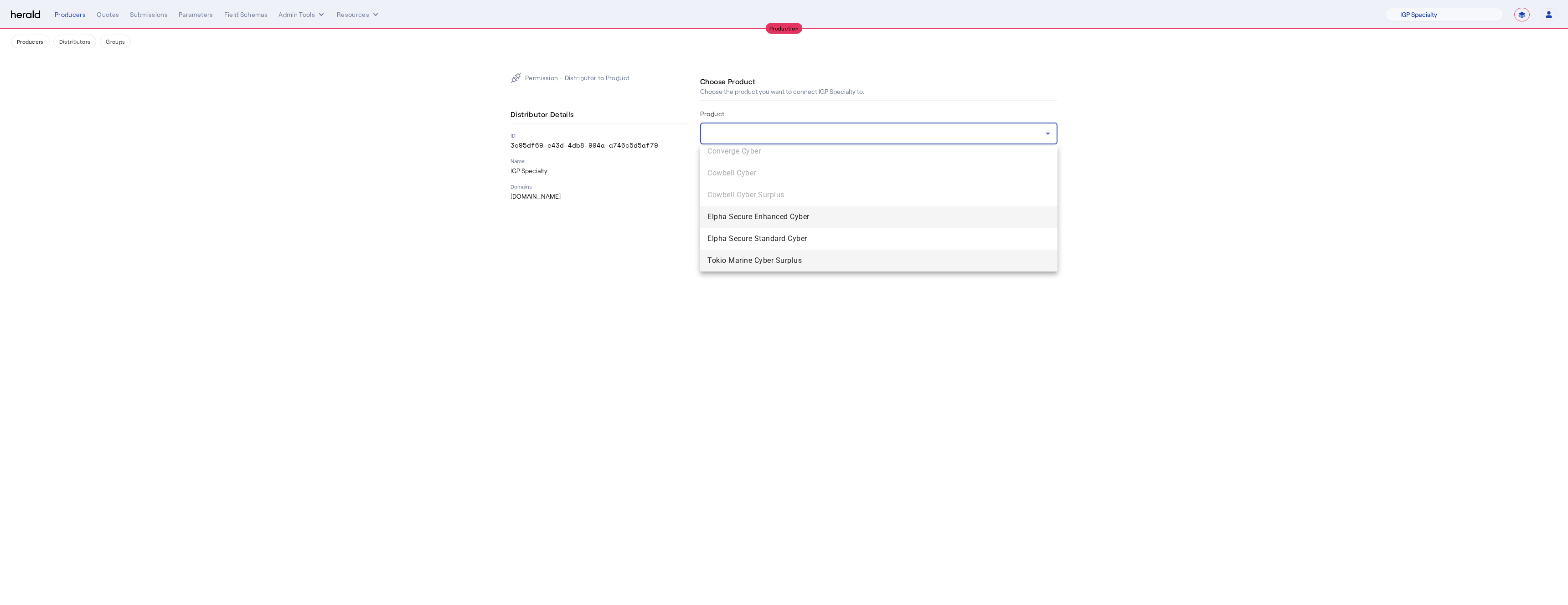
click at [771, 262] on span "Tokio Marine Cyber Surplus" at bounding box center [879, 260] width 343 height 11
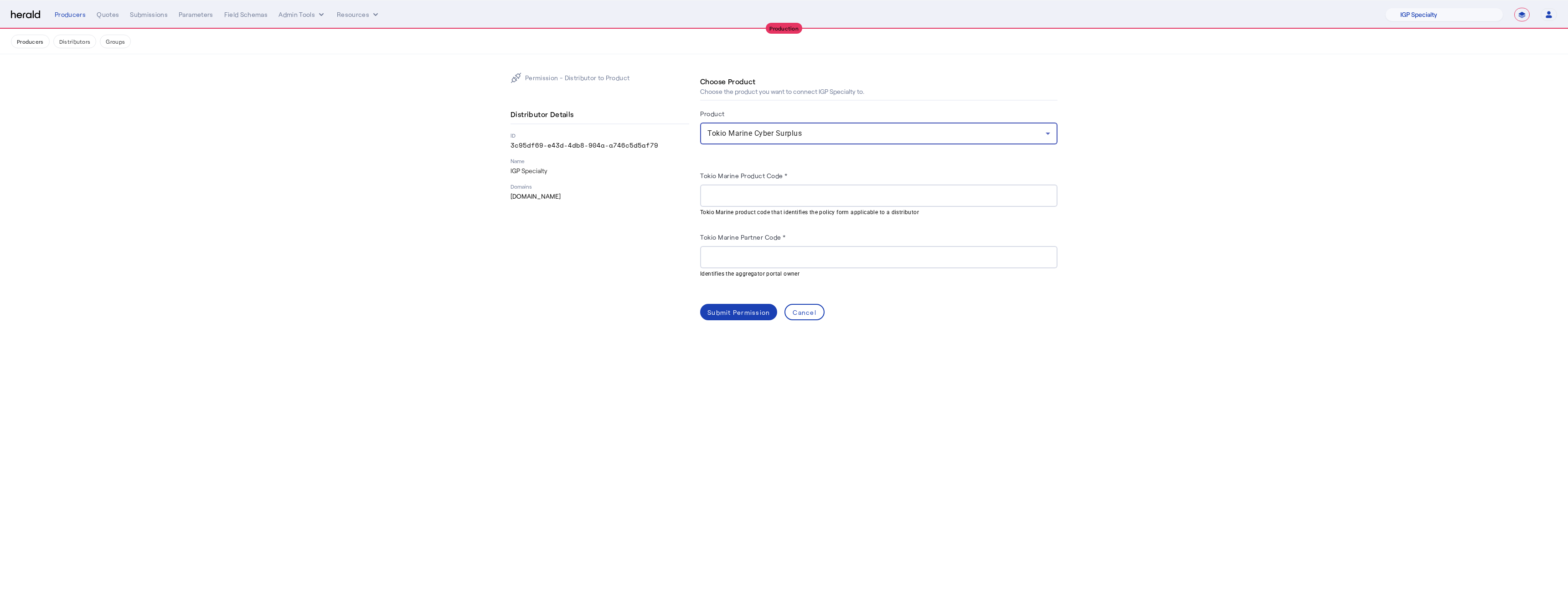
click at [791, 199] on input "Tokio Marine Product Code *" at bounding box center [879, 196] width 343 height 11
click at [747, 193] on input "Tokio Marine Product Code *" at bounding box center [879, 196] width 343 height 11
paste input "******"
type input "******"
click at [750, 259] on input "Tokio Marine Partner Code *" at bounding box center [879, 257] width 343 height 11
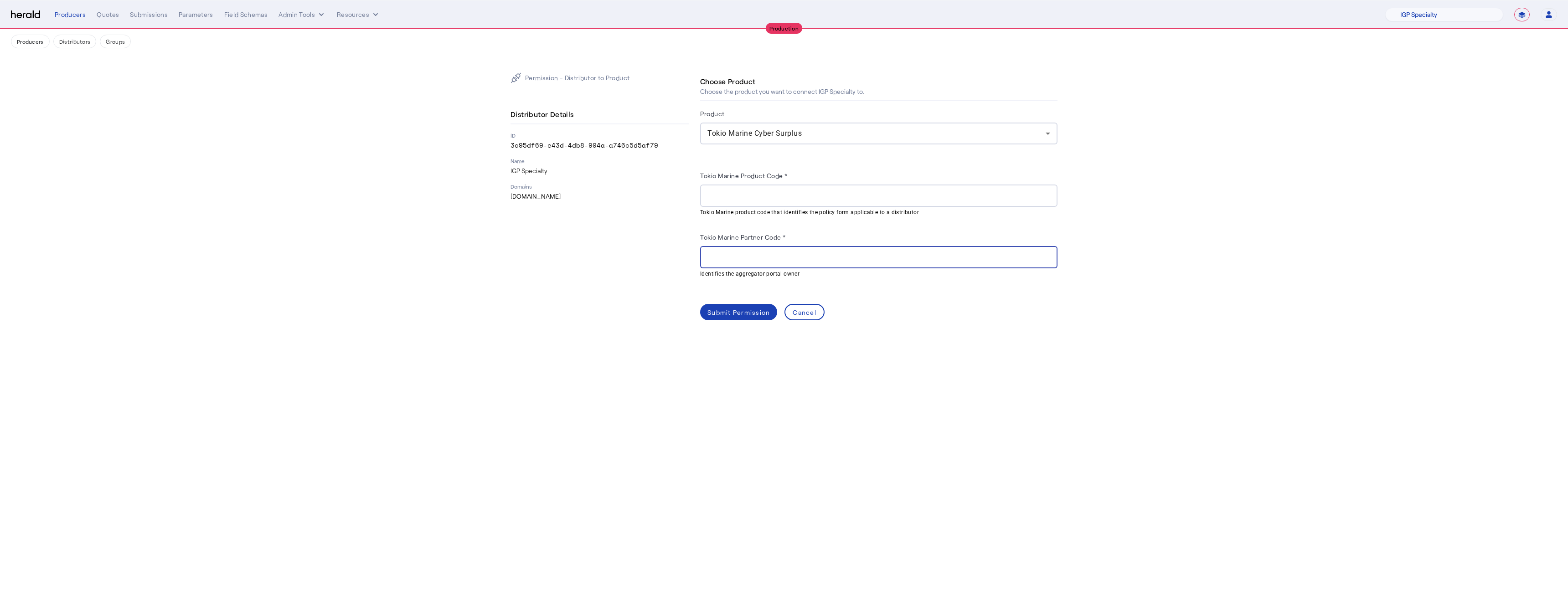
paste input "******"
type input "******"
click at [735, 196] on input "Tokio Marine Product Code *" at bounding box center [879, 196] width 343 height 11
type input "**"
click at [737, 315] on div "Submit Permission" at bounding box center [738, 312] width 62 height 10
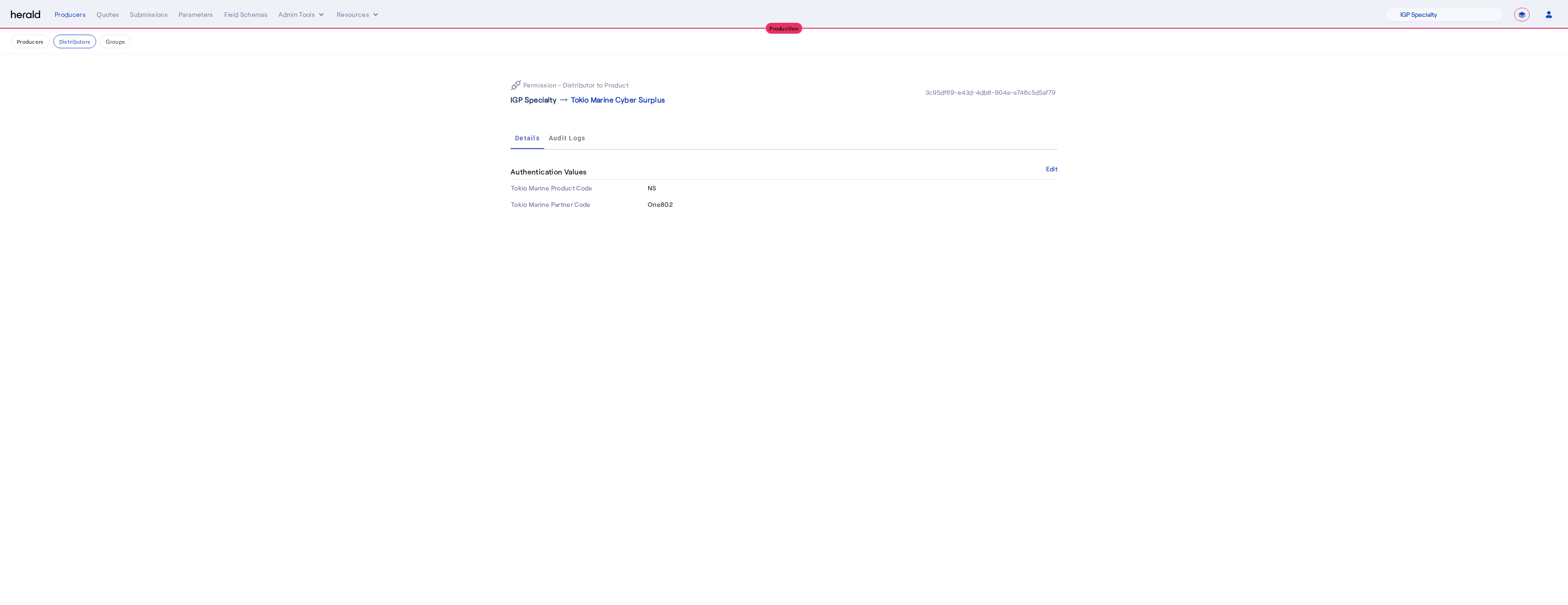
click at [541, 101] on p "IGP Specialty" at bounding box center [533, 99] width 46 height 11
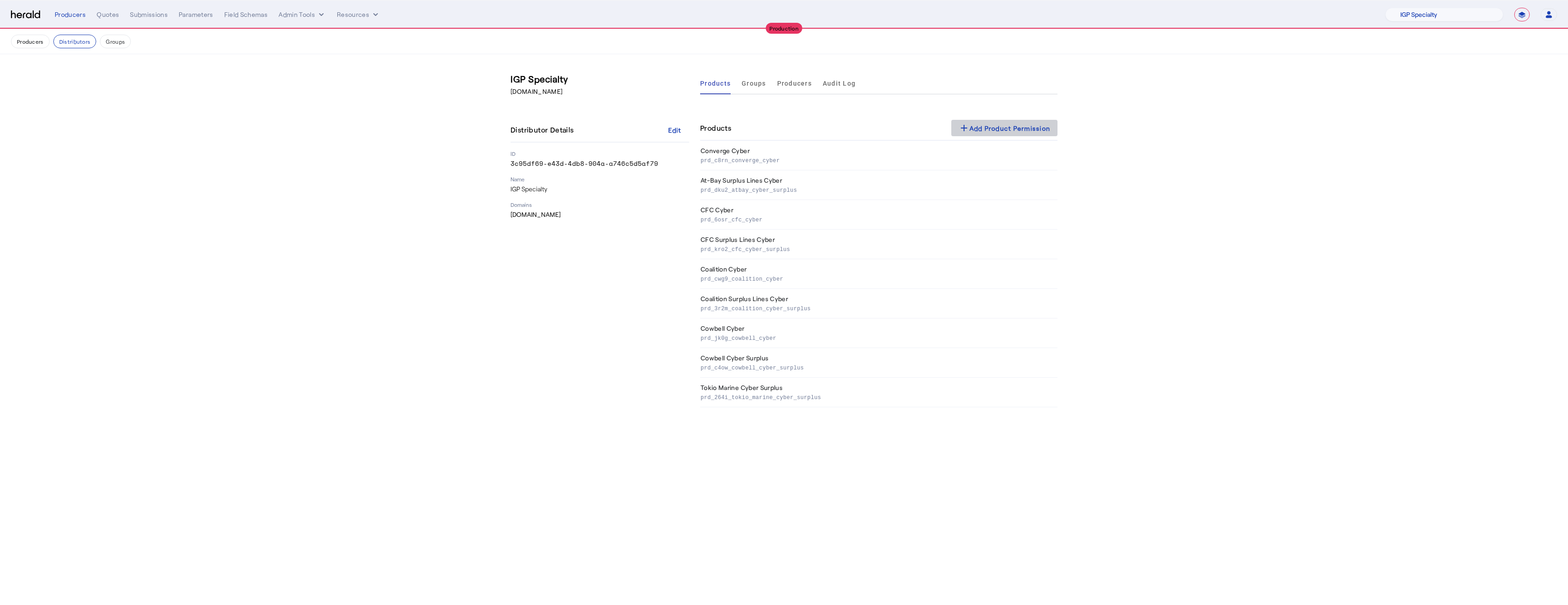
click at [971, 128] on div "add Add Product Permission" at bounding box center [1005, 128] width 92 height 11
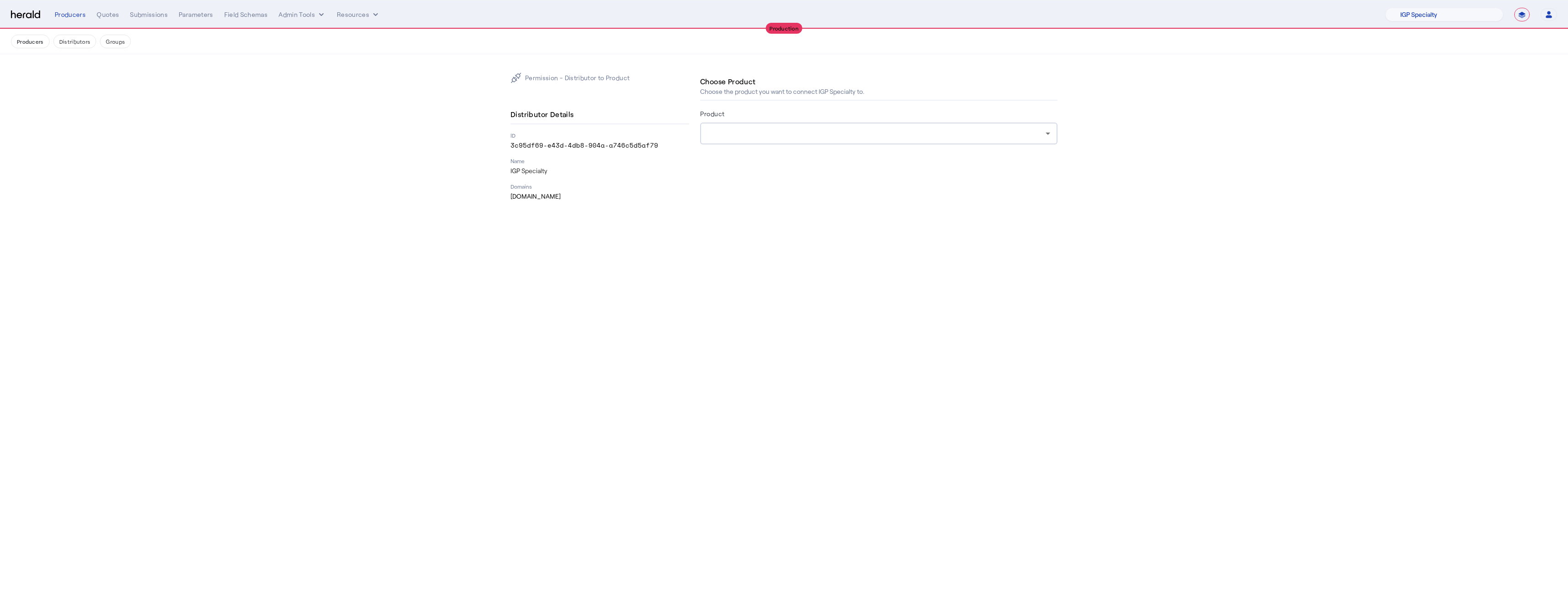
click at [757, 143] on div at bounding box center [879, 133] width 343 height 22
click at [745, 218] on span "Elpha Secure Enhanced Cyber" at bounding box center [879, 216] width 343 height 11
click at [731, 191] on span at bounding box center [738, 200] width 77 height 22
click at [538, 98] on p "IGP Specialty" at bounding box center [533, 99] width 46 height 11
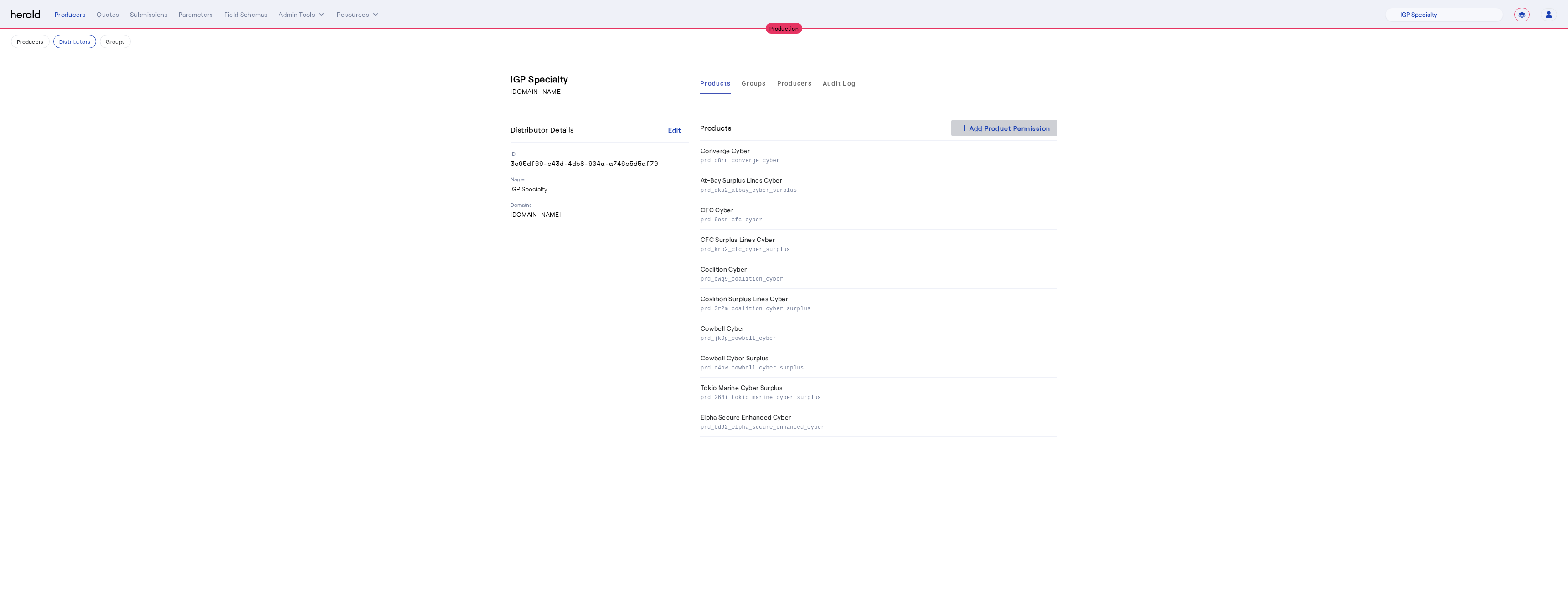
click at [991, 128] on div "add Add Product Permission" at bounding box center [1005, 128] width 92 height 11
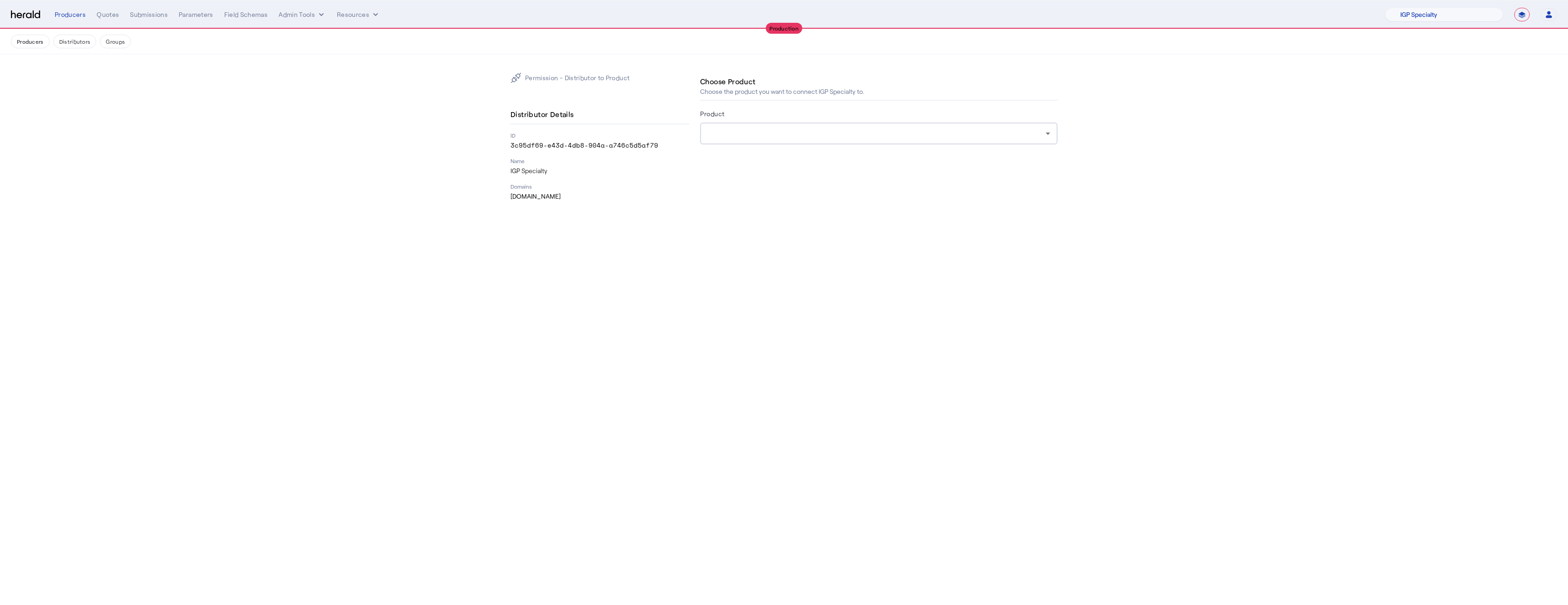
click at [825, 130] on div at bounding box center [876, 133] width 338 height 11
click at [748, 270] on div "At-Bay Surplus Lines Cyber CFC Cyber CFC Surplus Lines Cyber Coalition Cyber Co…" at bounding box center [879, 208] width 357 height 125
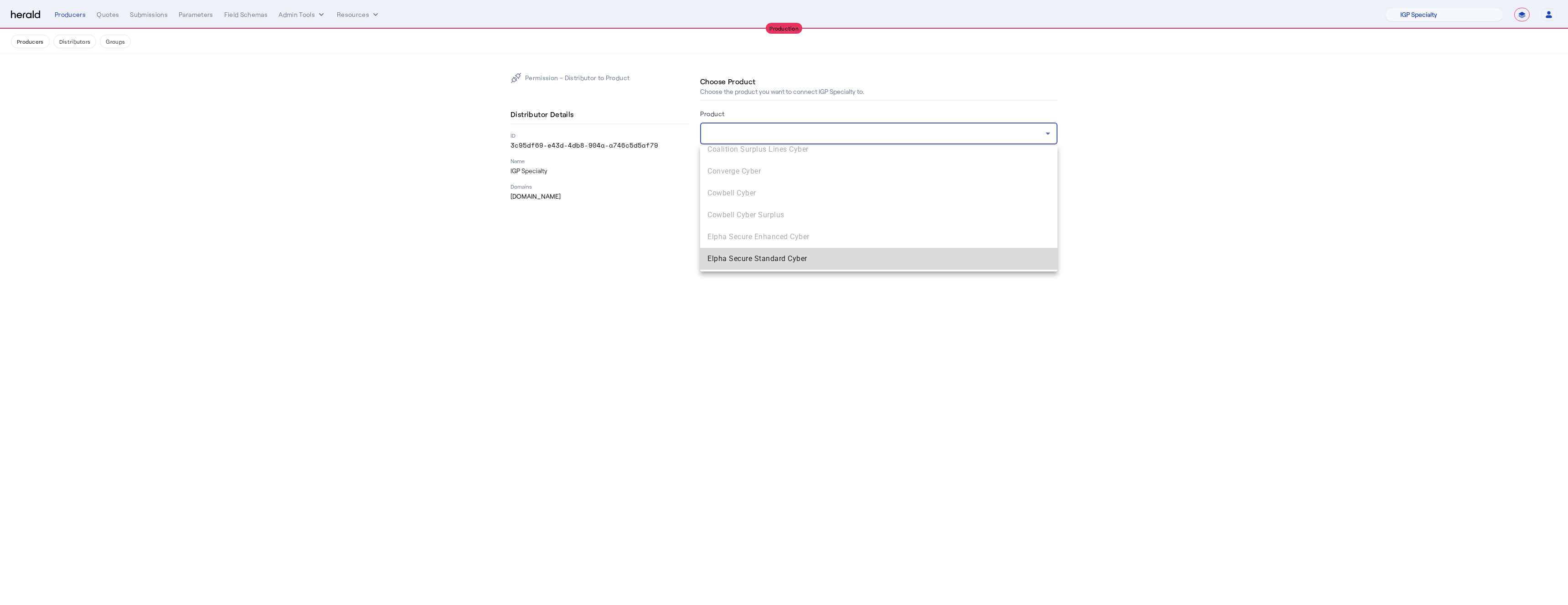
click at [725, 255] on span "Elpha Secure Standard Cyber" at bounding box center [879, 259] width 343 height 11
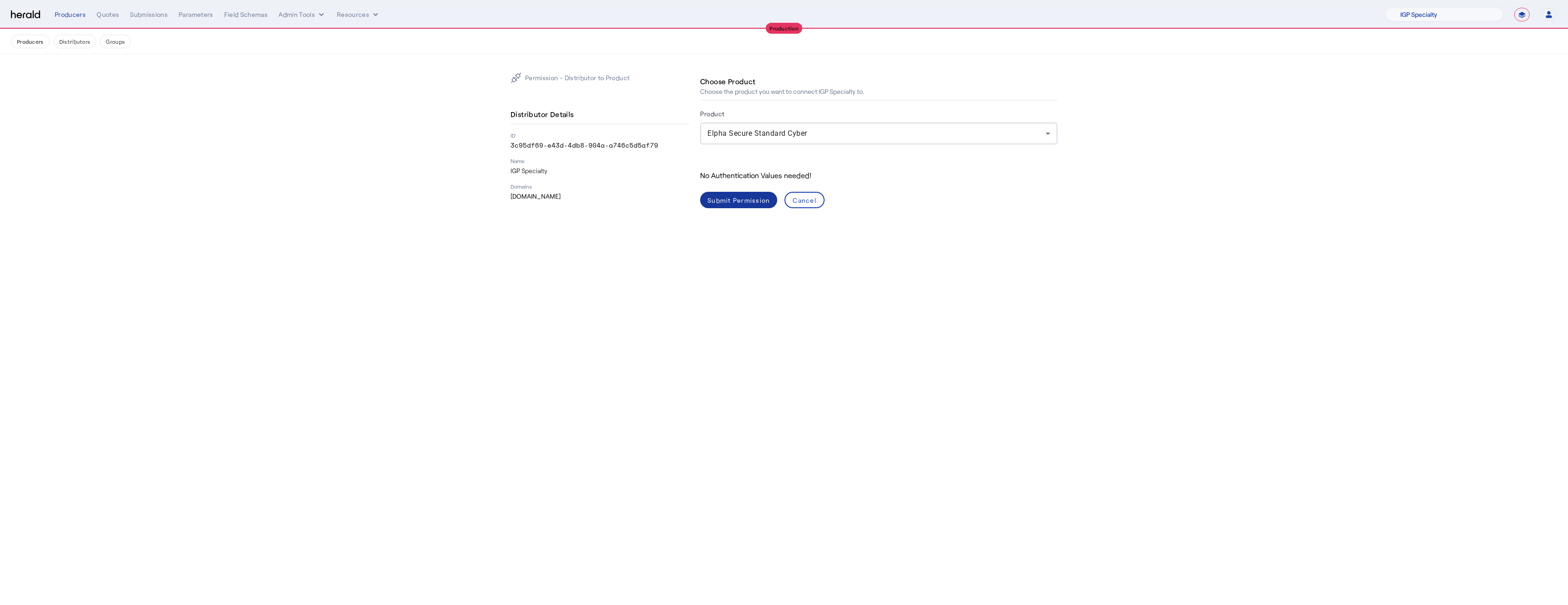
click at [728, 205] on span at bounding box center [738, 200] width 77 height 22
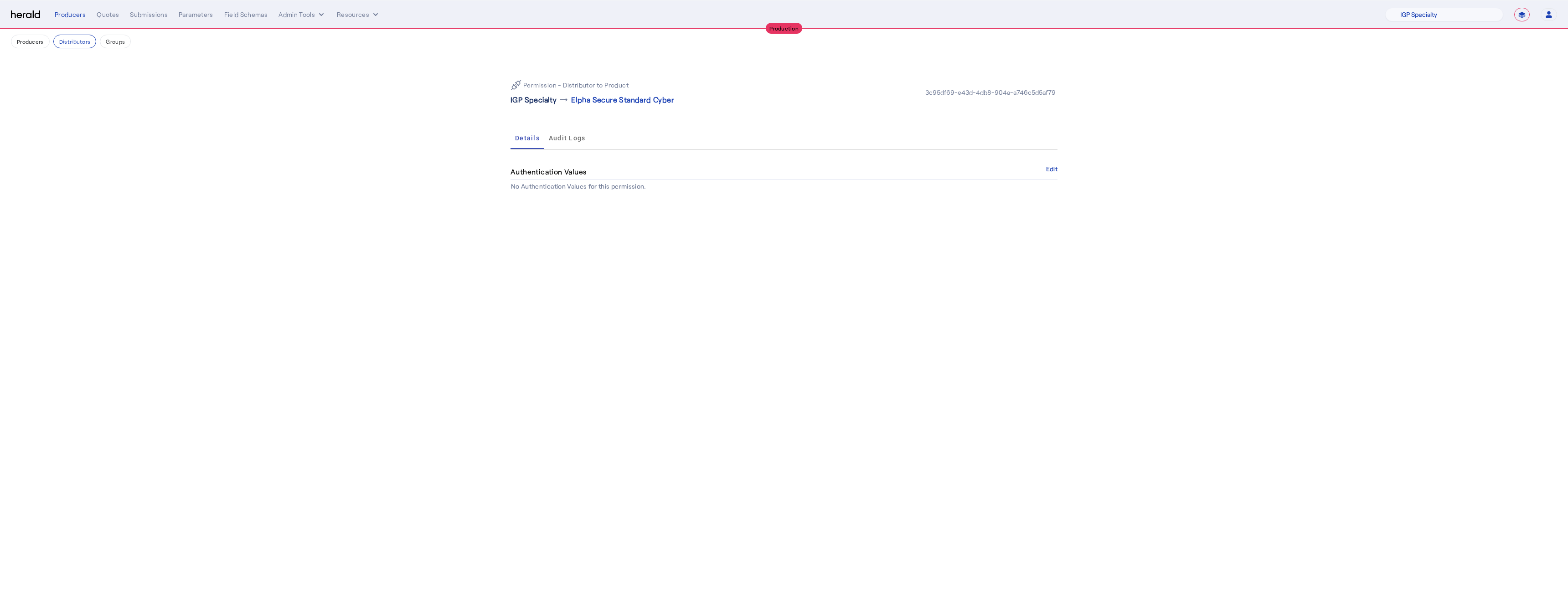
click at [534, 100] on p "IGP Specialty" at bounding box center [533, 99] width 46 height 11
select select "**********"
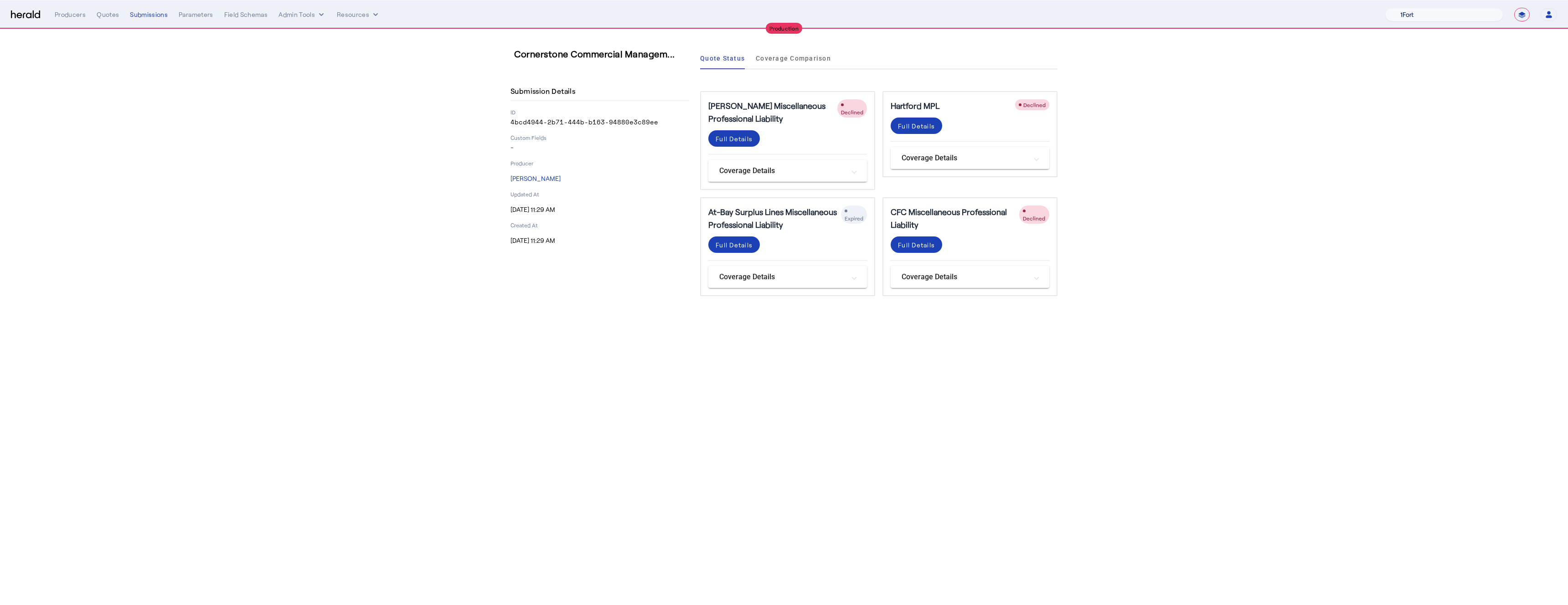
click at [1452, 18] on select "1Fort Affinity Risk Arlington [PERSON_NAME] BindHQ Bunker CRC Campus Coverage C…" at bounding box center [1444, 14] width 118 height 13
click at [1385, 8] on select "1Fort Affinity Risk Arlington [PERSON_NAME] BindHQ Bunker CRC Campus Coverage C…" at bounding box center [1444, 14] width 118 height 13
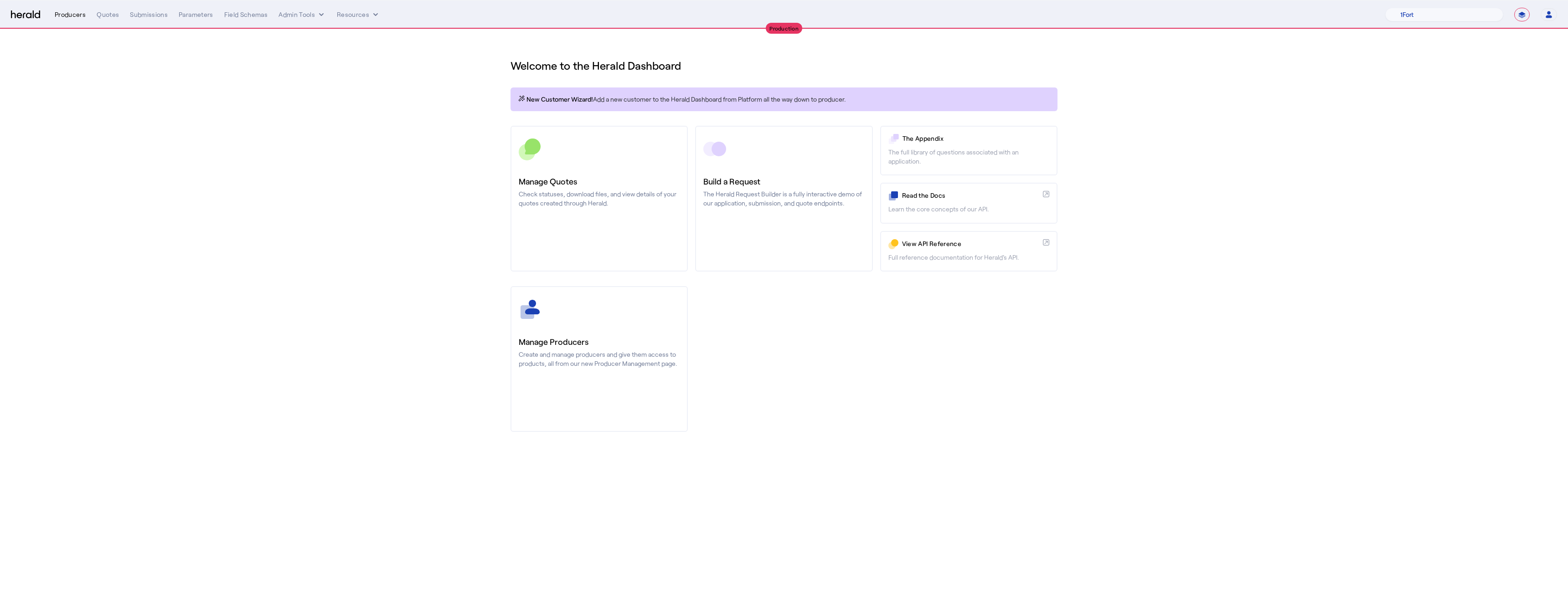
click at [73, 16] on div "Producers" at bounding box center [70, 14] width 31 height 9
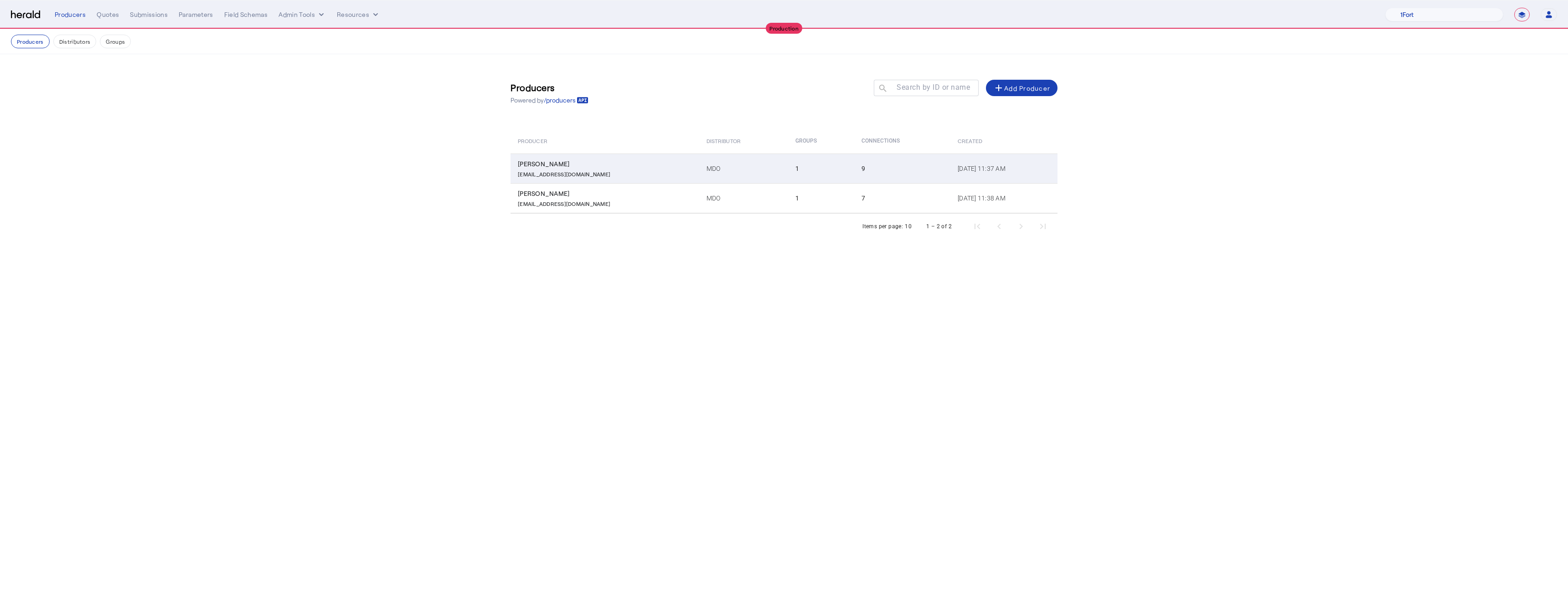
click at [566, 177] on p "nplocek@mdoinsurance.com" at bounding box center [564, 173] width 93 height 9
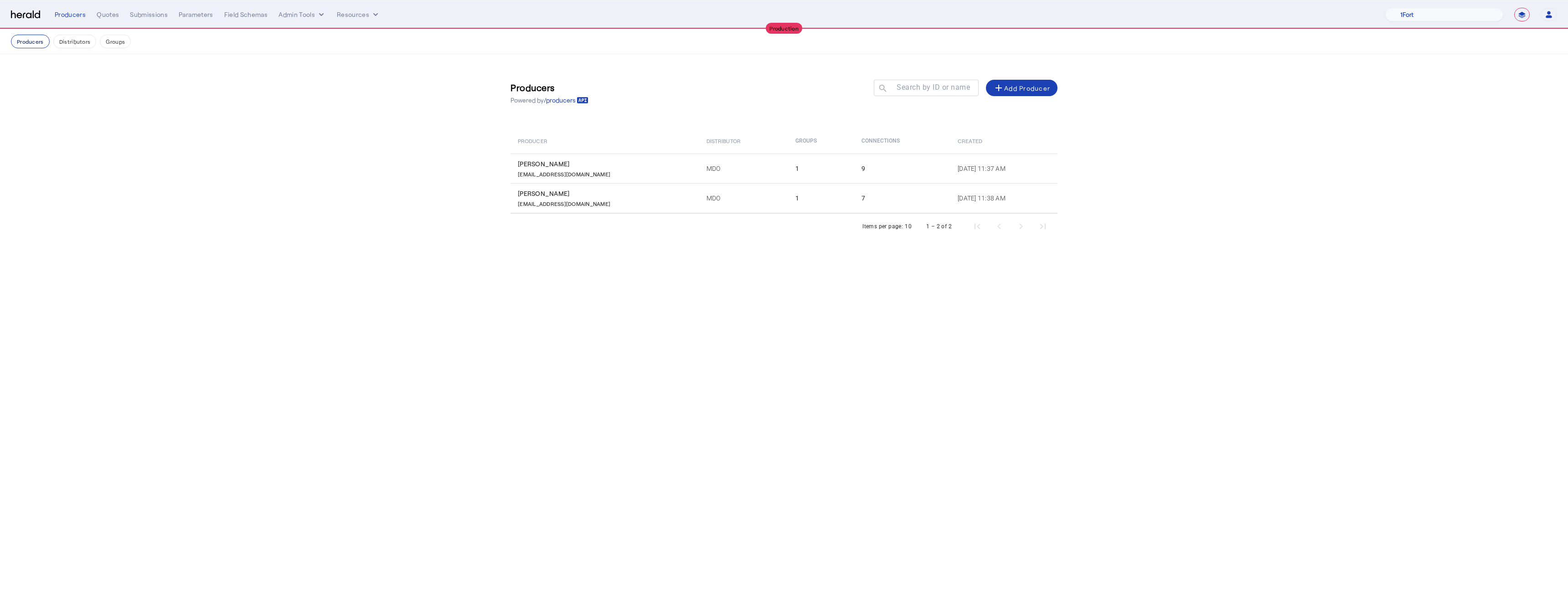
click at [30, 43] on button "Producers" at bounding box center [30, 41] width 39 height 13
click at [76, 16] on div "Producers" at bounding box center [70, 14] width 31 height 9
click at [81, 16] on div "Producers" at bounding box center [70, 14] width 31 height 9
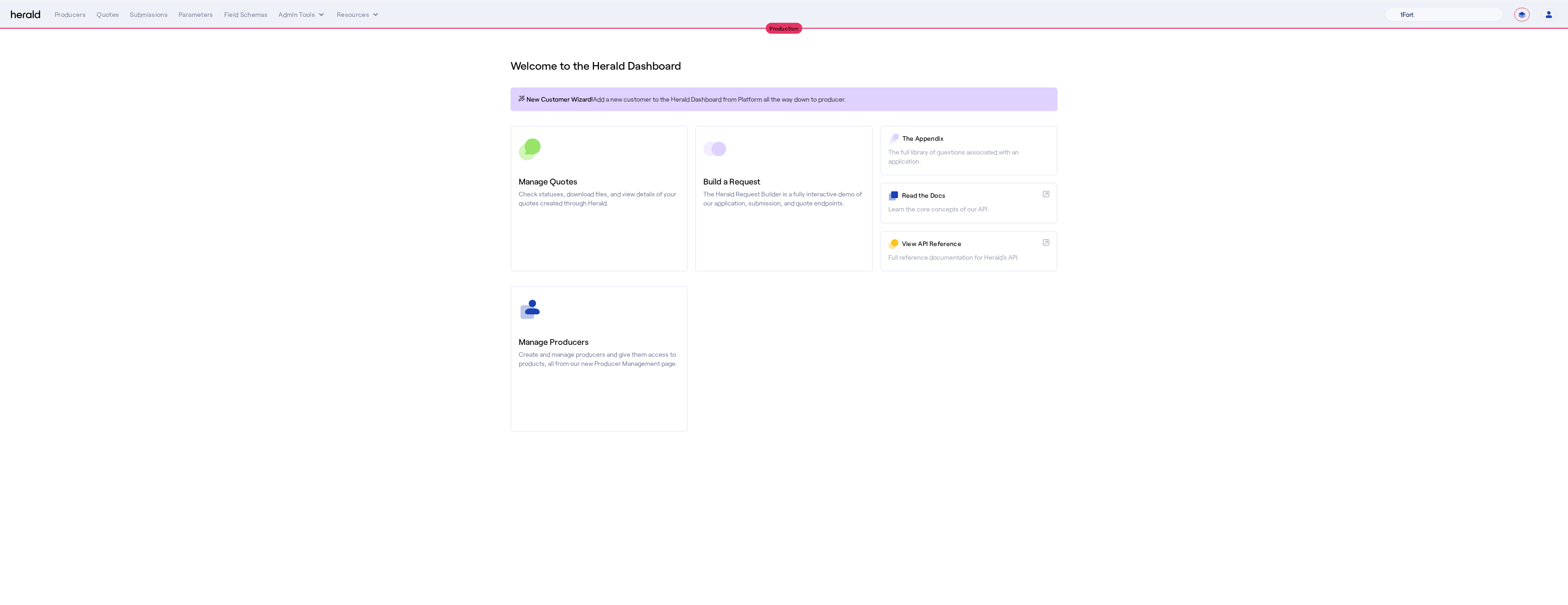
click at [1460, 13] on select "1Fort Affinity Risk Arlington [PERSON_NAME] BindHQ Bunker CRC Campus Coverage C…" at bounding box center [1444, 14] width 118 height 13
click at [1385, 8] on select "1Fort Affinity Risk Arlington [PERSON_NAME] BindHQ Bunker CRC Campus Coverage C…" at bounding box center [1444, 14] width 118 height 13
click at [548, 341] on div "You are now impersonating the XPT Specialty platform." at bounding box center [784, 302] width 1568 height 605
click at [592, 335] on div "You are now impersonating the XPT Specialty platform." at bounding box center [784, 302] width 1568 height 605
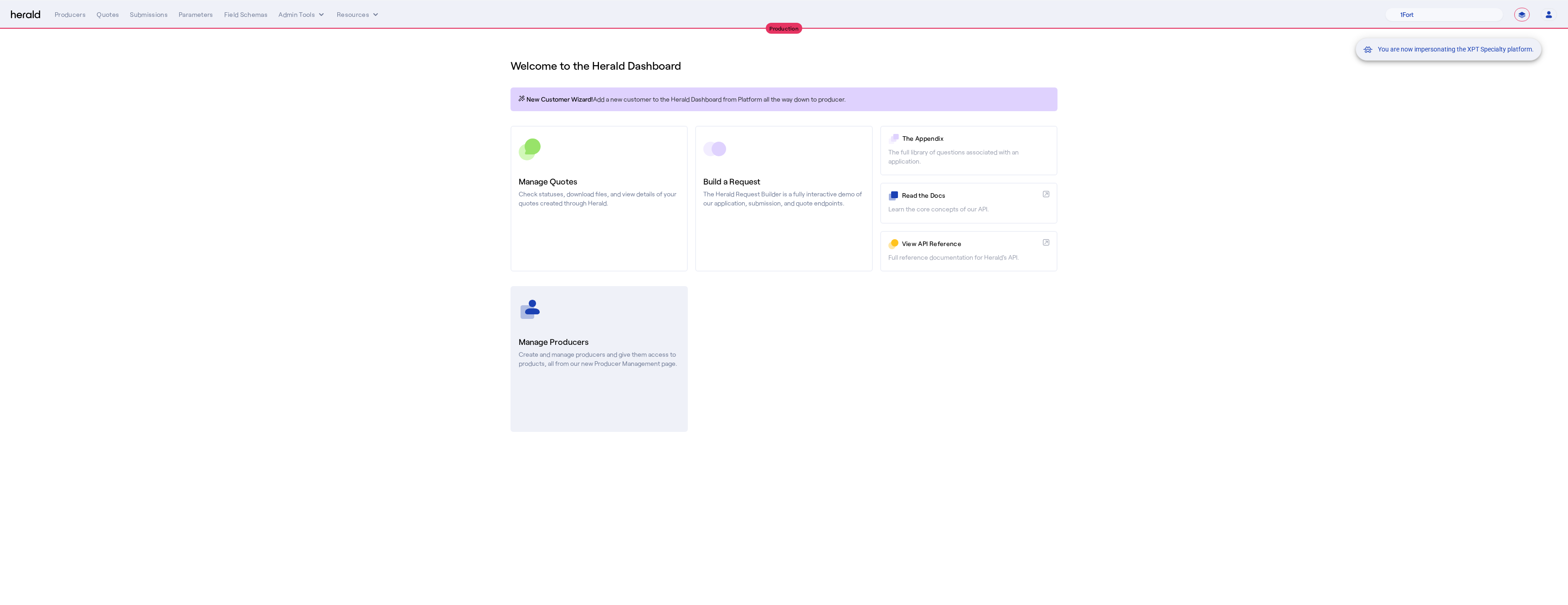
click at [592, 362] on p "Create and manage producers and give them access to products, all from our new …" at bounding box center [599, 359] width 161 height 18
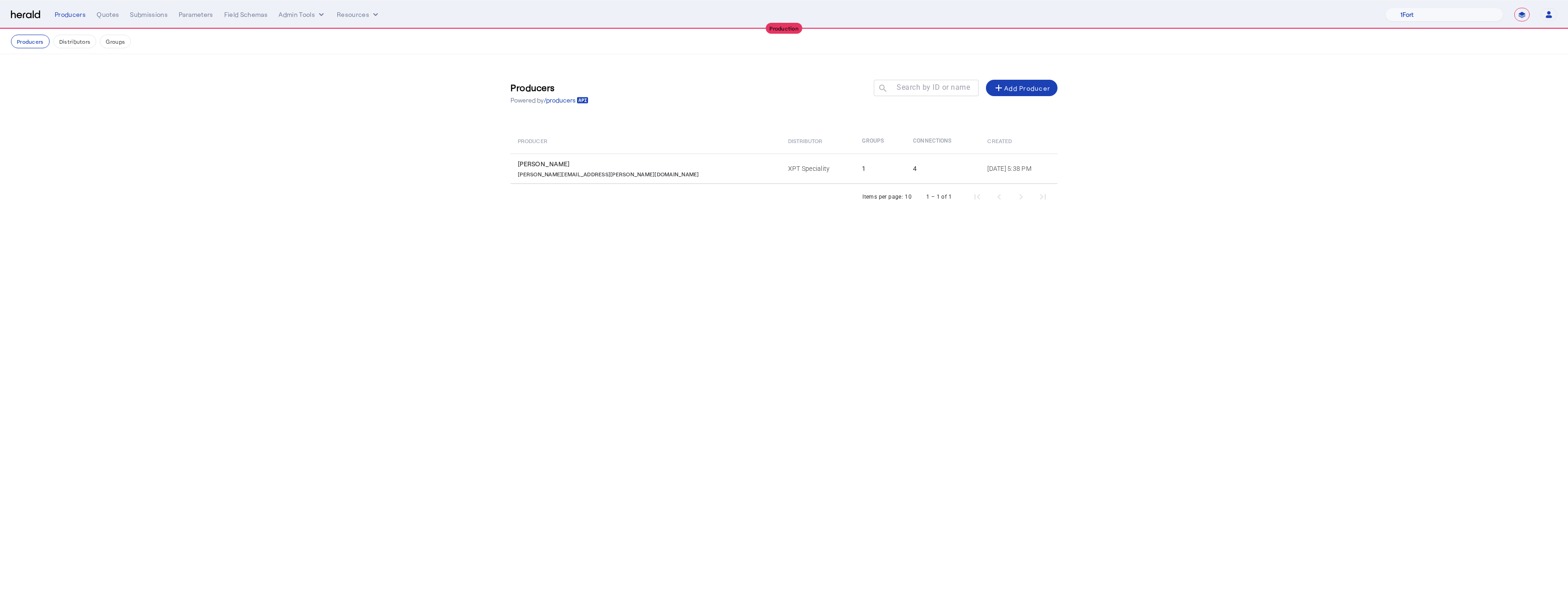
click at [580, 147] on th "Producer" at bounding box center [645, 141] width 270 height 26
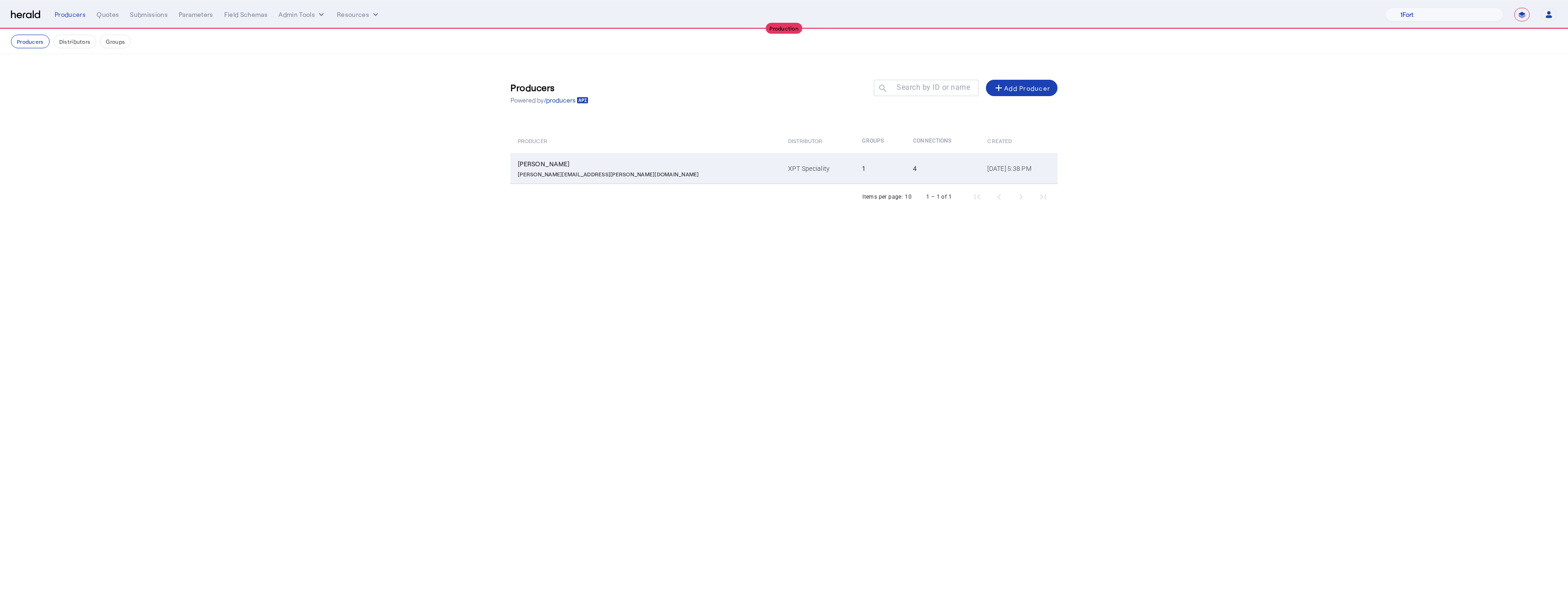
click at [585, 160] on div "Wayne Bernstein" at bounding box center [648, 164] width 259 height 9
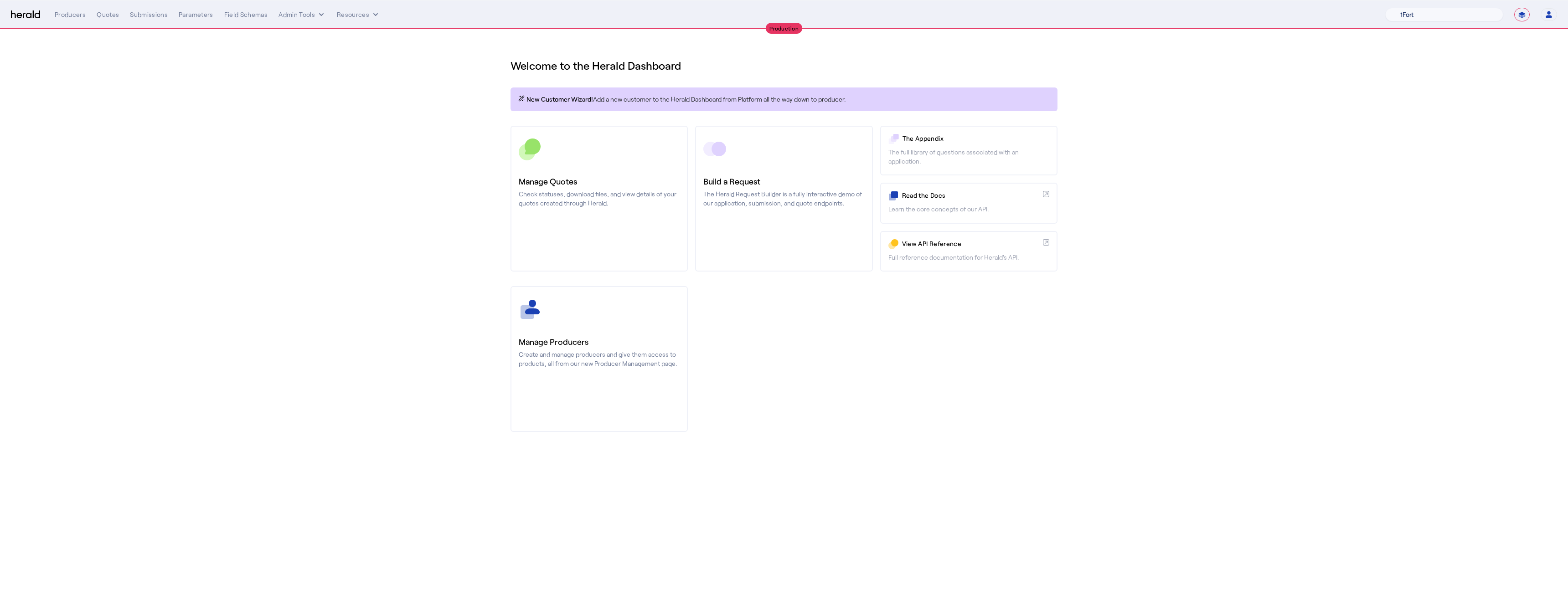
click at [1418, 16] on select "1Fort Affinity Risk Arlington [PERSON_NAME] BindHQ Bunker CRC Campus Coverage C…" at bounding box center [1444, 14] width 118 height 13
select select "pfm_j8lw_citadel"
click at [1385, 8] on select "1Fort Affinity Risk Arlington [PERSON_NAME] BindHQ Bunker CRC Campus Coverage C…" at bounding box center [1444, 14] width 118 height 13
click at [590, 306] on div "You are now impersonating the Citadel platform." at bounding box center [784, 302] width 1568 height 605
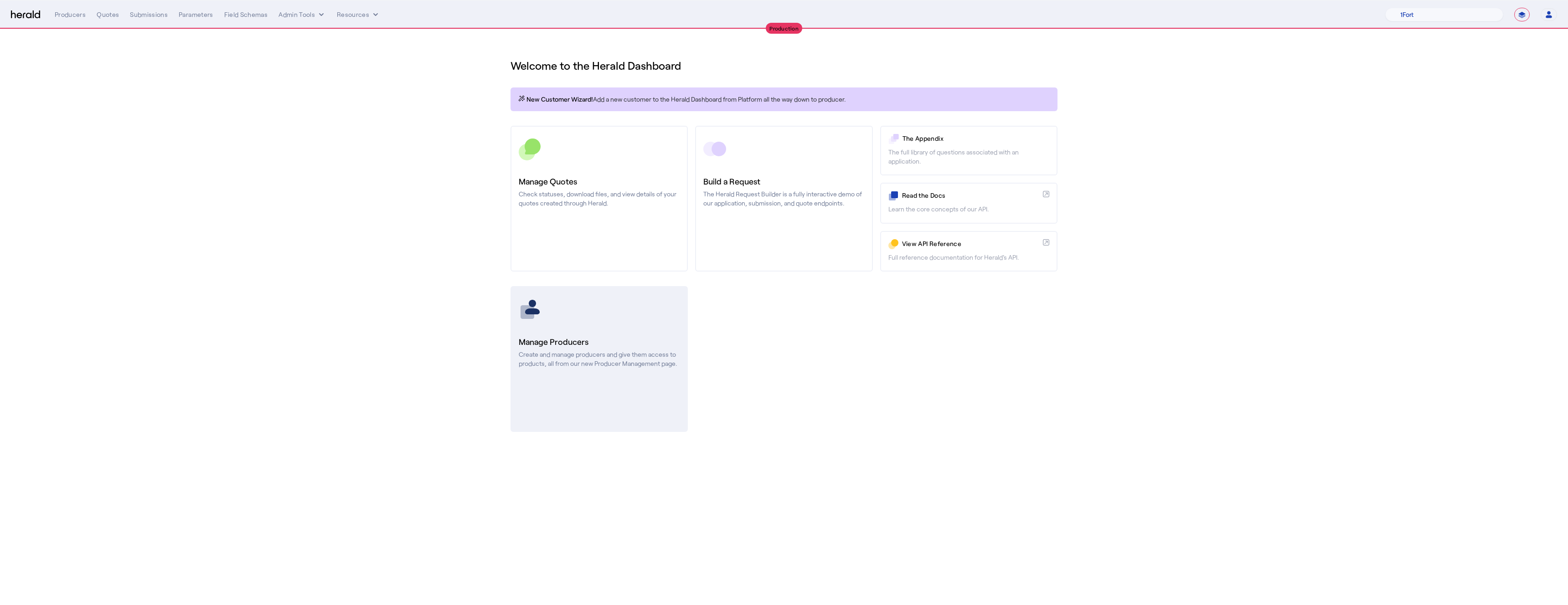
click at [533, 300] on icon at bounding box center [532, 303] width 7 height 7
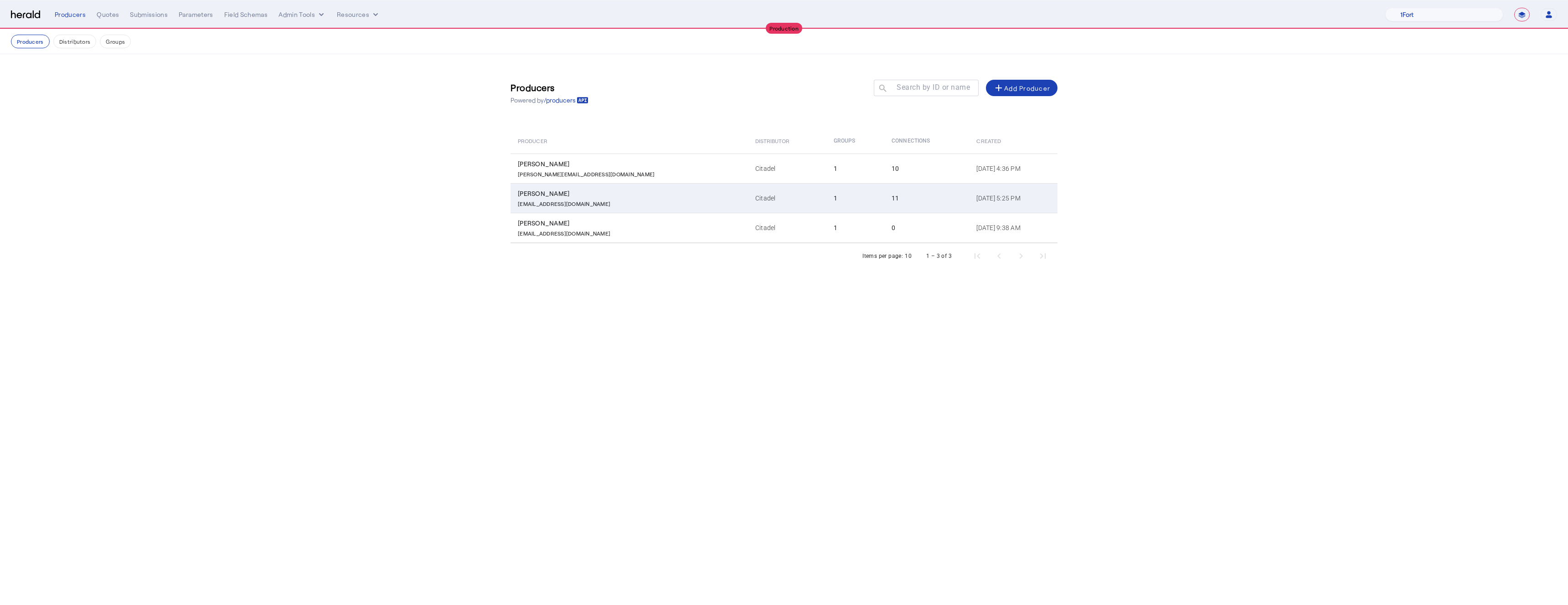
click at [626, 191] on div "Anthony Eardley" at bounding box center [631, 193] width 227 height 9
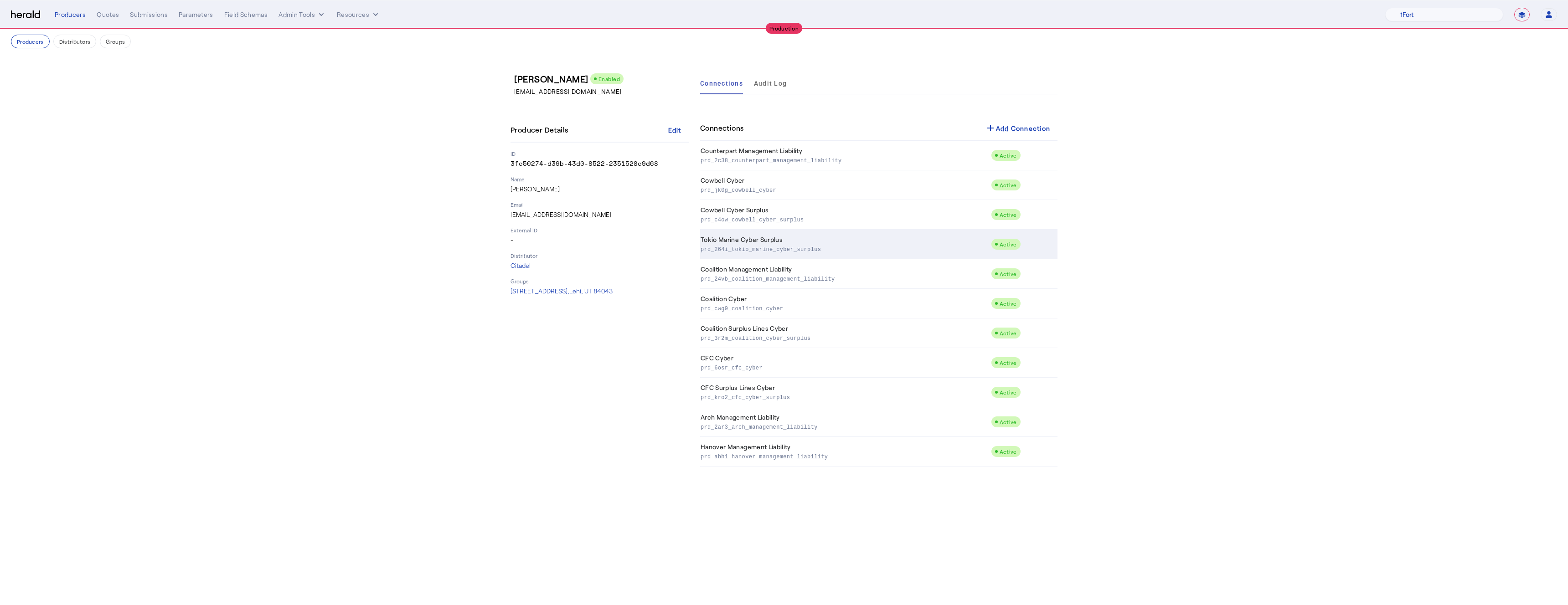
click at [756, 244] on p "prd_264i_tokio_marine_cyber_surplus" at bounding box center [844, 249] width 287 height 9
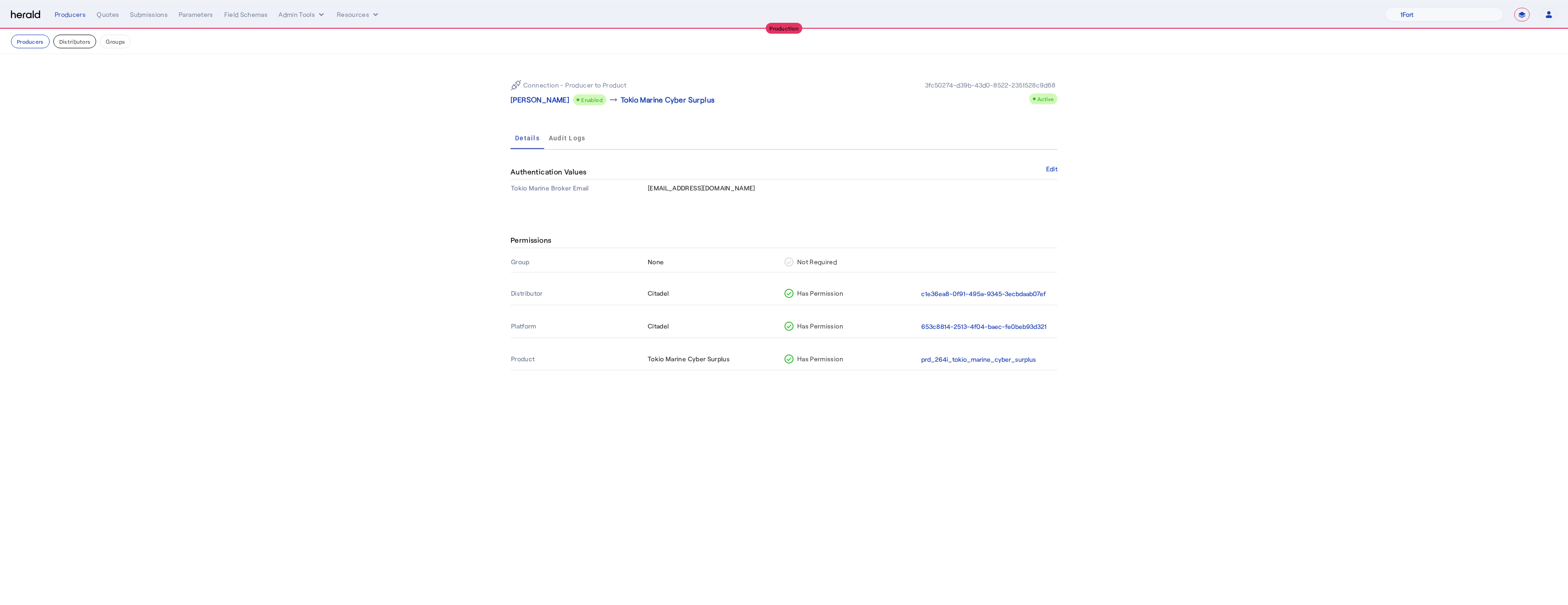
click at [71, 40] on button "Distributors" at bounding box center [74, 41] width 43 height 13
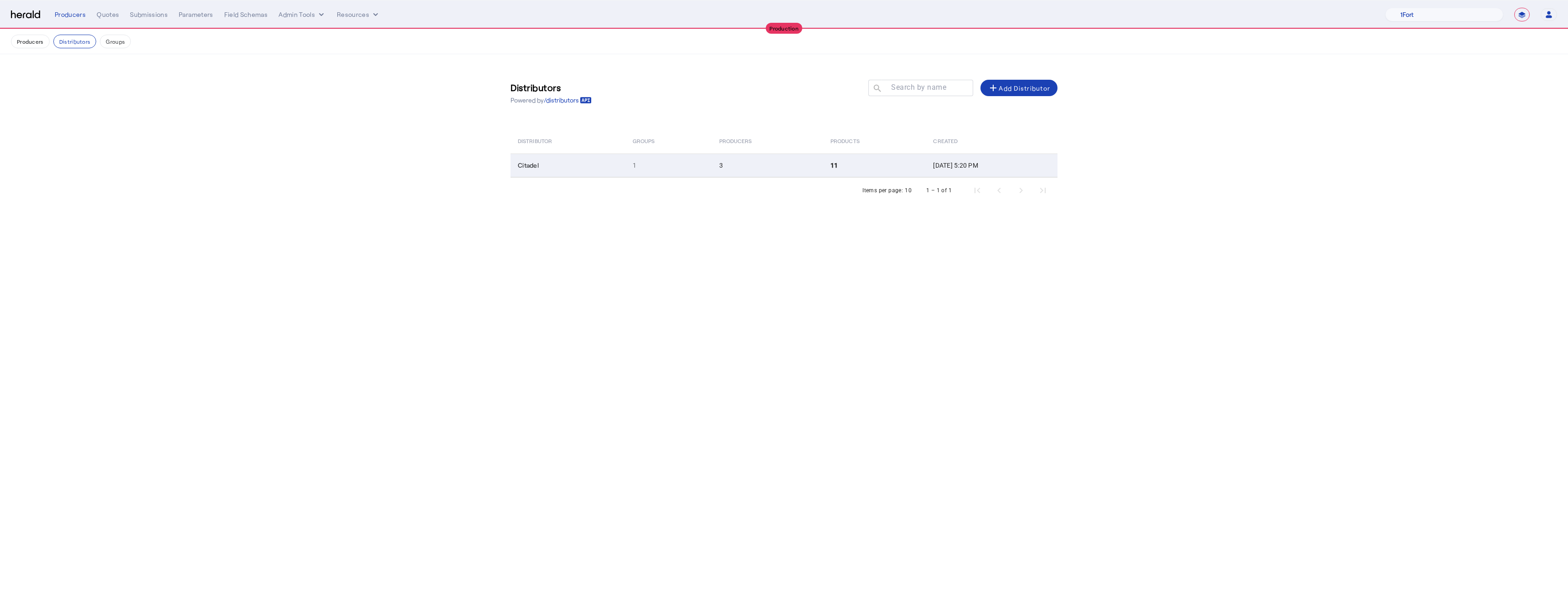
click at [601, 161] on td "Citadel" at bounding box center [568, 165] width 115 height 23
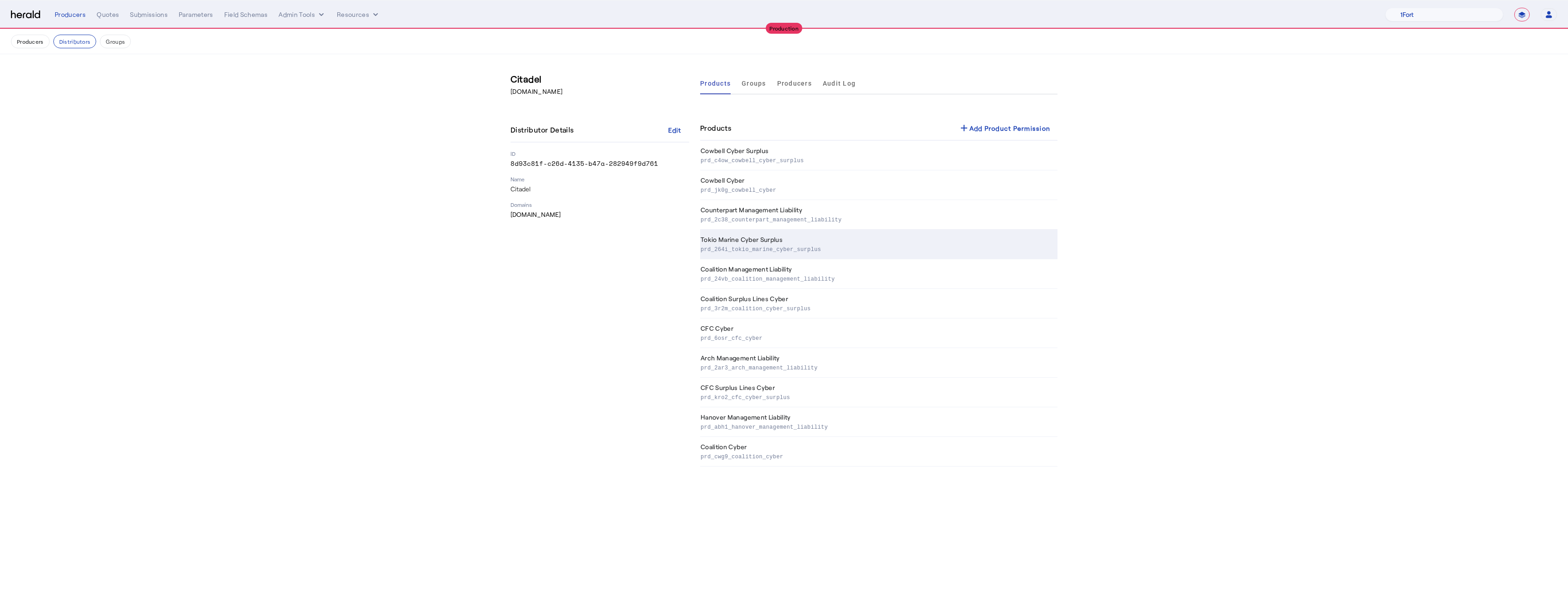
click at [723, 241] on td "Tokio Marine Cyber Surplus prd_264i_tokio_marine_cyber_surplus" at bounding box center [879, 244] width 357 height 30
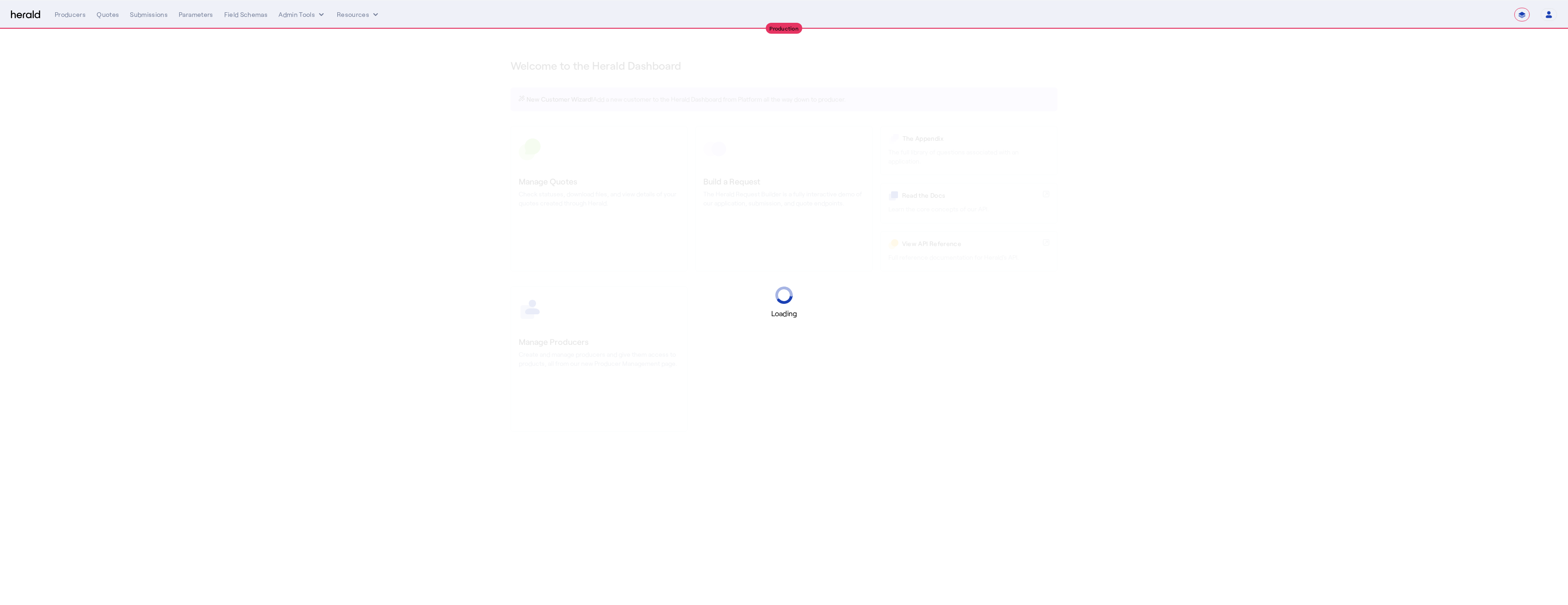
select select "**********"
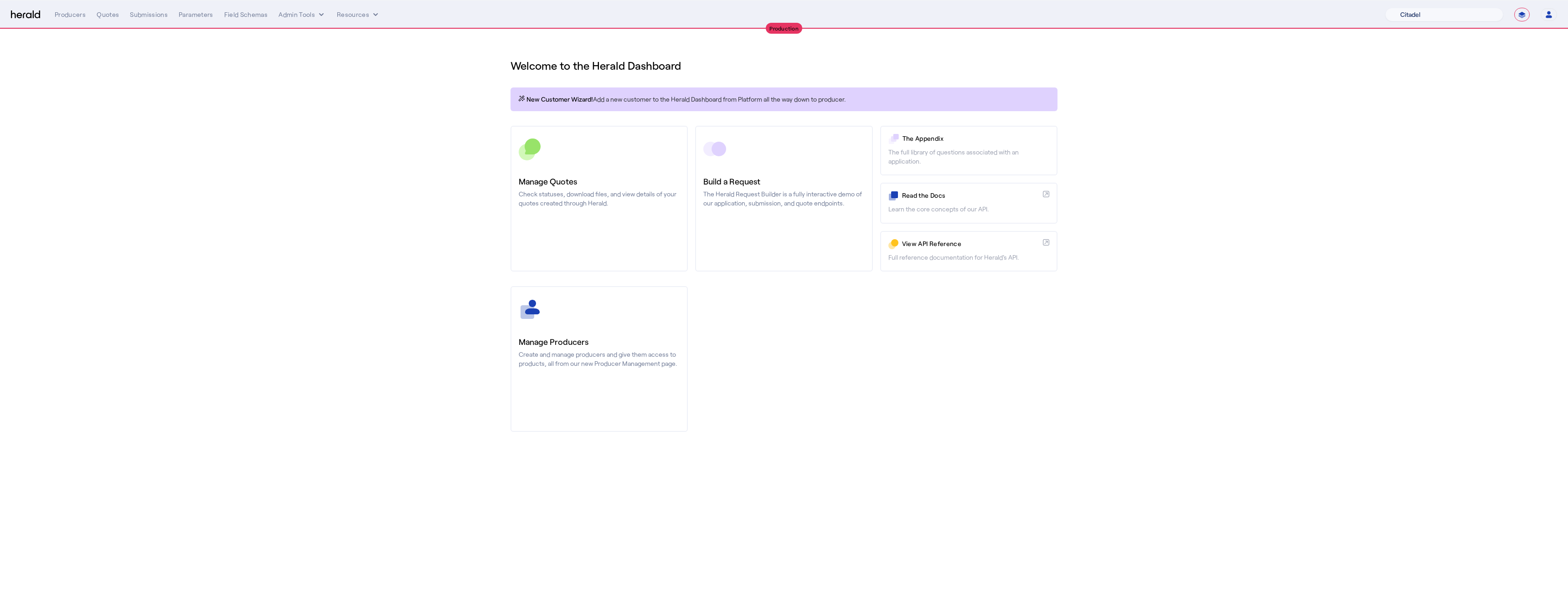
click at [1406, 18] on select "1Fort Affinity Risk Arlington [PERSON_NAME] BindHQ Bunker CRC Campus Coverage C…" at bounding box center [1444, 14] width 118 height 13
select select "pfm_8e7n_1fort"
click at [1385, 8] on select "1Fort Affinity Risk Arlington [PERSON_NAME] BindHQ Bunker CRC Campus Coverage C…" at bounding box center [1444, 14] width 118 height 13
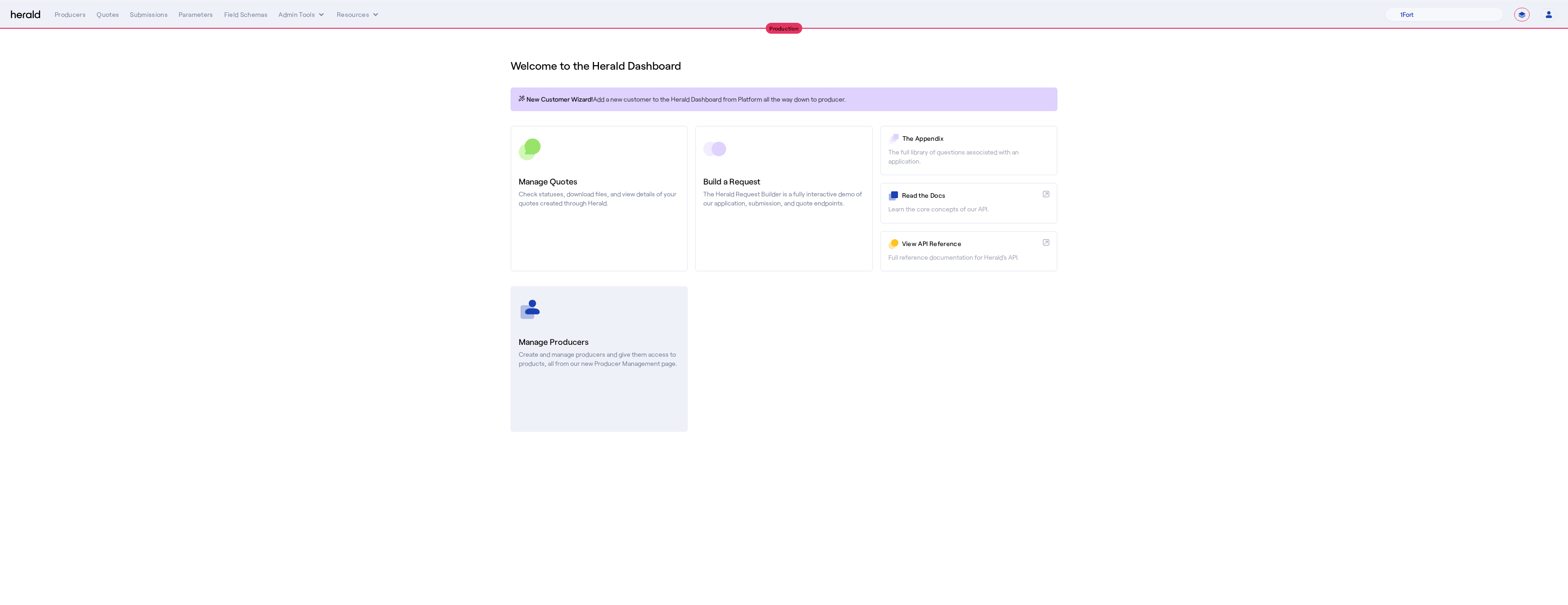
click at [563, 373] on link "Manage Producers Create and manage producers and give them access to products, …" at bounding box center [599, 359] width 177 height 146
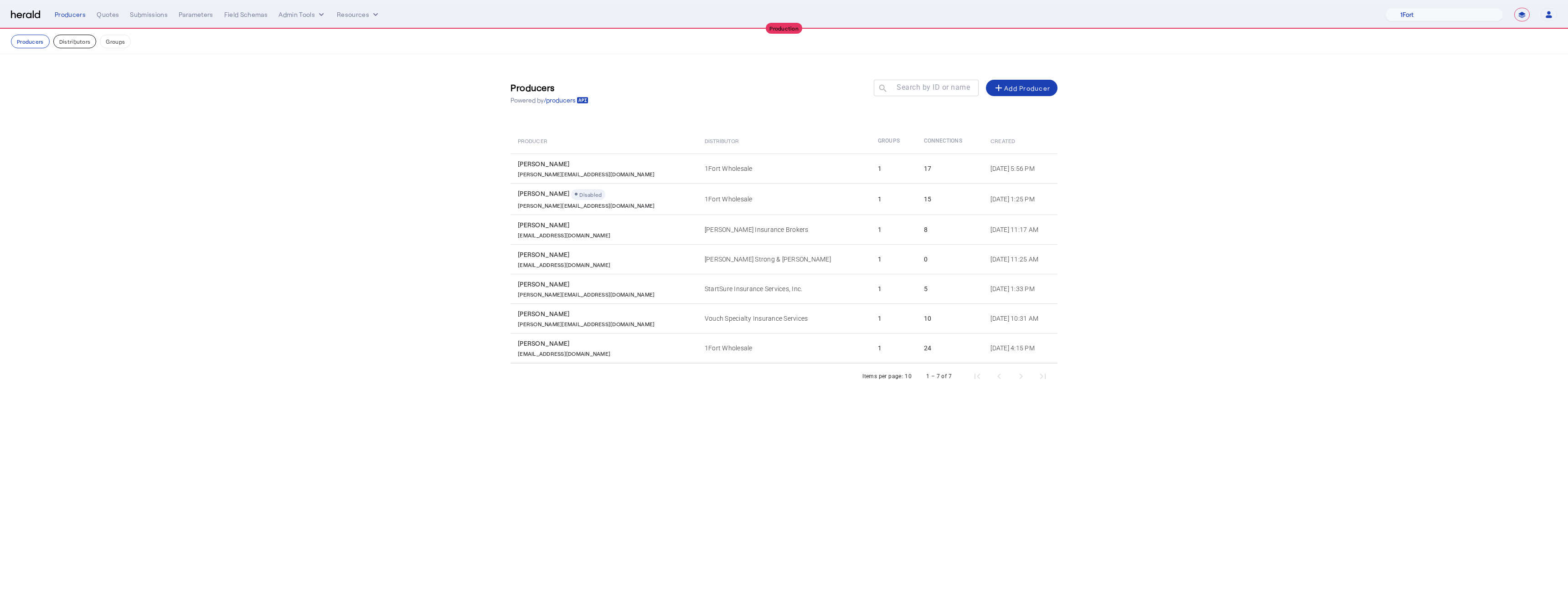
click at [53, 43] on button "Distributors" at bounding box center [74, 41] width 43 height 13
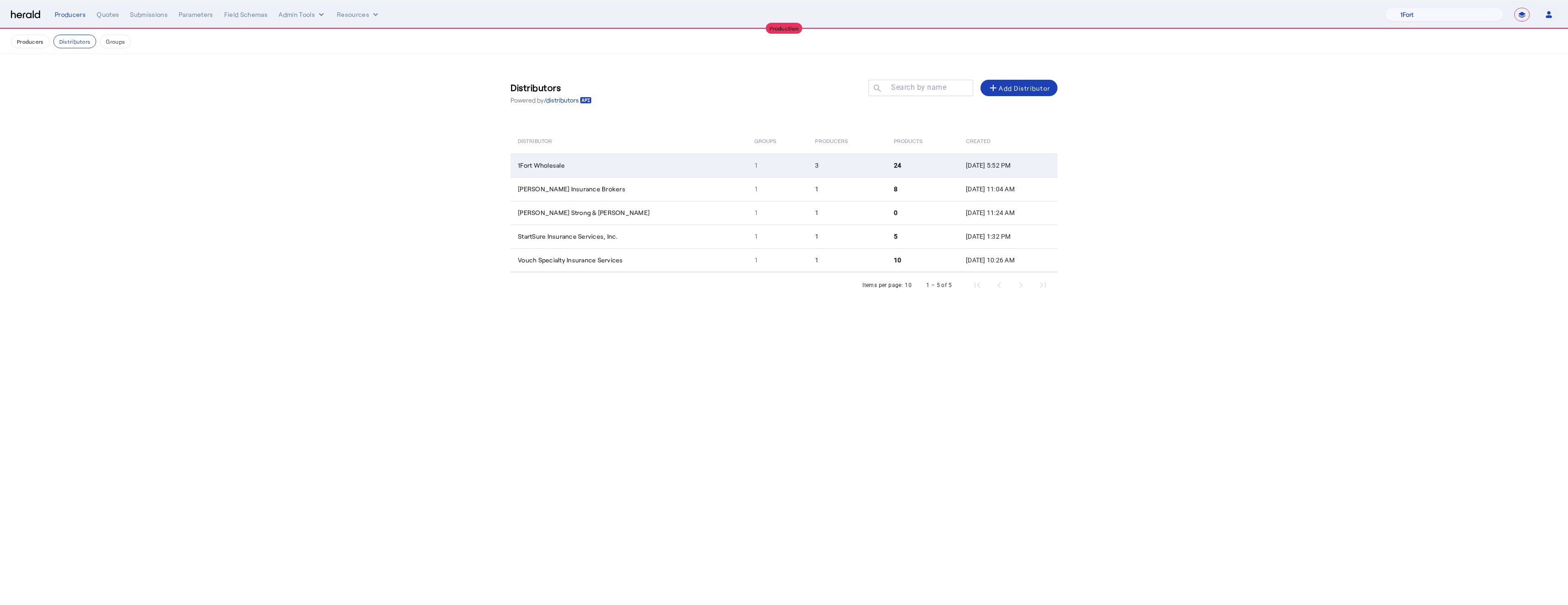
click at [570, 173] on td "1Fort Wholesale" at bounding box center [628, 165] width 237 height 23
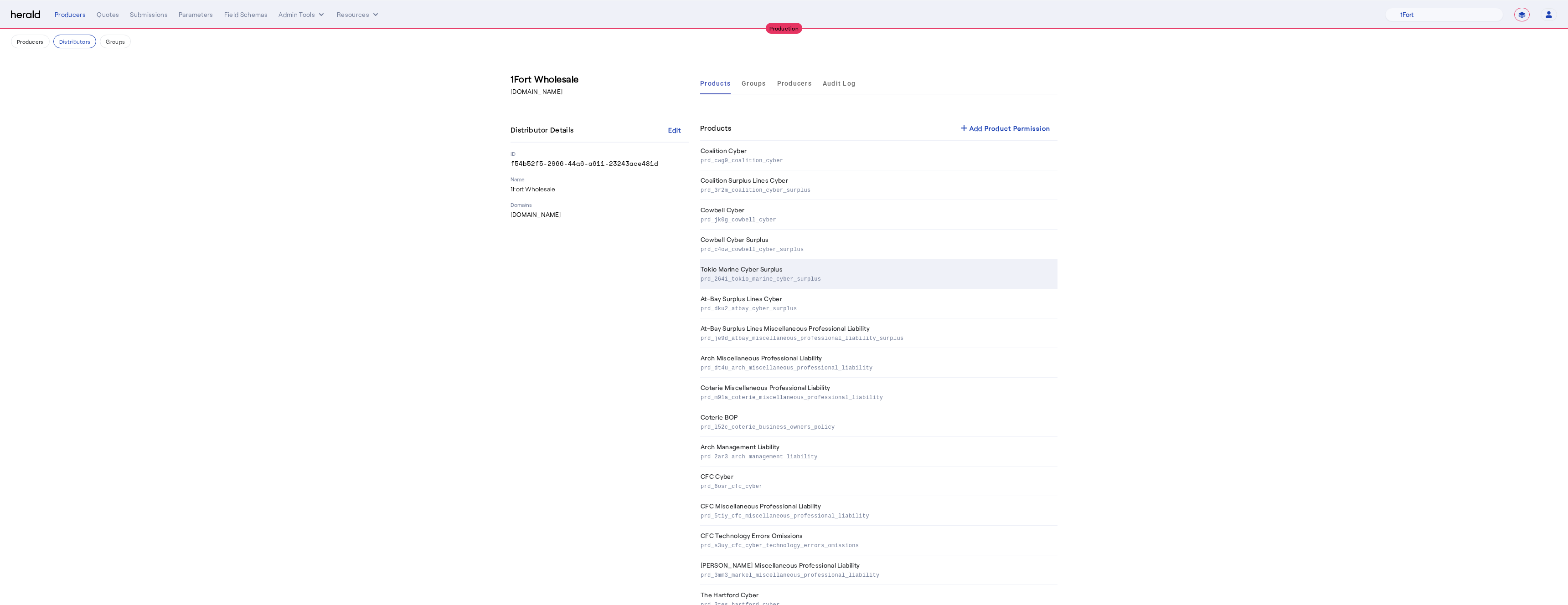
click at [765, 259] on td "Tokio Marine Cyber Surplus prd_264i_tokio_marine_cyber_surplus" at bounding box center [879, 274] width 357 height 30
